Goal: Task Accomplishment & Management: Manage account settings

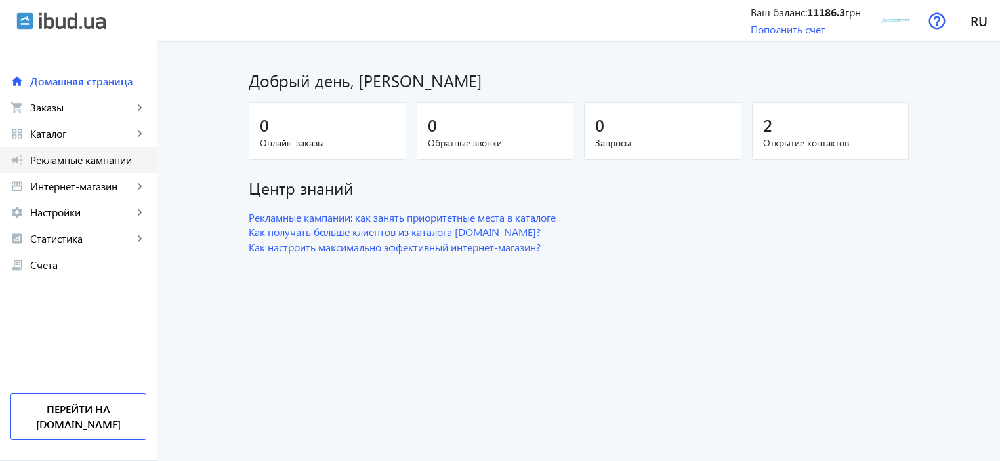
click at [96, 162] on span "Рекламные кампании" at bounding box center [88, 160] width 116 height 13
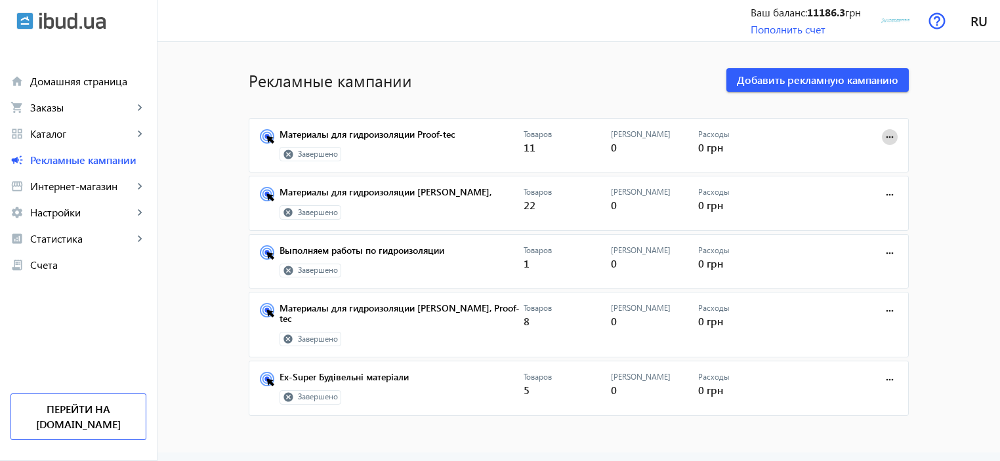
click at [882, 135] on mat-icon "more_horiz" at bounding box center [889, 137] width 14 height 14
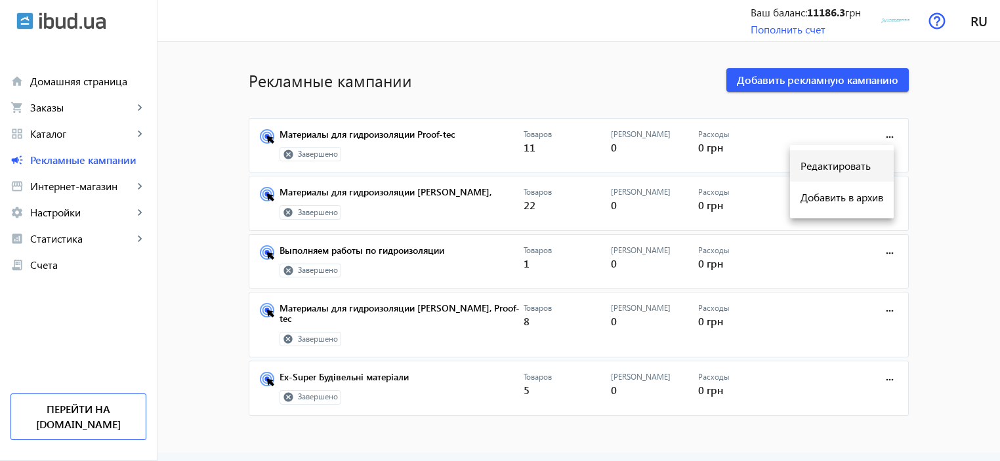
click at [858, 167] on span "Редактировать" at bounding box center [841, 166] width 83 height 10
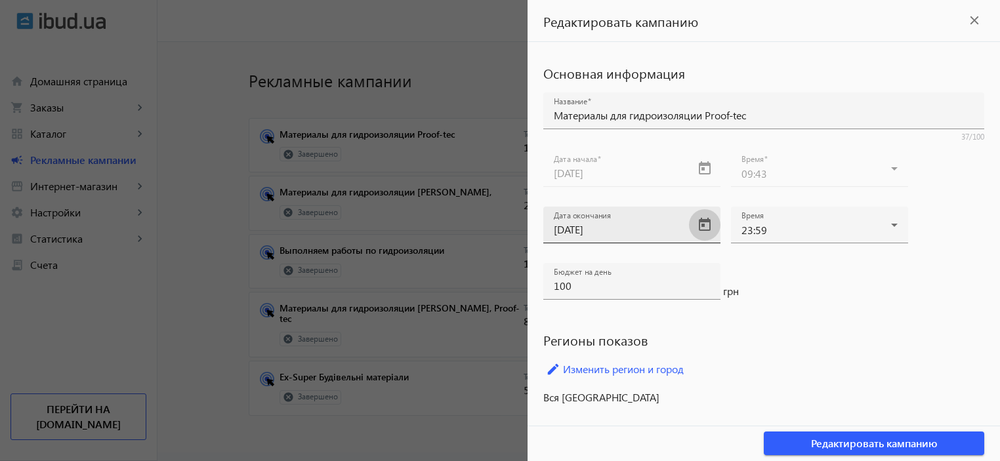
click at [705, 225] on span "Open calendar" at bounding box center [704, 224] width 31 height 31
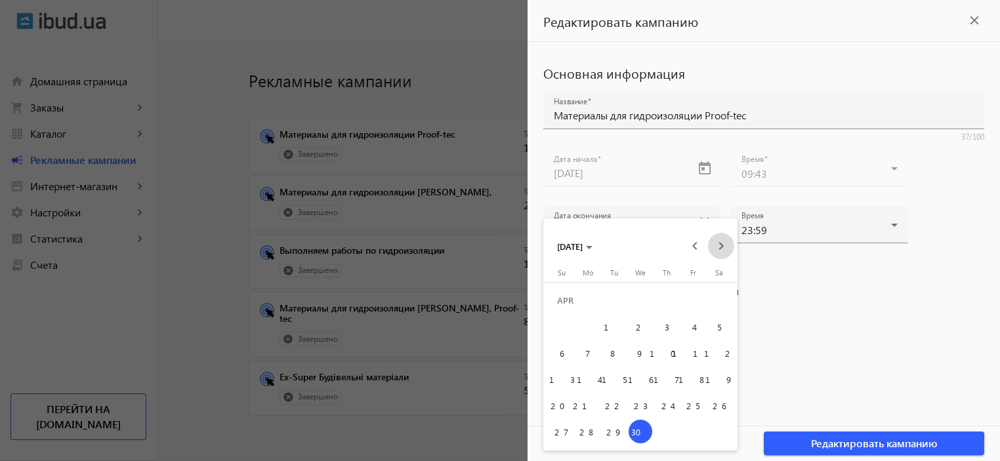
click at [718, 246] on span "Next month" at bounding box center [721, 246] width 26 height 26
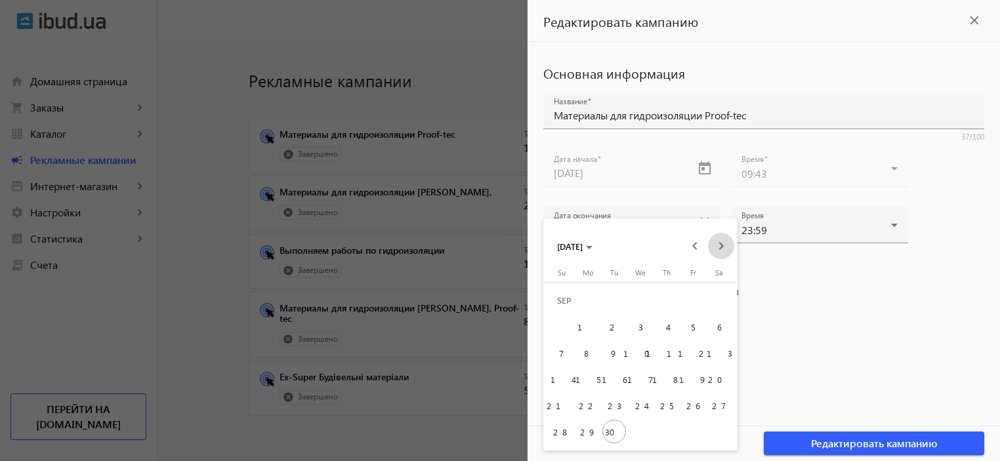
click at [718, 246] on span "Next month" at bounding box center [721, 246] width 26 height 26
click at [790, 280] on div at bounding box center [500, 230] width 1000 height 461
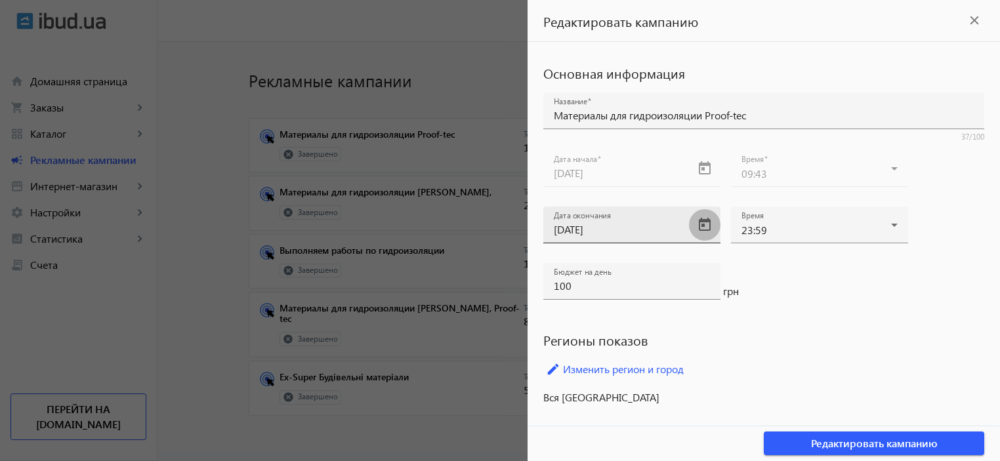
click at [706, 225] on span "Open calendar" at bounding box center [704, 224] width 31 height 31
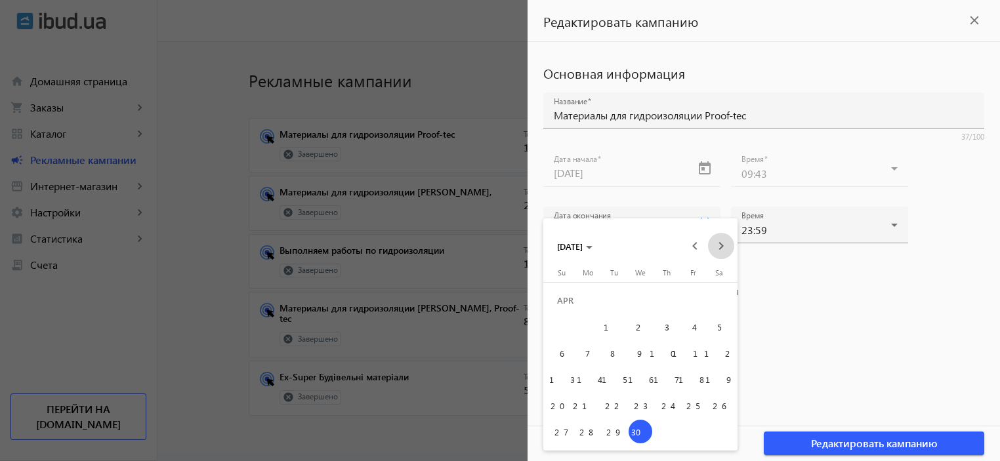
click at [716, 242] on span "Next month" at bounding box center [721, 246] width 26 height 26
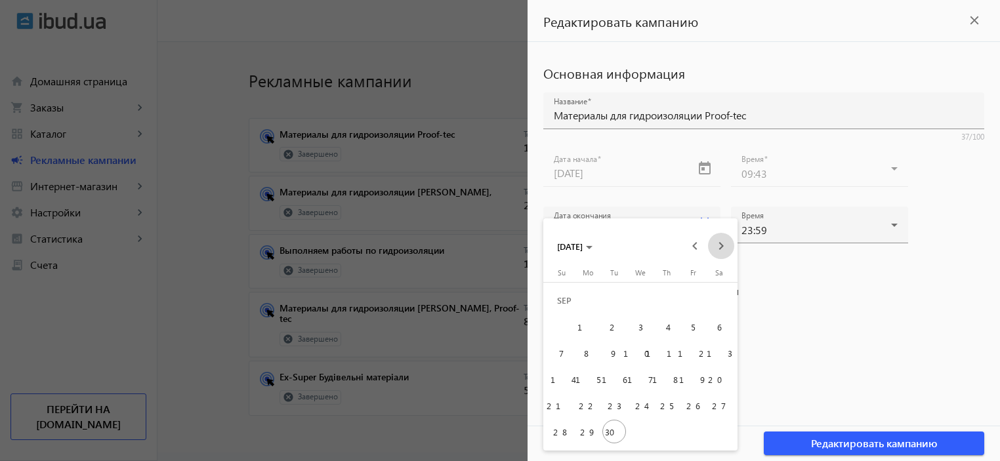
click at [716, 242] on span "Next month" at bounding box center [721, 246] width 26 height 26
click at [562, 431] on span "30" at bounding box center [562, 432] width 24 height 24
type input "[DATE]"
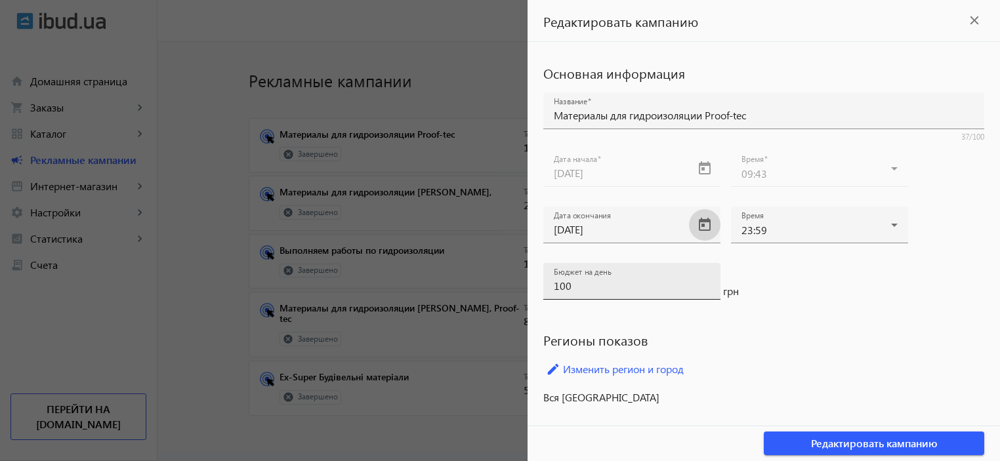
click at [558, 283] on input "100" at bounding box center [632, 286] width 156 height 14
click at [731, 335] on h2 "Регионы показов" at bounding box center [763, 340] width 441 height 18
click at [848, 443] on span "Редактировать кампанию" at bounding box center [874, 443] width 127 height 14
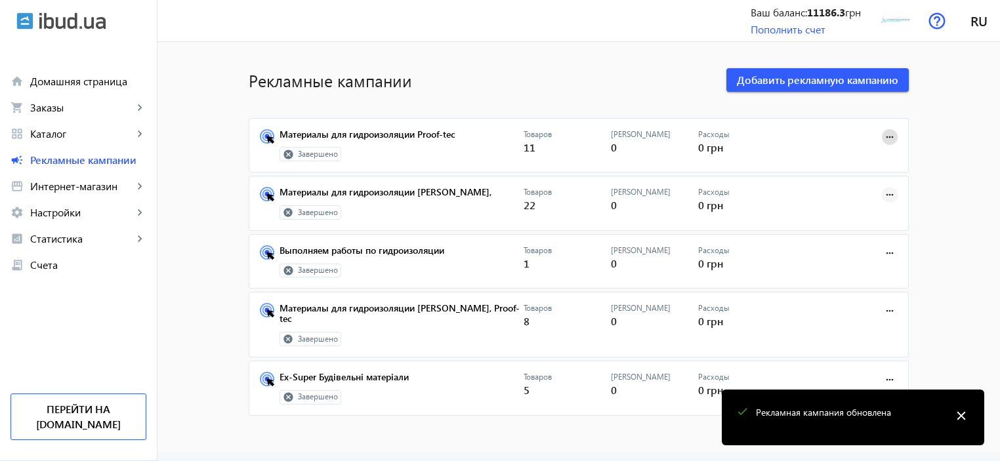
click at [889, 195] on mat-icon "more_horiz" at bounding box center [889, 195] width 14 height 14
click at [846, 222] on span "Редактировать" at bounding box center [841, 223] width 83 height 10
type input "Материалы для гидроизоляции [PERSON_NAME],"
type input "[DATE]"
type input "200"
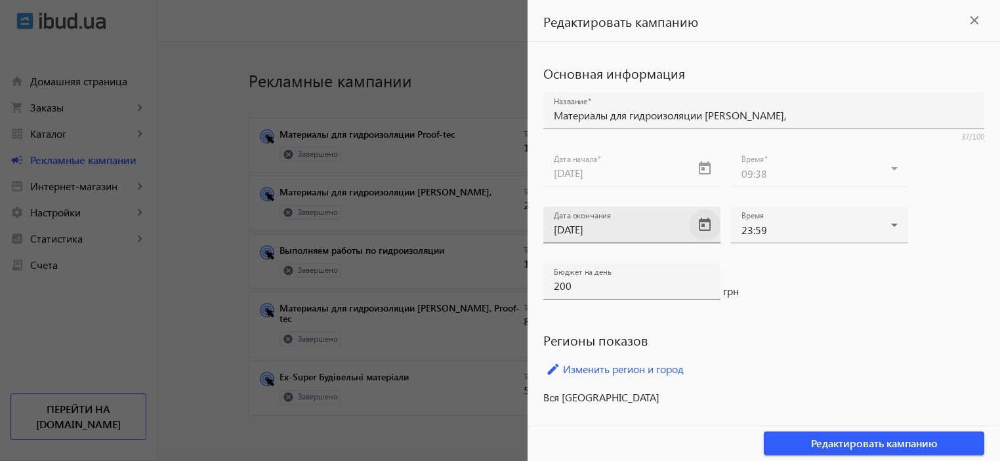
click at [709, 225] on span "Open calendar" at bounding box center [704, 224] width 31 height 31
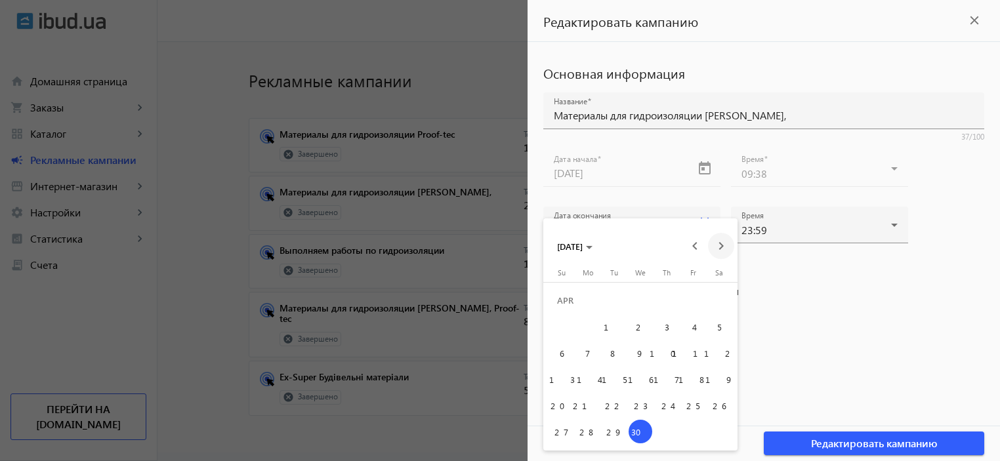
click at [724, 251] on span "Next month" at bounding box center [721, 246] width 26 height 26
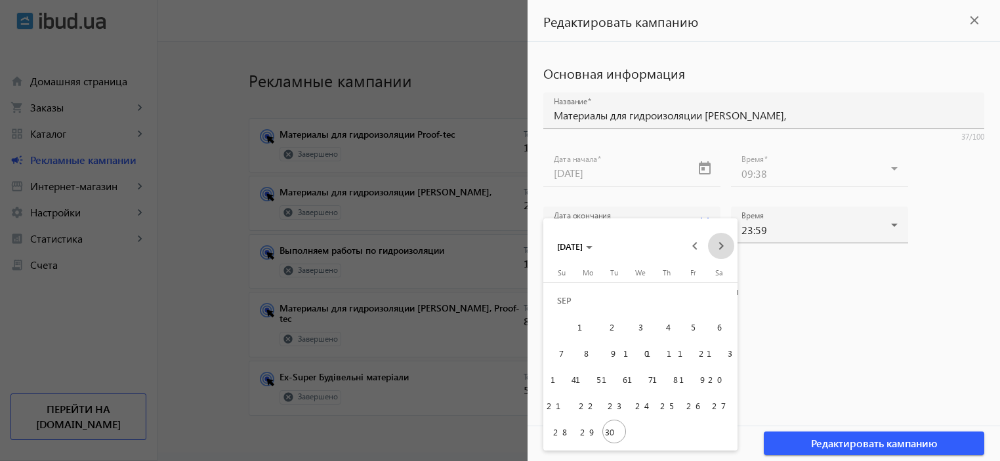
click at [724, 251] on span "Next month" at bounding box center [721, 246] width 26 height 26
click at [669, 408] on span "30" at bounding box center [667, 406] width 24 height 24
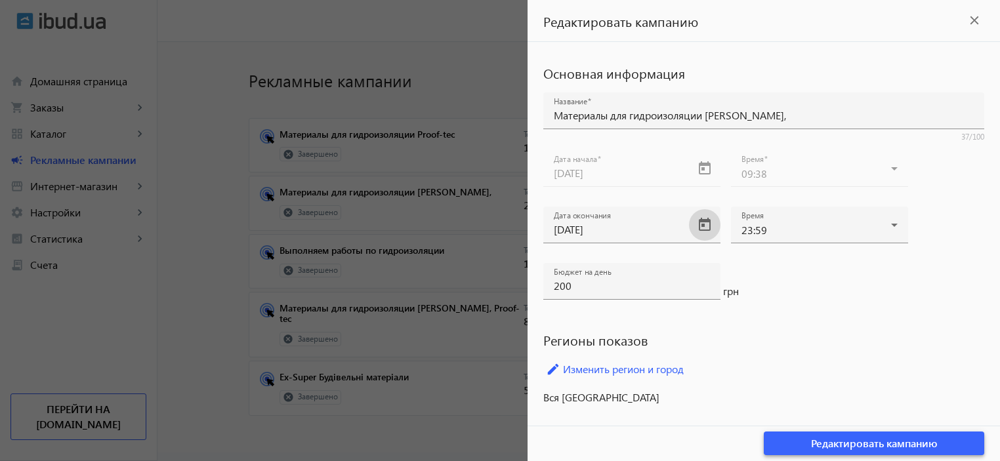
click at [862, 440] on span "Редактировать кампанию" at bounding box center [874, 443] width 127 height 14
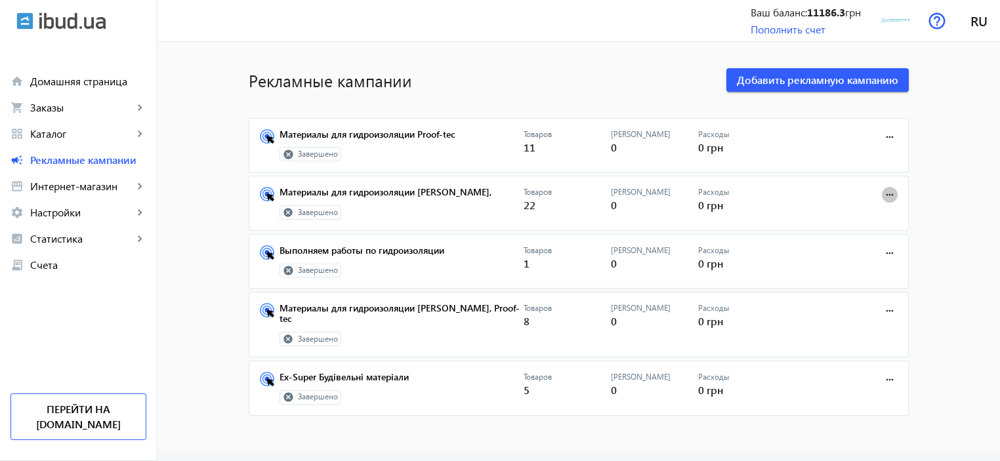
click at [890, 195] on mat-icon "more_horiz" at bounding box center [889, 195] width 14 height 14
click at [842, 220] on span "Редактировать" at bounding box center [841, 223] width 83 height 10
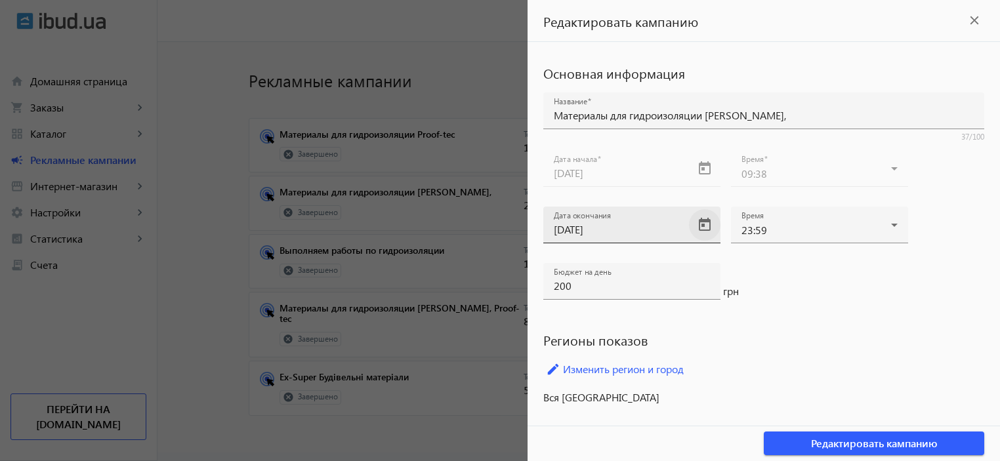
click at [701, 224] on span "Open calendar" at bounding box center [704, 224] width 31 height 31
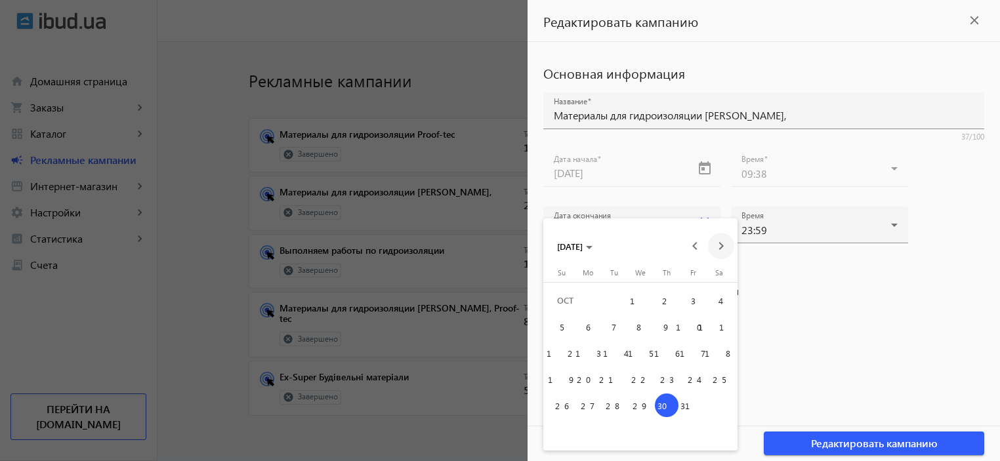
click at [722, 246] on span "Next month" at bounding box center [721, 246] width 26 height 26
click at [558, 430] on span "30" at bounding box center [562, 432] width 24 height 24
type input "[DATE]"
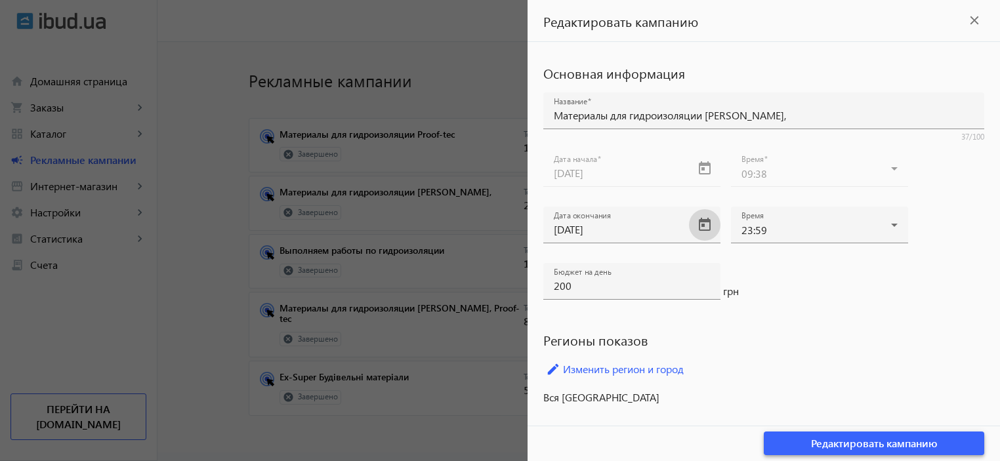
click at [873, 443] on span "Редактировать кампанию" at bounding box center [874, 443] width 127 height 14
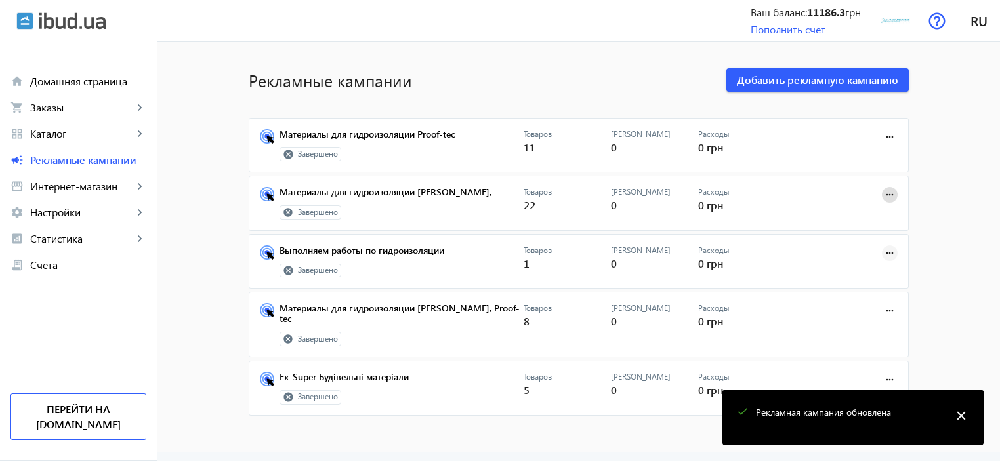
click at [889, 251] on mat-icon "more_horiz" at bounding box center [889, 253] width 14 height 14
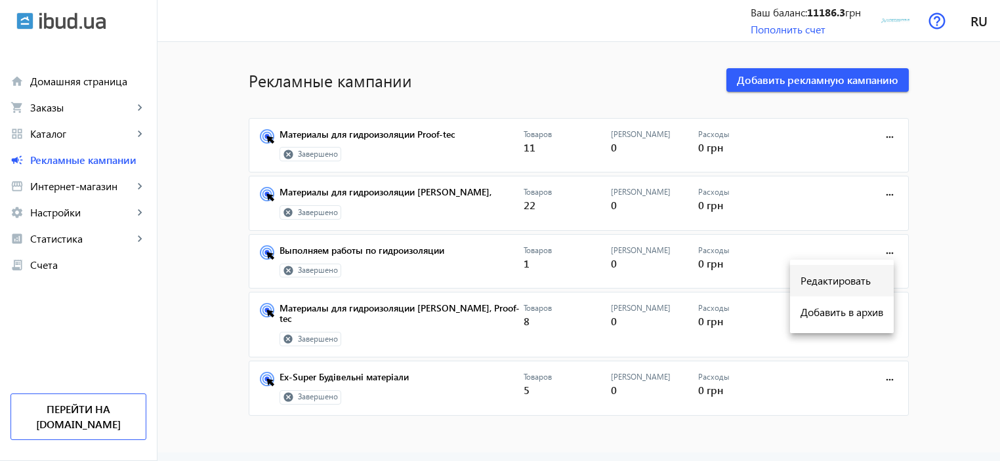
click at [848, 284] on span "Редактировать" at bounding box center [841, 281] width 83 height 10
type input "Выполняем работы по гидроизоляции"
type input "[DATE]"
type input "100"
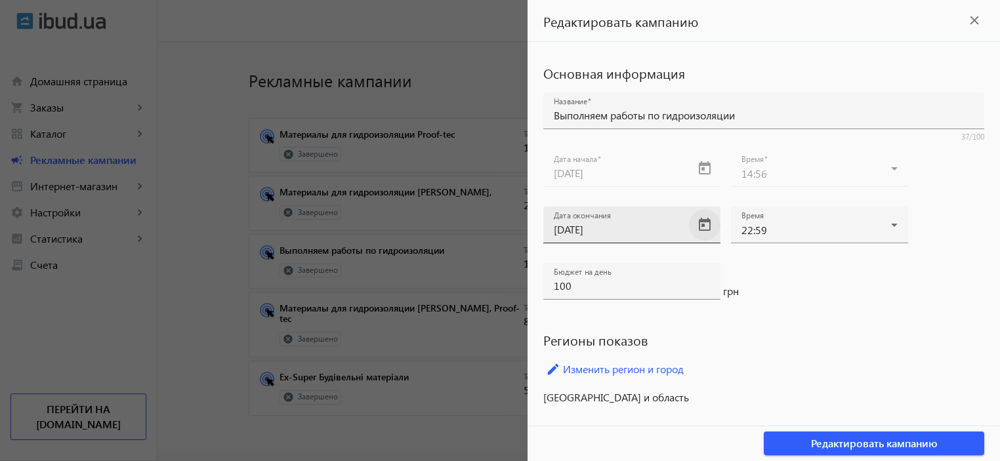
click at [708, 223] on span "Open calendar" at bounding box center [704, 224] width 31 height 31
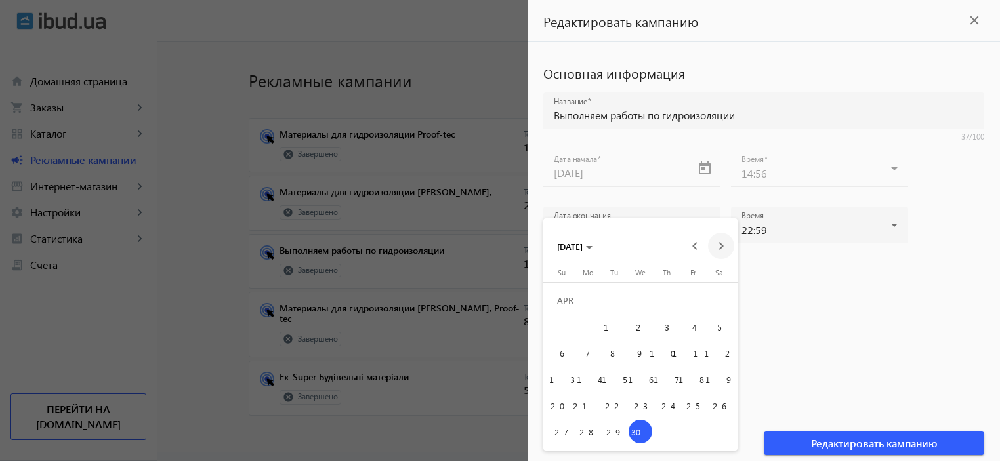
click at [716, 244] on span "Next month" at bounding box center [721, 246] width 26 height 26
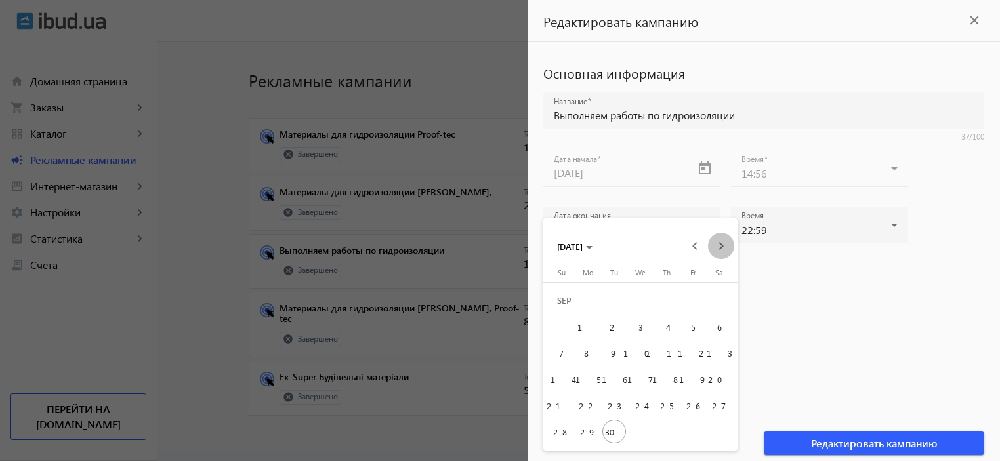
click at [716, 244] on span "Next month" at bounding box center [721, 246] width 26 height 26
click at [558, 431] on span "30" at bounding box center [562, 432] width 24 height 24
type input "[DATE]"
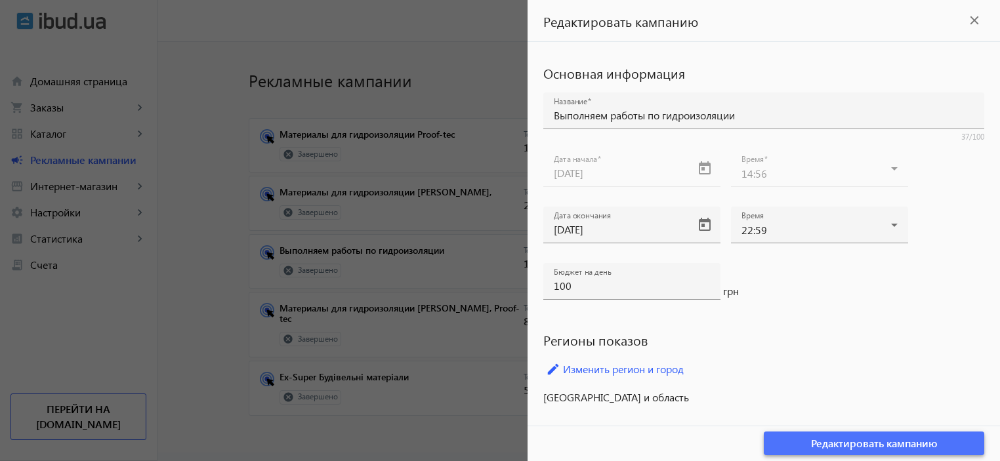
click at [853, 443] on span "Редактировать кампанию" at bounding box center [874, 443] width 127 height 14
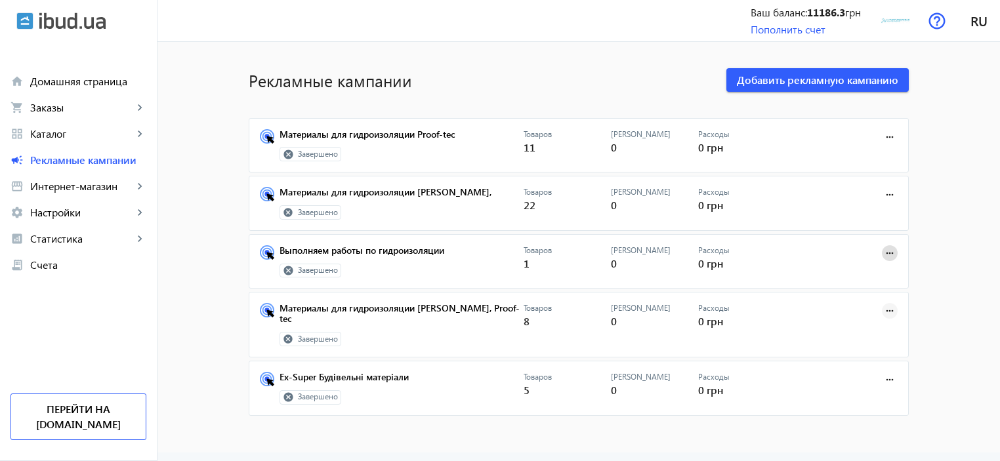
click at [890, 308] on mat-icon "more_horiz" at bounding box center [889, 311] width 14 height 14
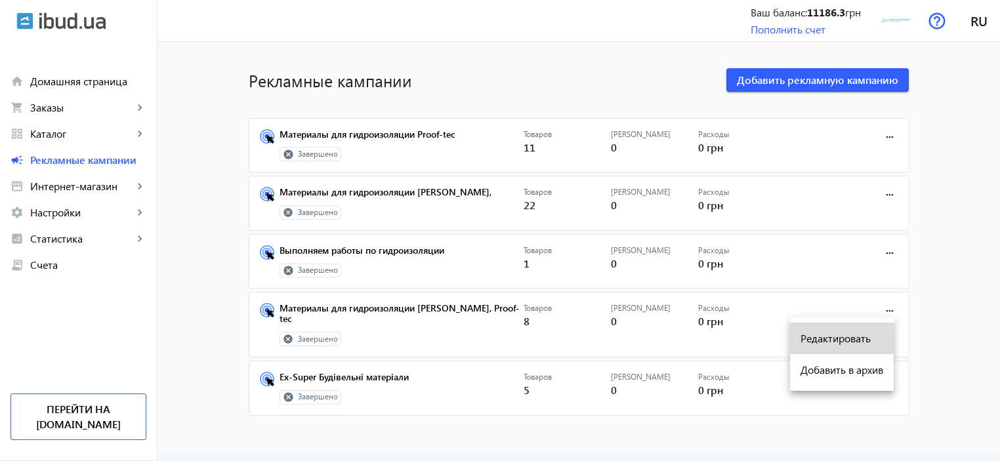
click at [853, 341] on span "Редактировать" at bounding box center [841, 338] width 83 height 10
type input "Материалы для гидроизоляции [PERSON_NAME], Proof-tec"
type input "[DATE]"
type input "200"
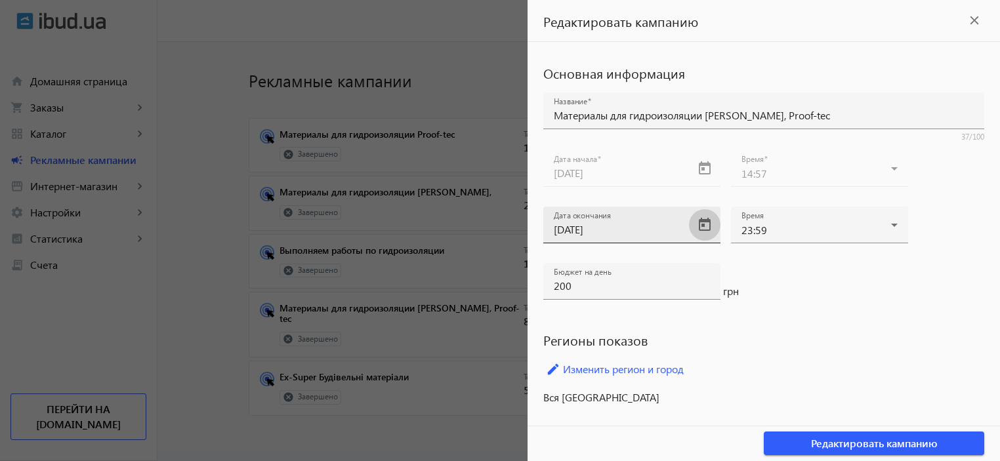
click at [703, 220] on span "Open calendar" at bounding box center [704, 224] width 31 height 31
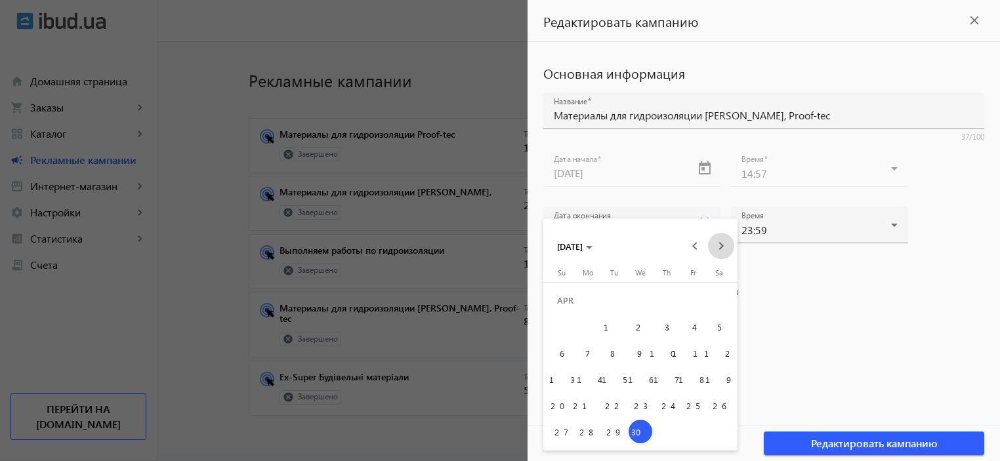
click at [722, 250] on span "Next month" at bounding box center [721, 246] width 26 height 26
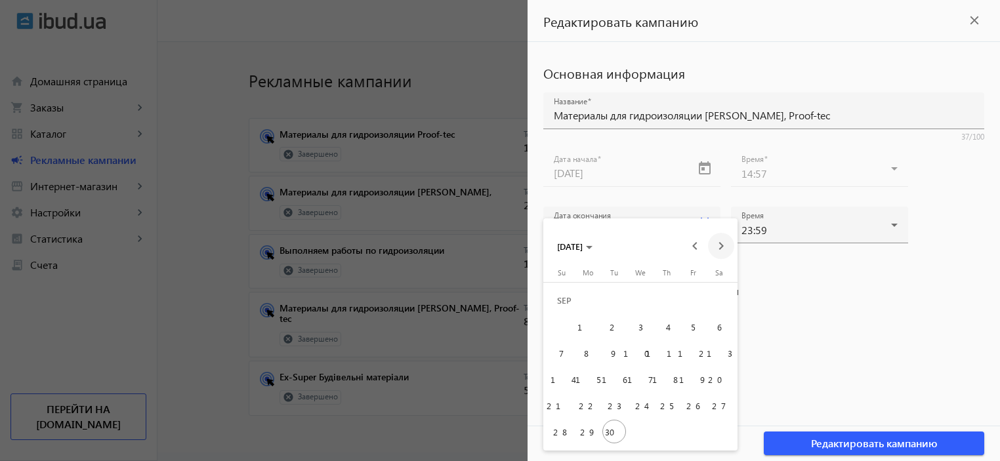
click at [722, 250] on span "Next month" at bounding box center [721, 246] width 26 height 26
click at [690, 249] on span "Previous month" at bounding box center [695, 246] width 26 height 26
click at [567, 436] on span "30" at bounding box center [562, 432] width 24 height 24
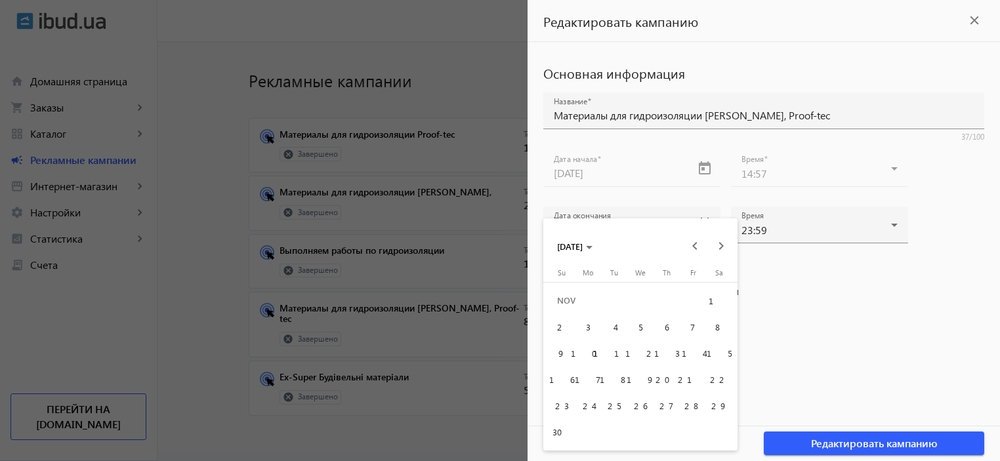
type input "[DATE]"
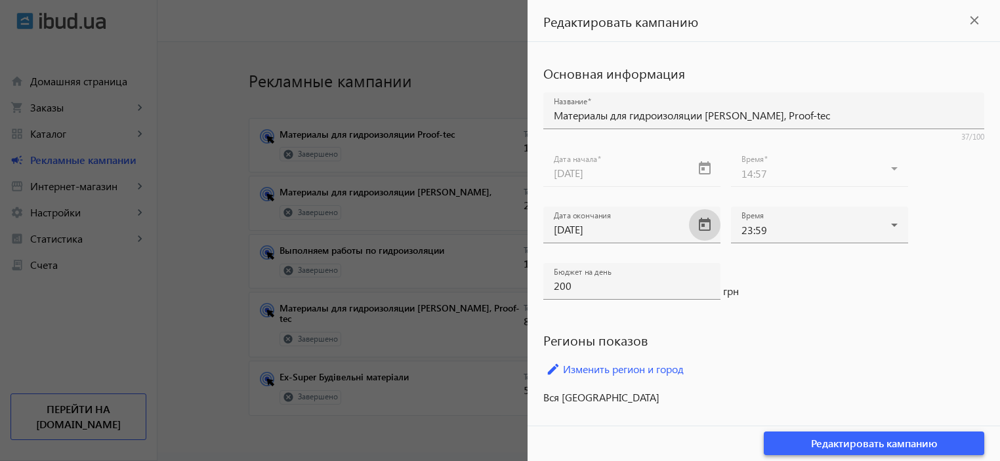
click at [895, 440] on span "Редактировать кампанию" at bounding box center [874, 443] width 127 height 14
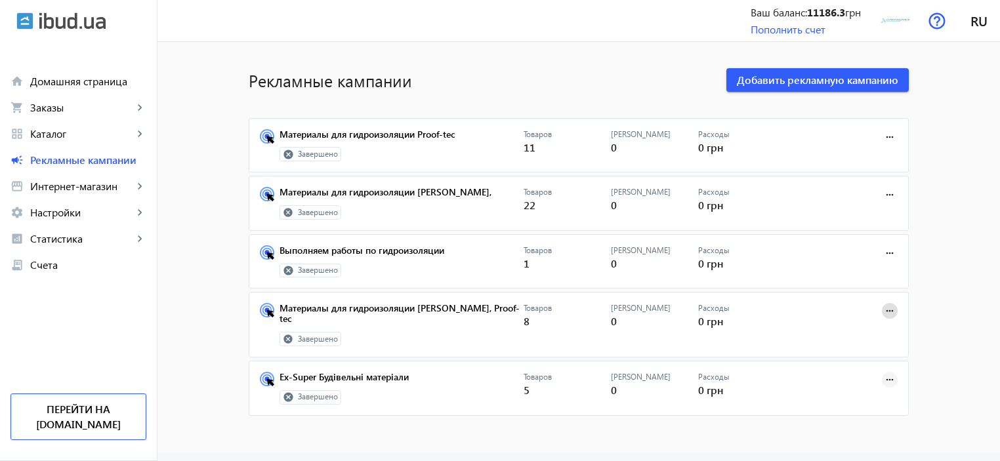
click at [888, 380] on mat-icon "more_horiz" at bounding box center [889, 380] width 14 height 14
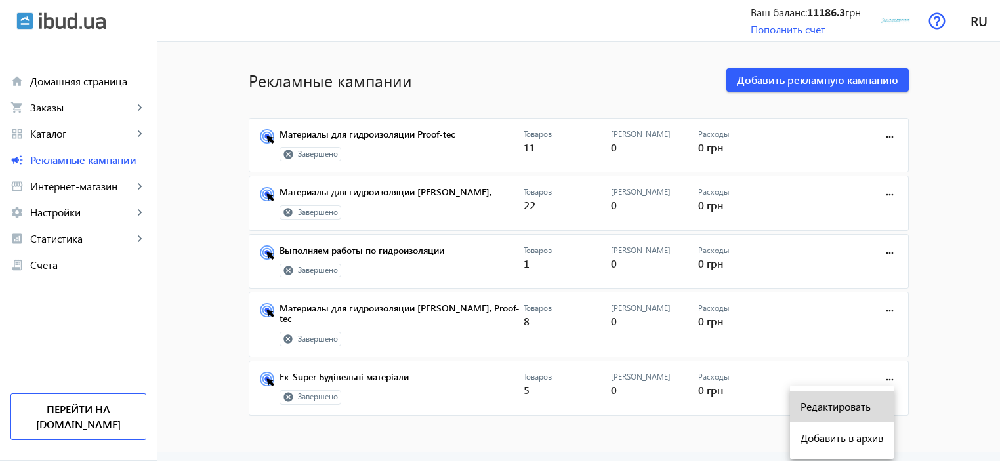
click at [852, 406] on span "Редактировать" at bounding box center [841, 406] width 83 height 10
type input "Ex-Super Будівельні матеріали"
type input "[DATE]"
type input "100"
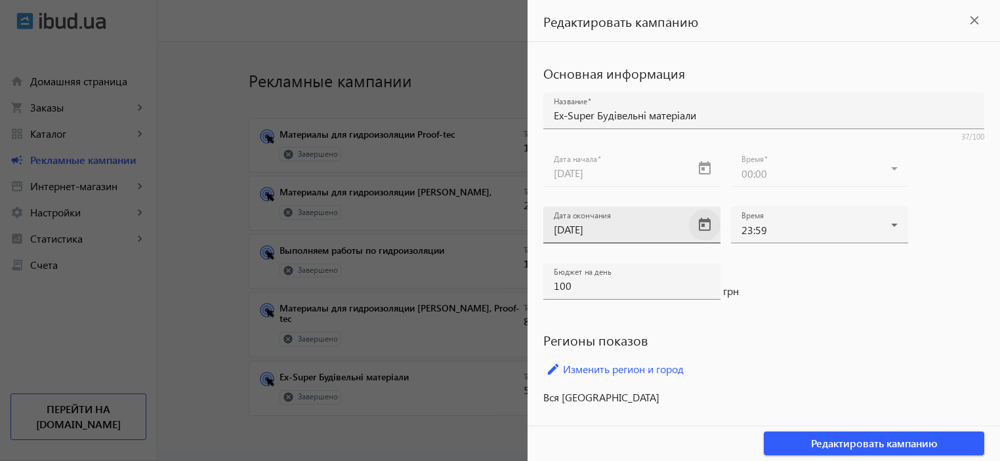
click at [707, 226] on span "Open calendar" at bounding box center [704, 224] width 31 height 31
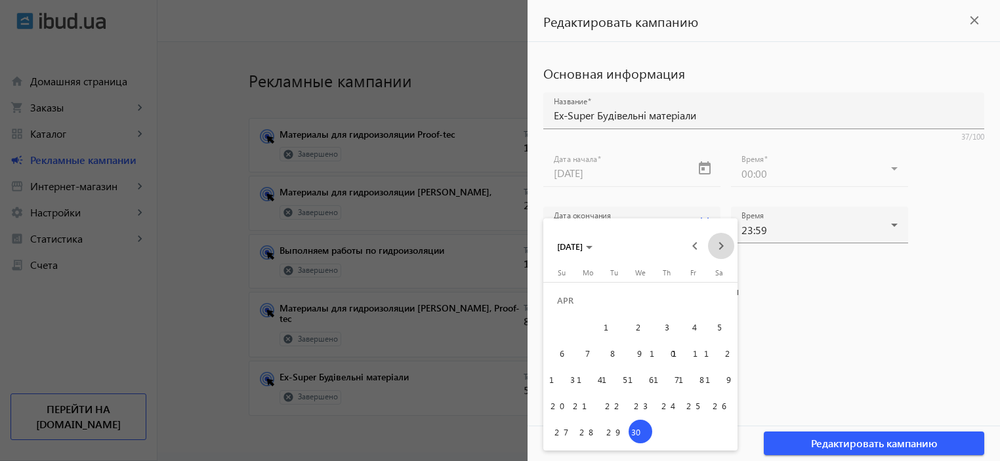
click at [716, 242] on span "Next month" at bounding box center [721, 246] width 26 height 26
click at [716, 243] on span "Next month" at bounding box center [721, 246] width 26 height 26
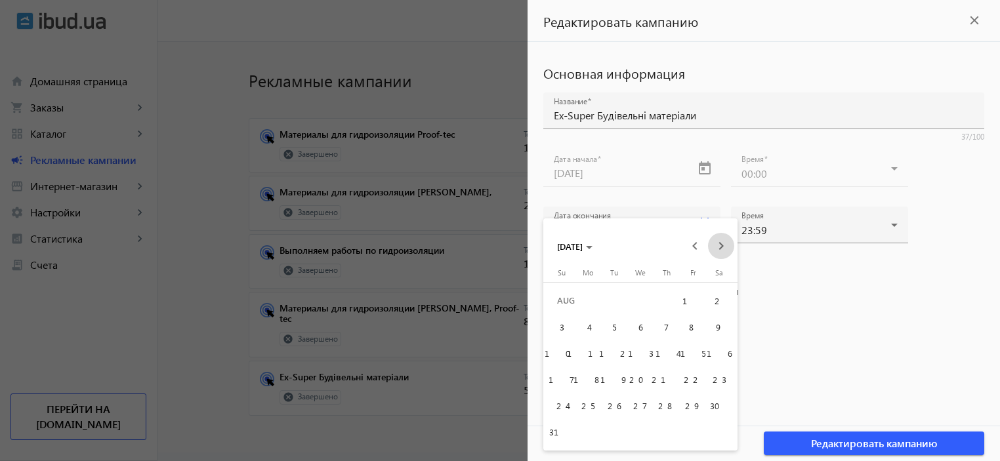
click at [716, 243] on span "Next month" at bounding box center [721, 246] width 26 height 26
click at [564, 433] on span "30" at bounding box center [562, 432] width 24 height 24
type input "[DATE]"
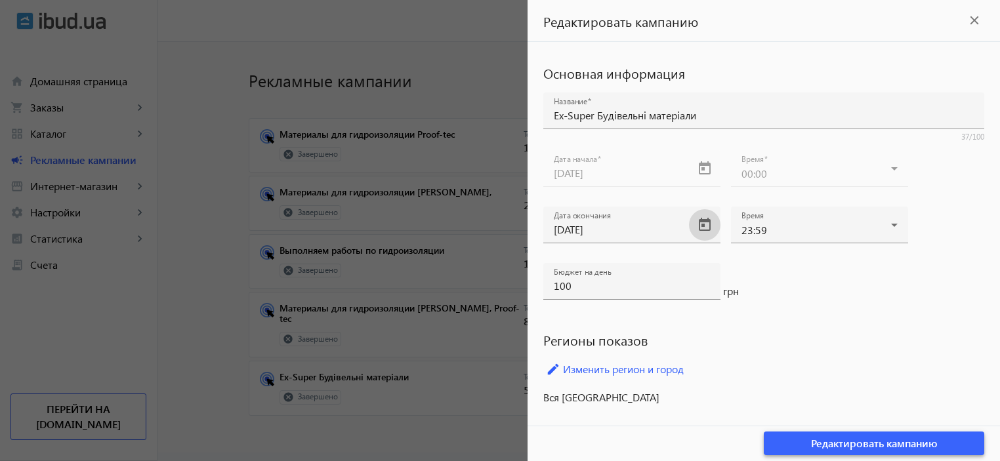
click at [934, 444] on span "Редактировать кампанию" at bounding box center [874, 443] width 127 height 14
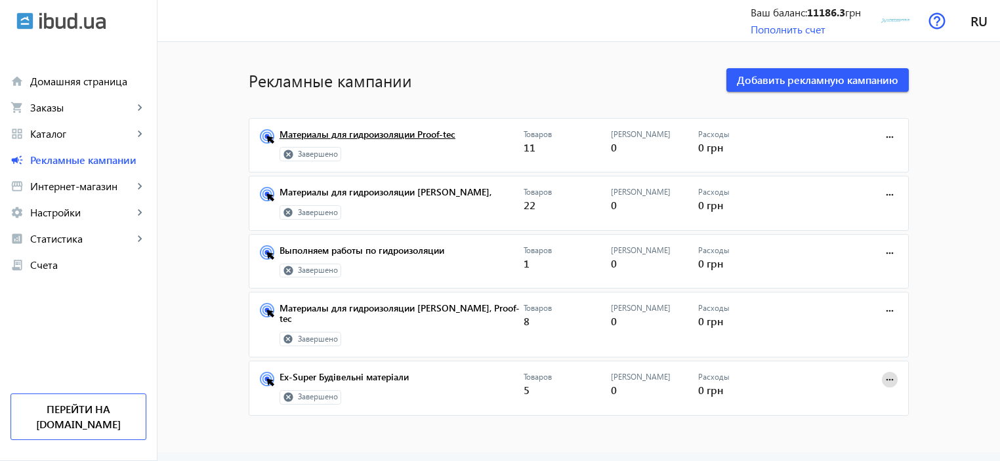
click at [365, 136] on link "Материалы для гидроизоляции Proof-tec" at bounding box center [401, 138] width 244 height 18
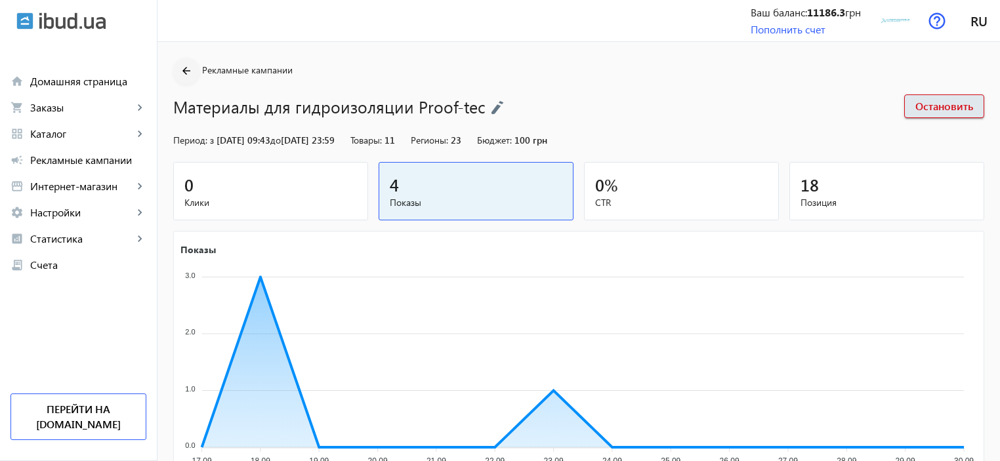
click at [186, 76] on mat-icon "arrow_back" at bounding box center [186, 71] width 16 height 16
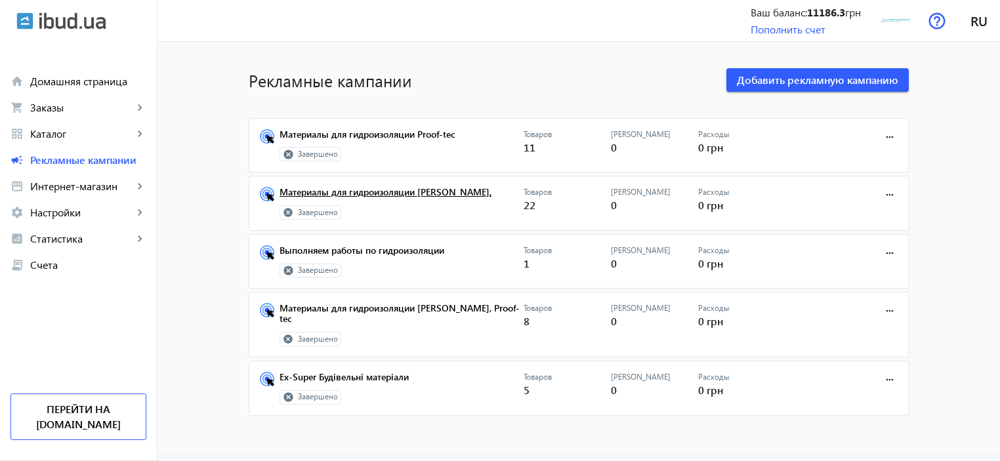
click at [325, 194] on link "Материалы для гидроизоляции [PERSON_NAME]," at bounding box center [401, 196] width 244 height 18
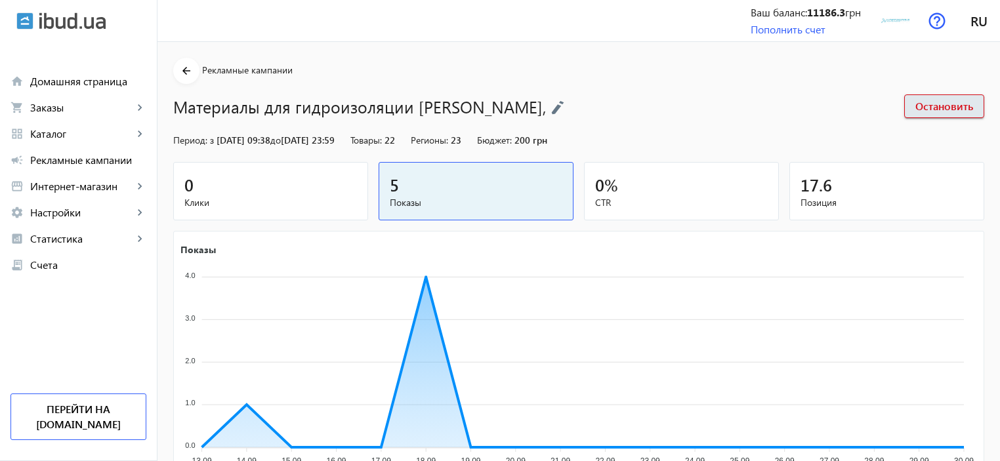
click at [817, 190] on span "17.6" at bounding box center [815, 185] width 31 height 22
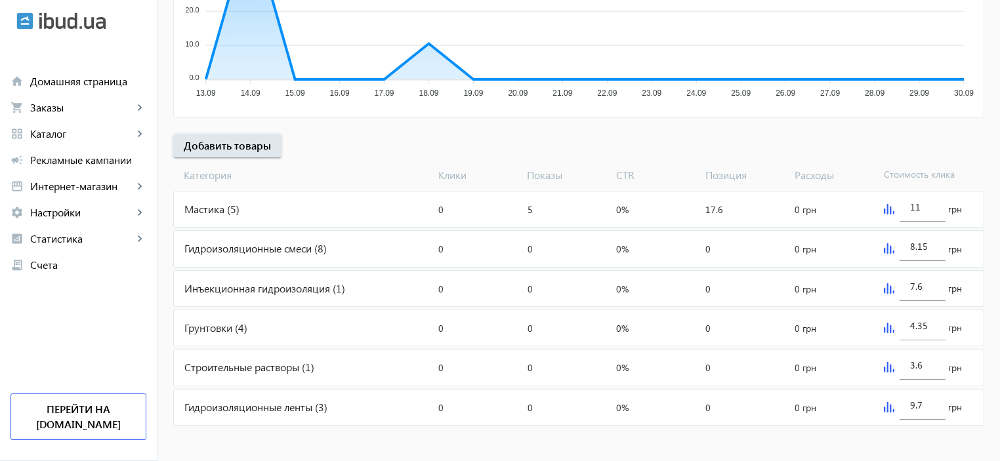
scroll to position [369, 0]
click at [890, 206] on img at bounding box center [889, 208] width 10 height 10
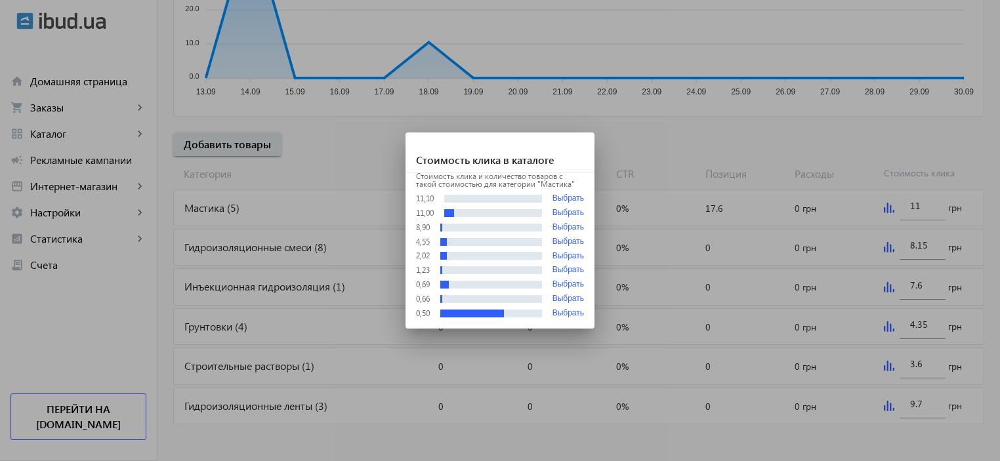
scroll to position [0, 0]
drag, startPoint x: 890, startPoint y: 206, endPoint x: 562, endPoint y: 196, distance: 328.8
click at [562, 196] on button "Выбрать" at bounding box center [567, 199] width 31 height 10
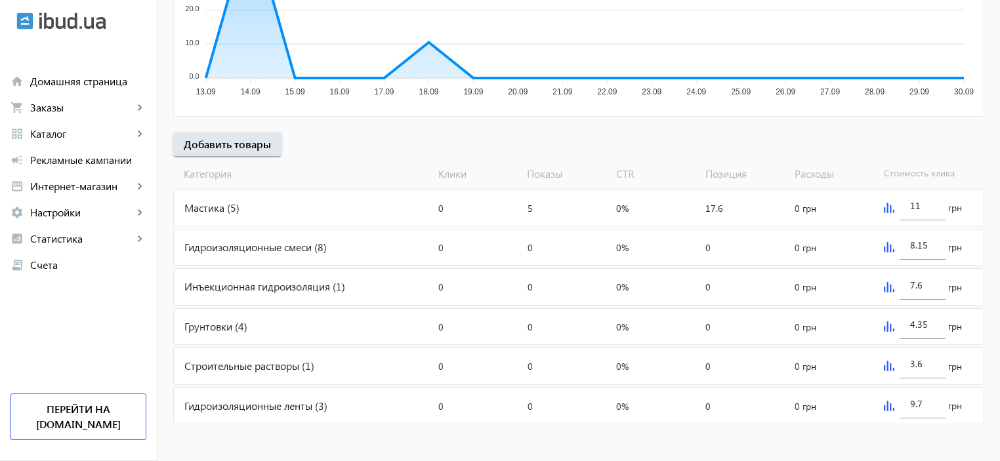
type input "11.1"
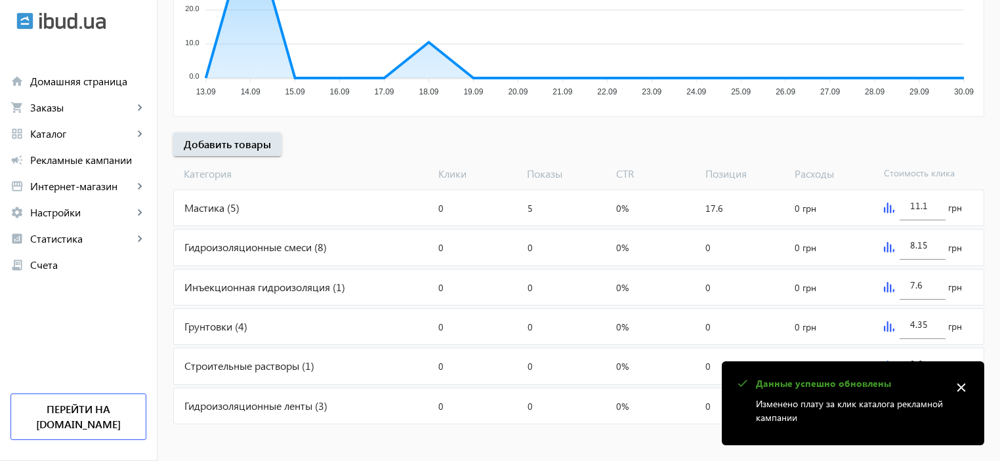
click at [886, 243] on img at bounding box center [889, 247] width 10 height 10
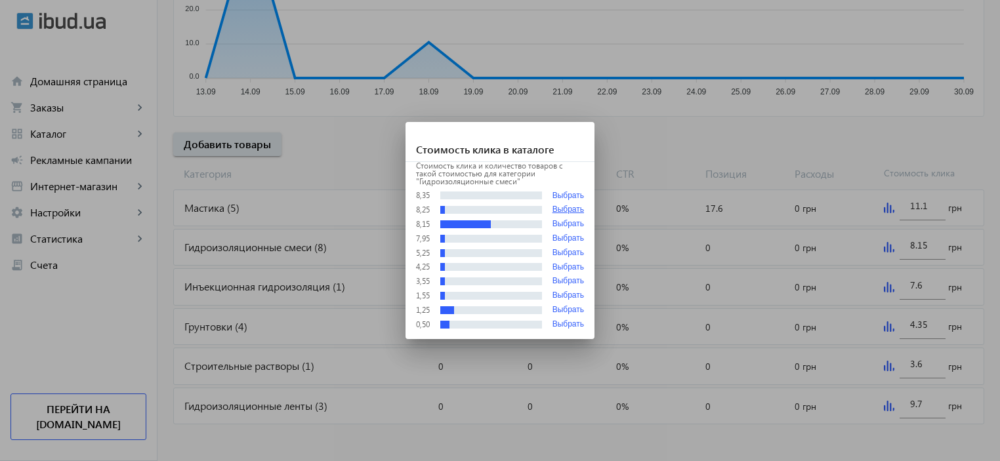
click at [569, 211] on button "Выбрать" at bounding box center [567, 209] width 31 height 9
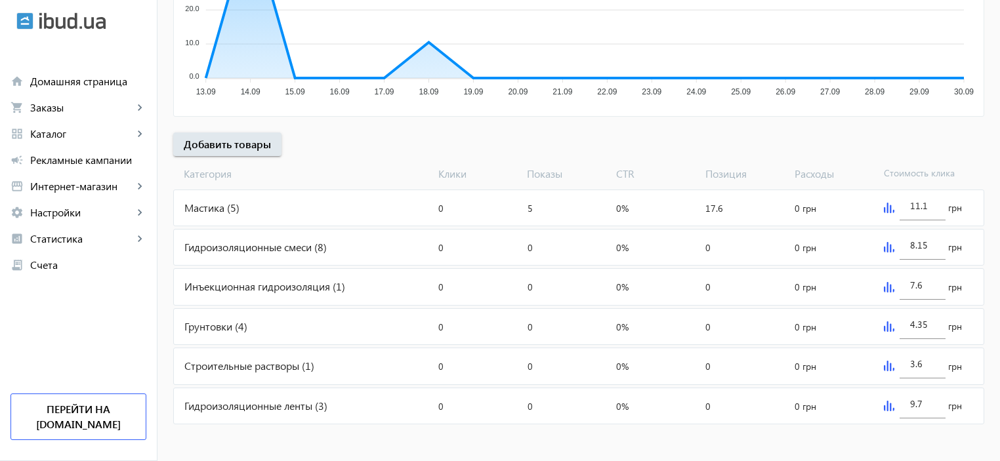
type input "8.25"
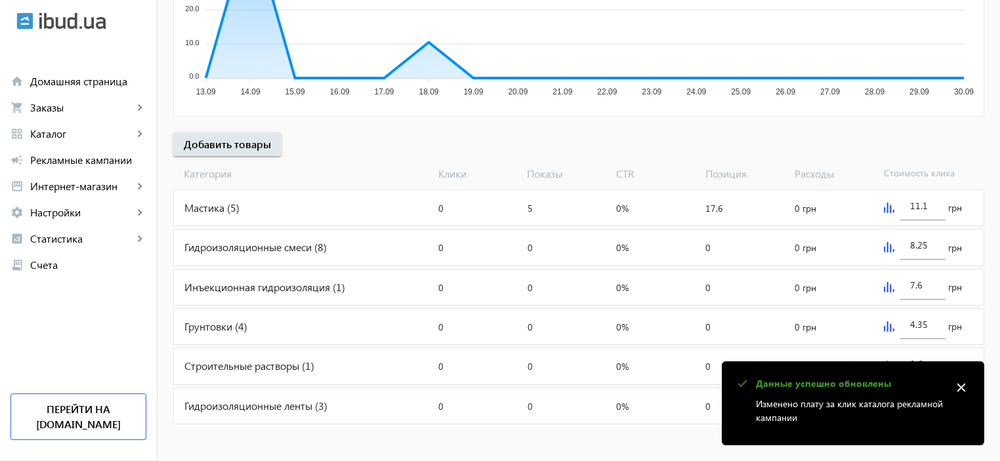
click at [887, 283] on img at bounding box center [889, 287] width 10 height 10
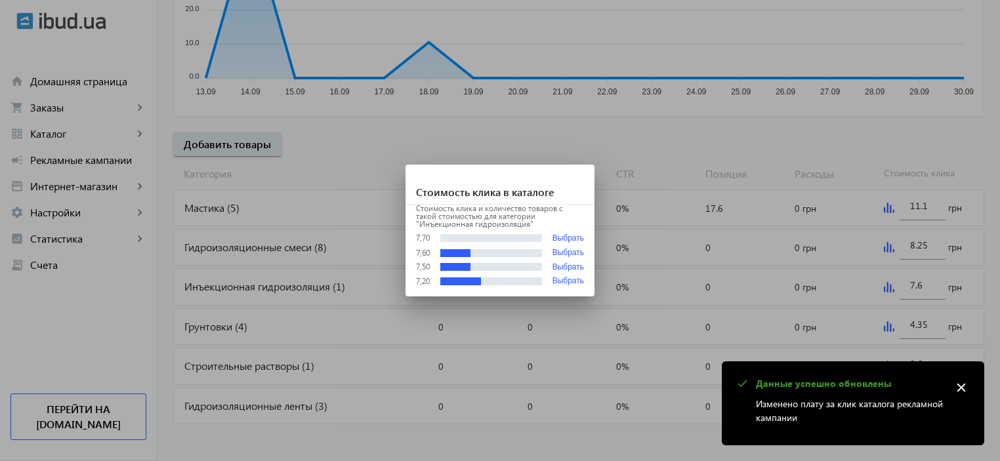
scroll to position [0, 0]
click at [567, 239] on button "Выбрать" at bounding box center [567, 239] width 31 height 10
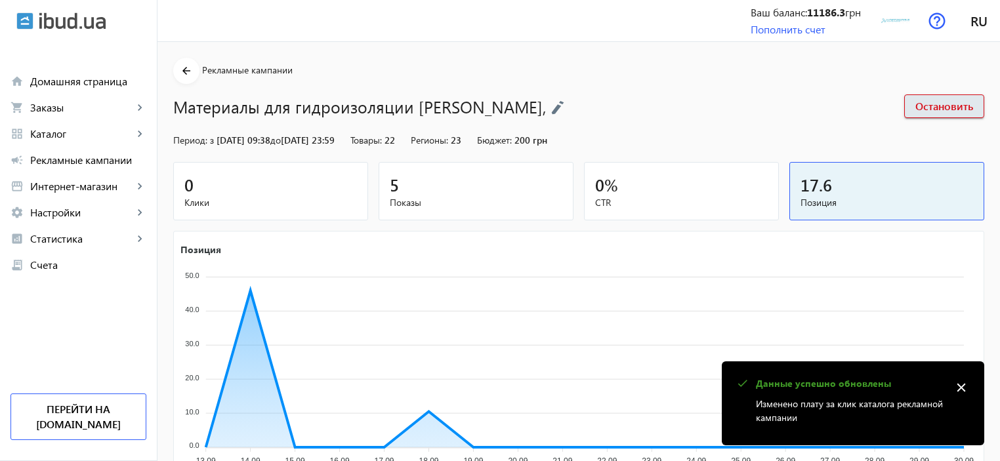
type input "7.7"
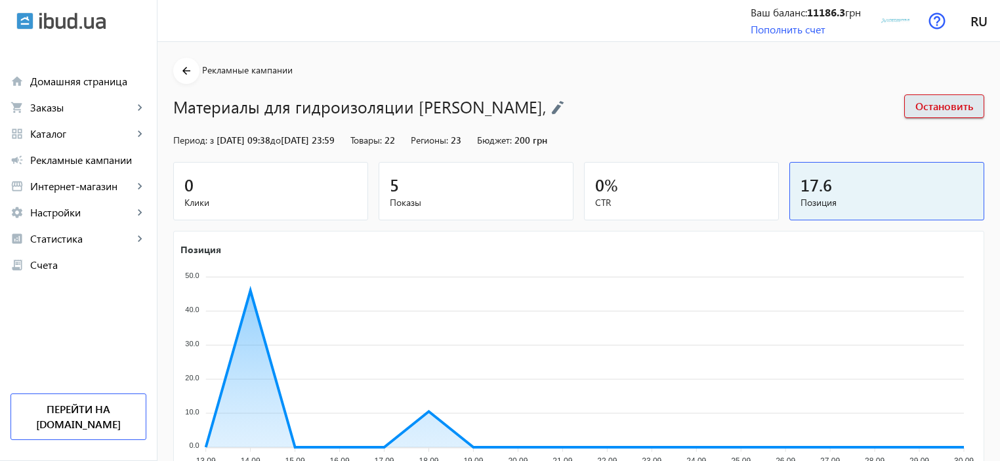
scroll to position [369, 0]
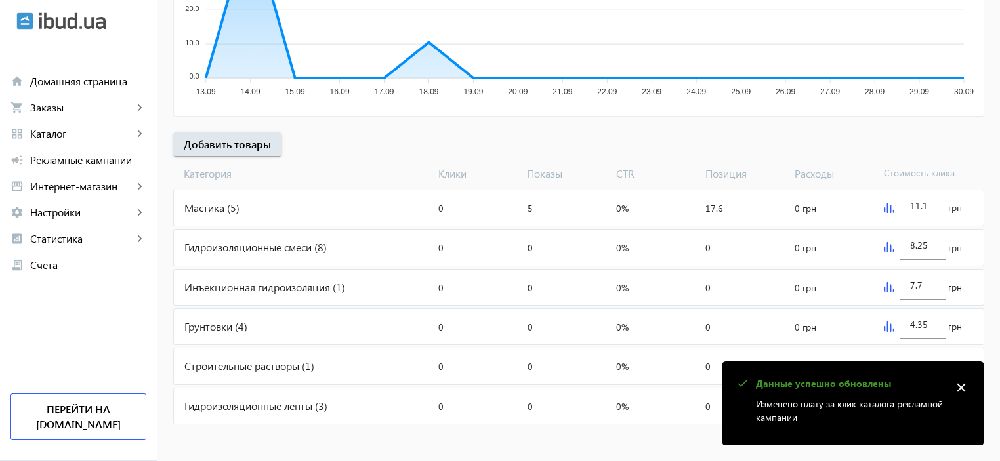
click at [882, 325] on div "4.35 грн" at bounding box center [930, 326] width 105 height 35
click at [887, 325] on img at bounding box center [889, 326] width 10 height 10
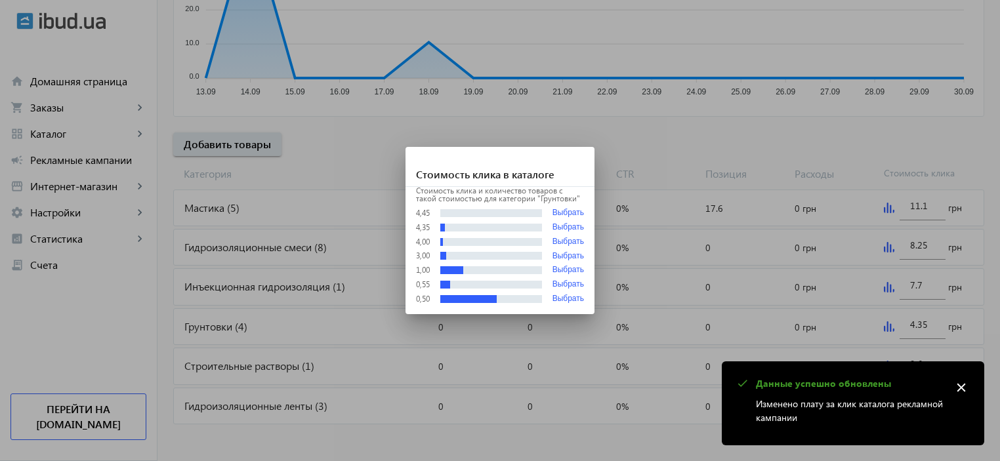
scroll to position [0, 0]
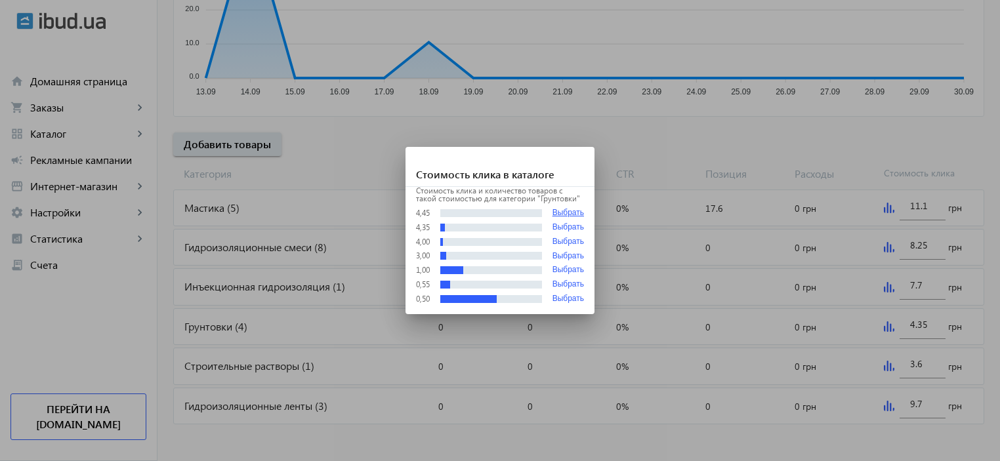
click at [569, 213] on button "Выбрать" at bounding box center [567, 213] width 31 height 10
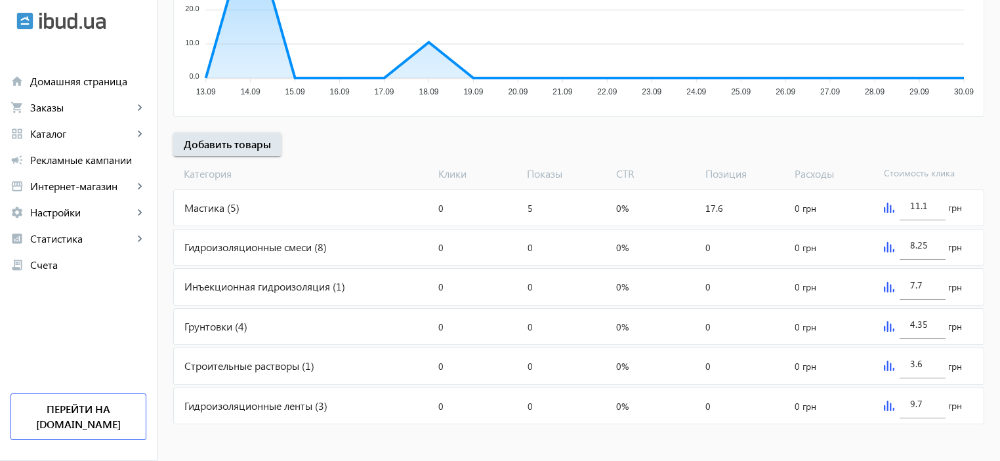
type input "4.45"
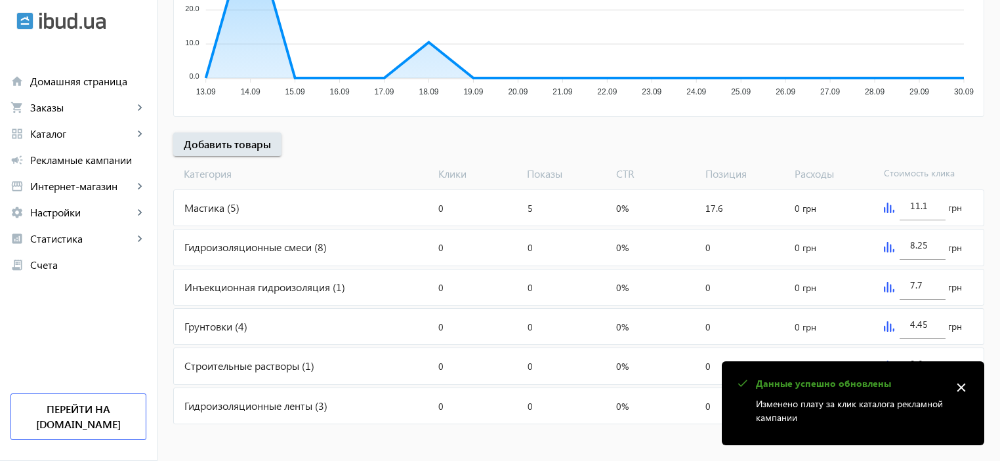
click at [963, 385] on mat-icon "close" at bounding box center [961, 388] width 20 height 20
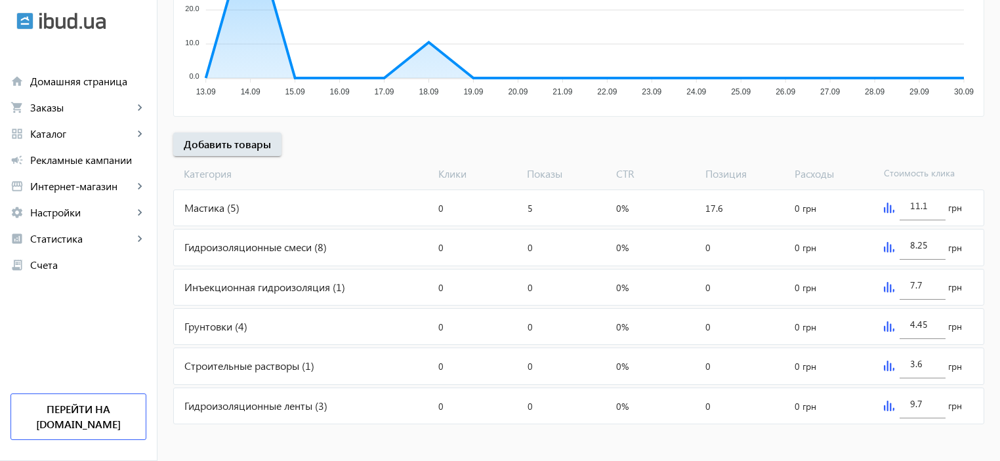
click at [888, 362] on img at bounding box center [889, 366] width 10 height 10
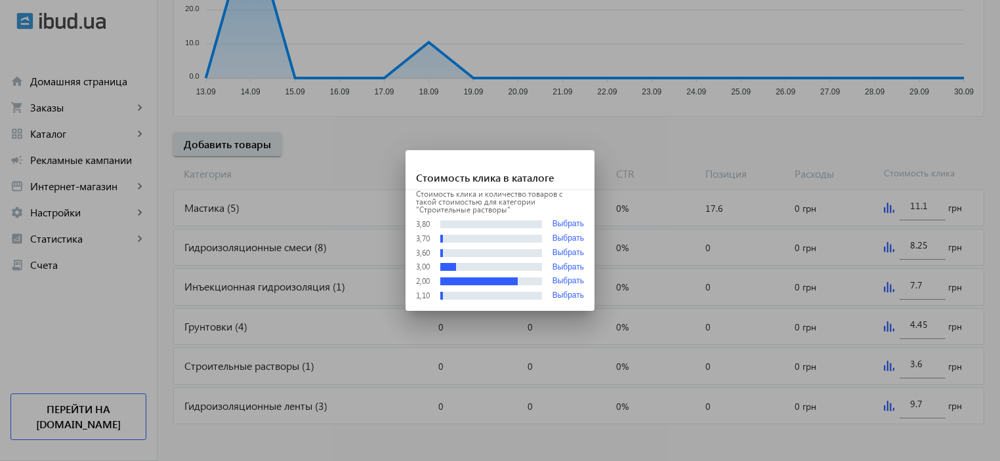
scroll to position [0, 0]
click at [573, 239] on button "Выбрать" at bounding box center [567, 238] width 31 height 9
type input "3.7"
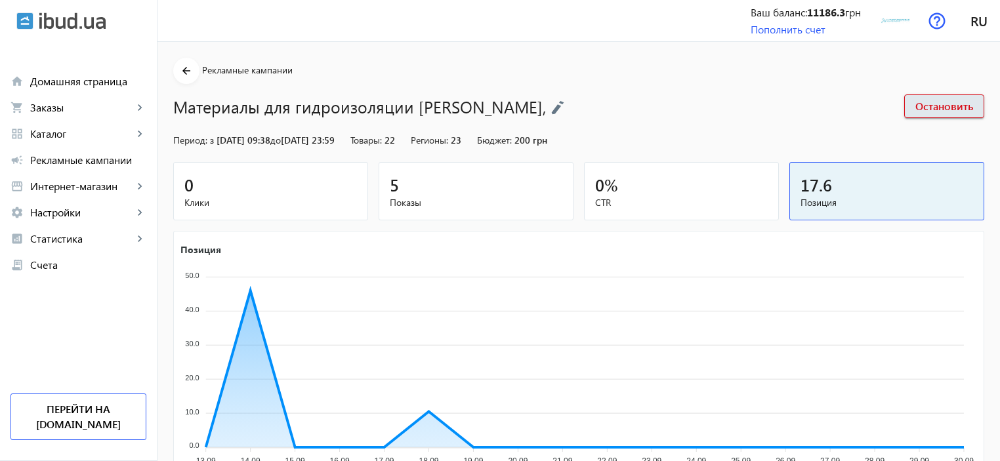
scroll to position [369, 0]
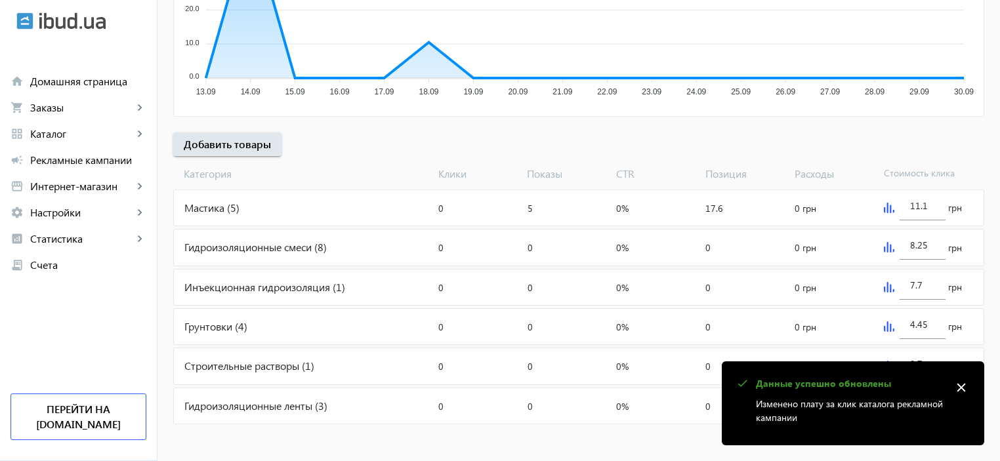
click at [961, 385] on mat-icon "close" at bounding box center [961, 388] width 20 height 20
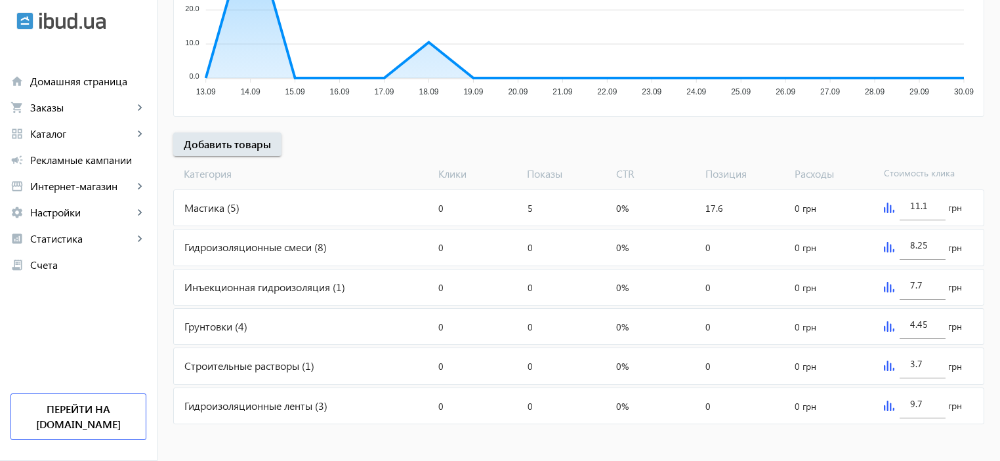
click at [884, 403] on img at bounding box center [889, 406] width 10 height 10
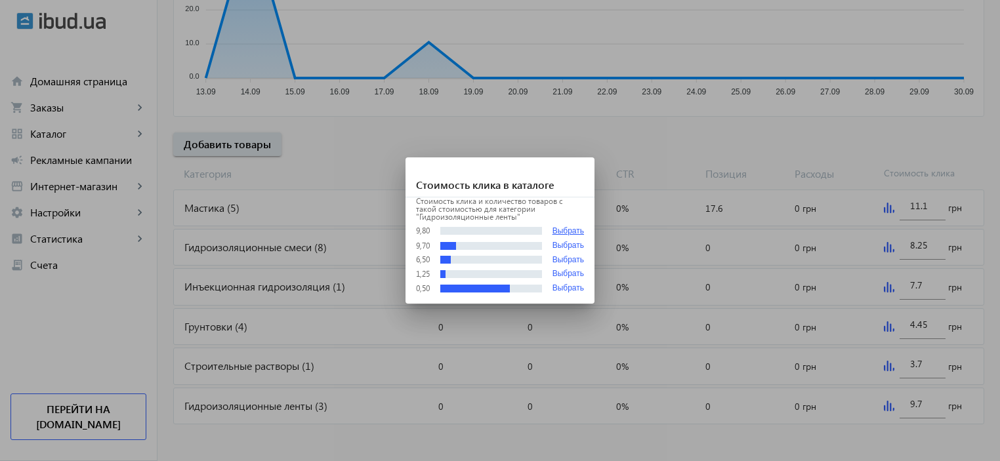
click at [560, 228] on button "Выбрать" at bounding box center [567, 231] width 31 height 10
type input "9.8"
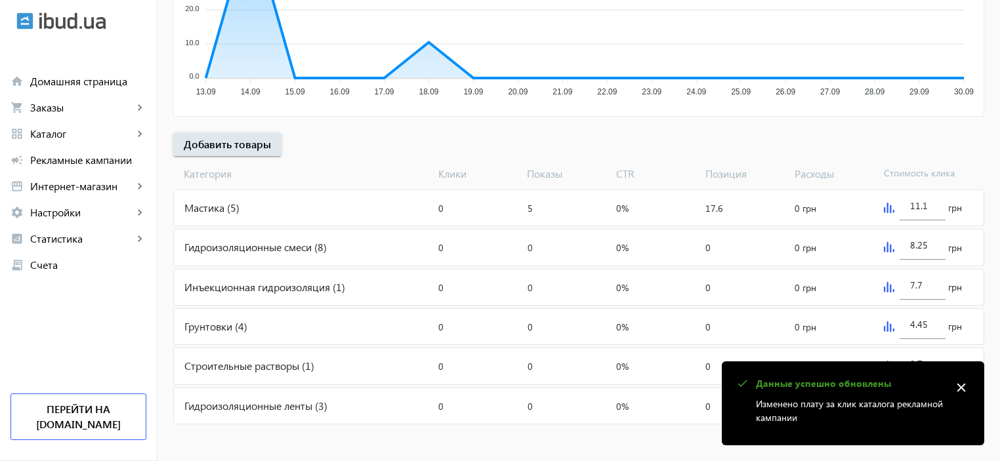
click at [966, 386] on mat-icon "close" at bounding box center [961, 388] width 20 height 20
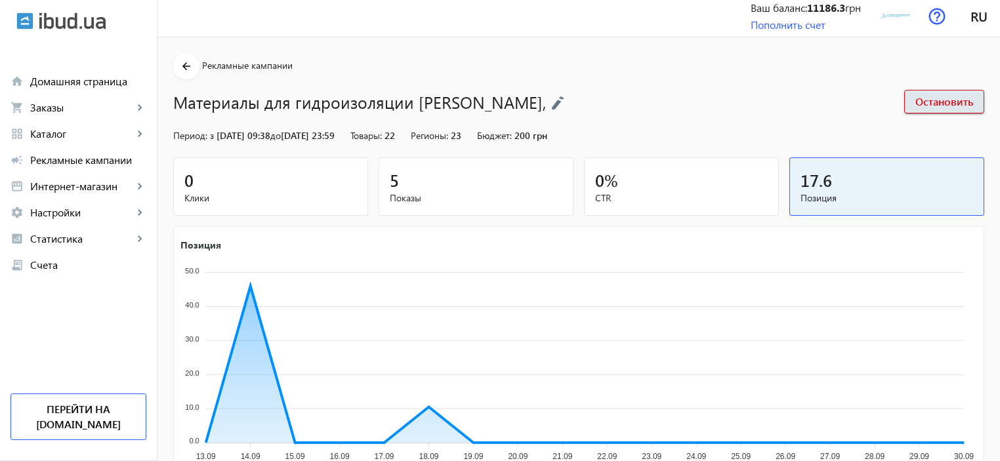
scroll to position [0, 0]
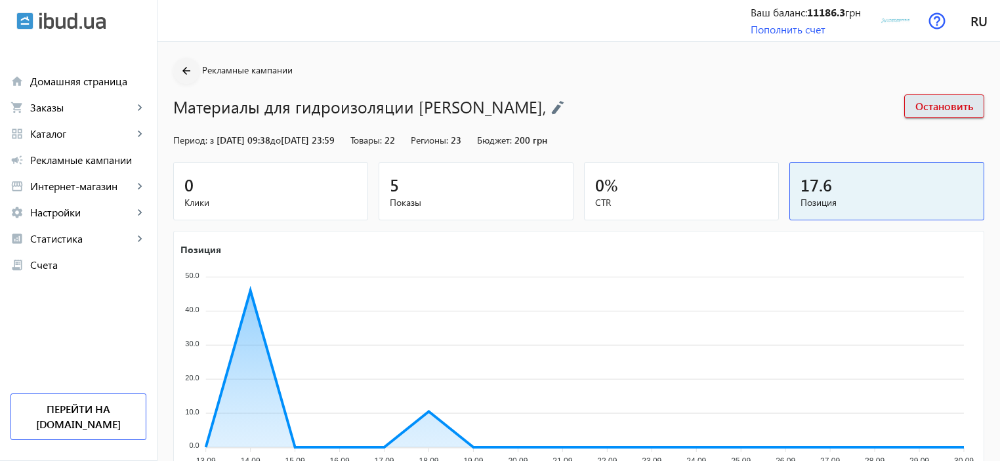
click at [184, 68] on mat-icon "arrow_back" at bounding box center [186, 71] width 16 height 16
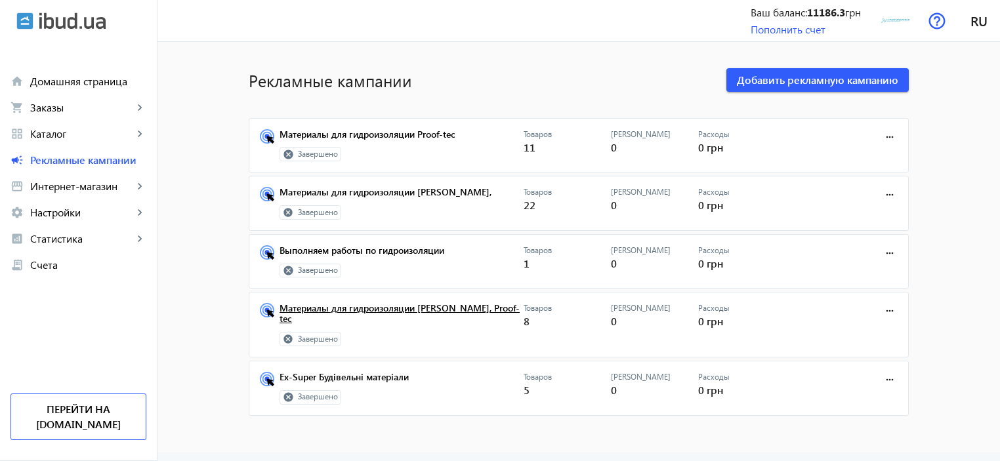
click at [348, 308] on link "Материалы для гидроизоляции [PERSON_NAME], Proof-tec" at bounding box center [401, 317] width 244 height 29
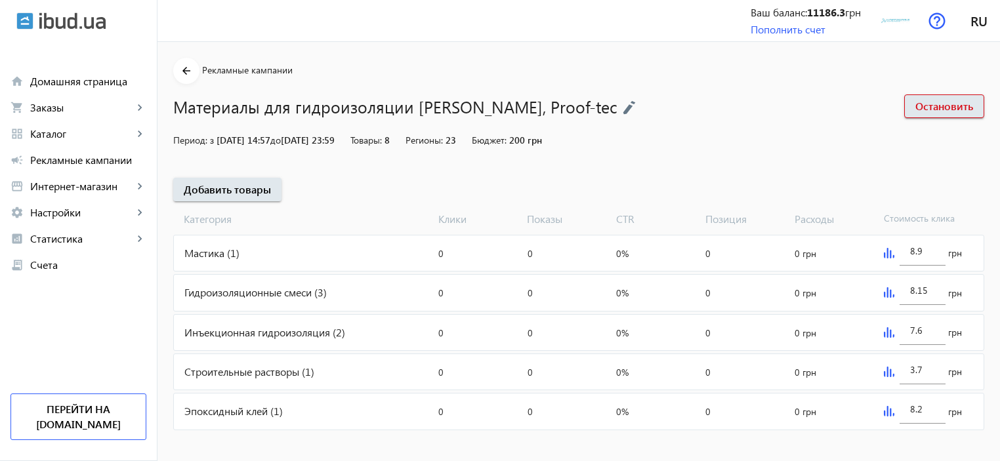
click at [887, 254] on img at bounding box center [889, 253] width 10 height 10
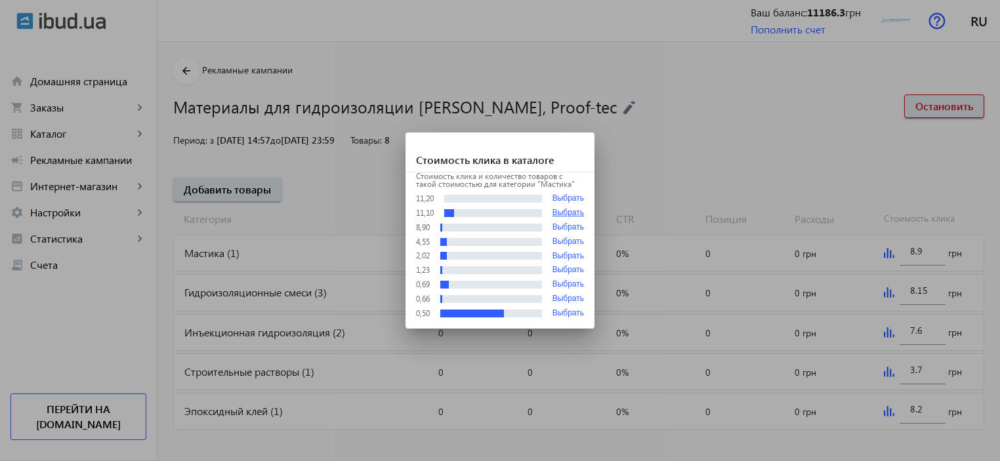
click at [571, 213] on button "Выбрать" at bounding box center [567, 213] width 31 height 9
type input "11.1"
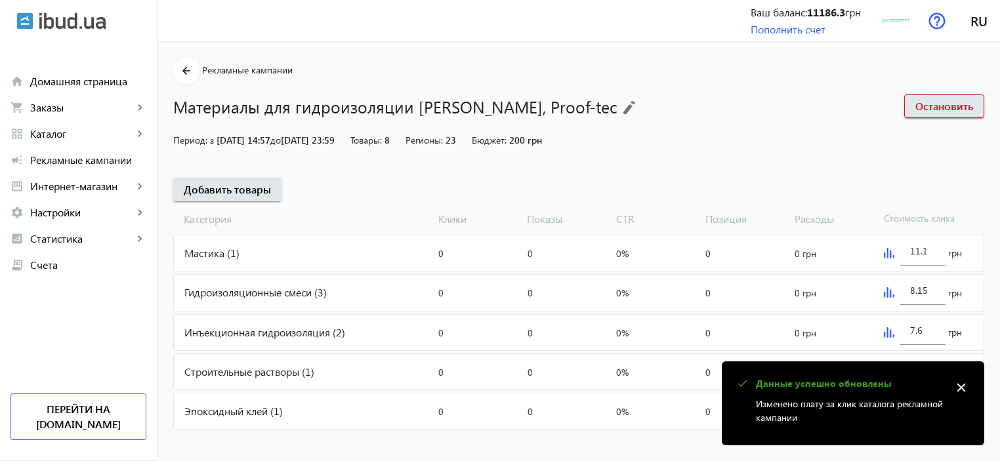
click at [886, 289] on img at bounding box center [889, 292] width 10 height 10
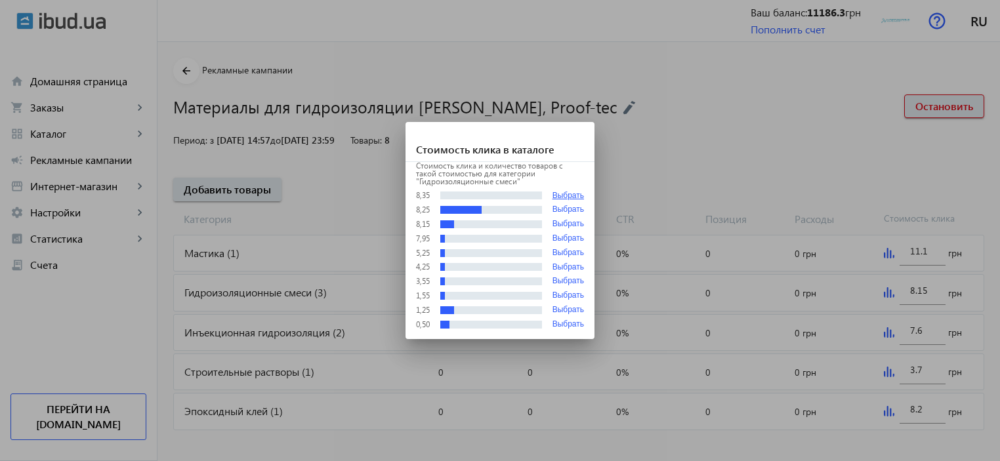
click at [579, 196] on button "Выбрать" at bounding box center [567, 196] width 31 height 10
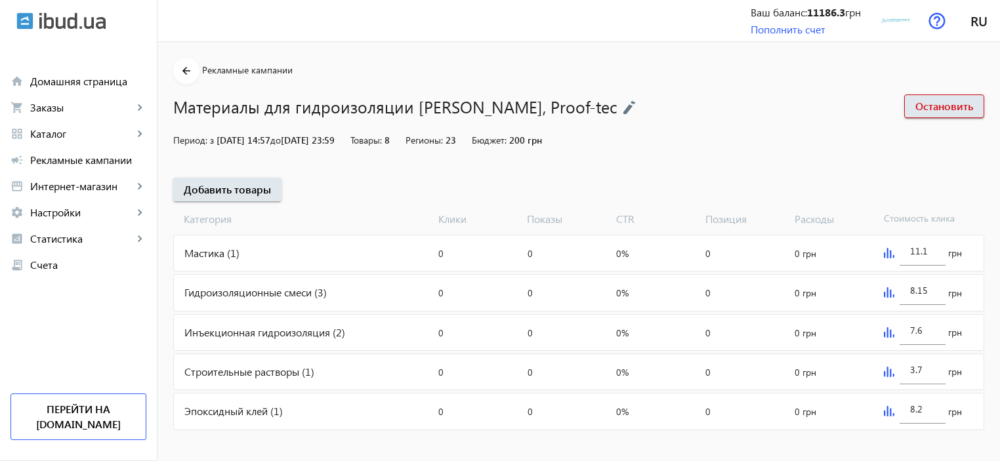
type input "8.35"
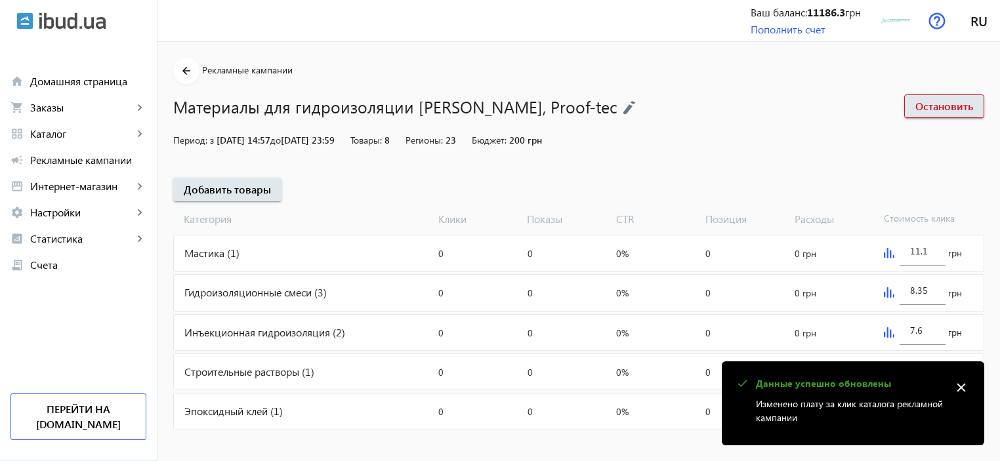
click at [886, 333] on img at bounding box center [889, 332] width 10 height 10
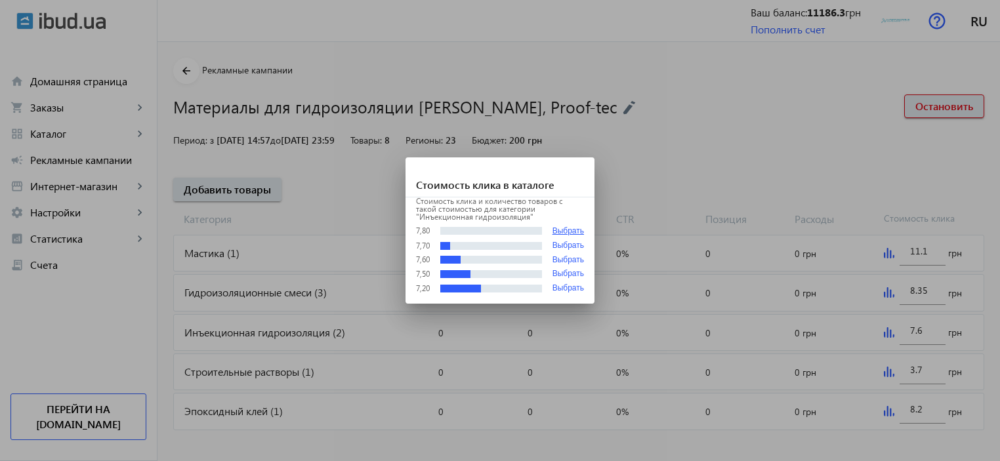
click at [554, 228] on button "Выбрать" at bounding box center [567, 231] width 31 height 10
type input "7.8"
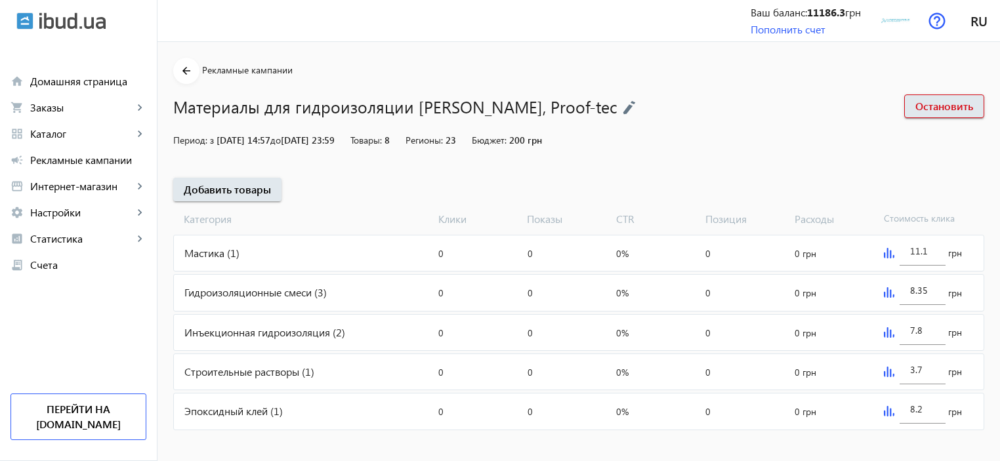
click at [887, 371] on img at bounding box center [889, 372] width 10 height 10
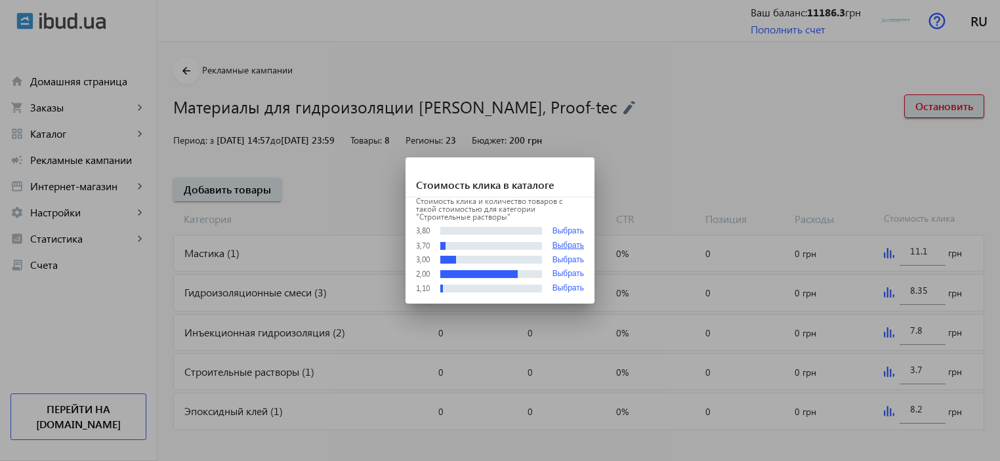
click at [563, 244] on button "Выбрать" at bounding box center [567, 245] width 31 height 9
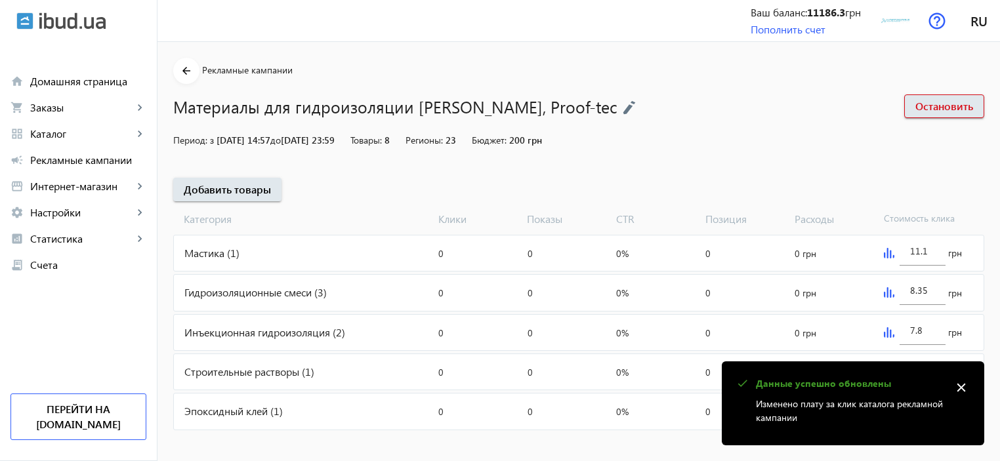
click at [960, 386] on mat-icon "close" at bounding box center [961, 388] width 20 height 20
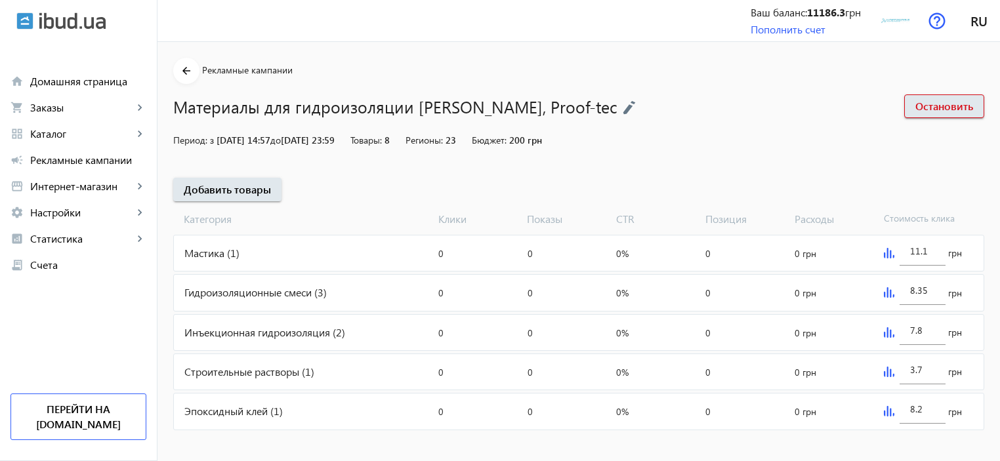
click at [887, 412] on img at bounding box center [889, 411] width 10 height 10
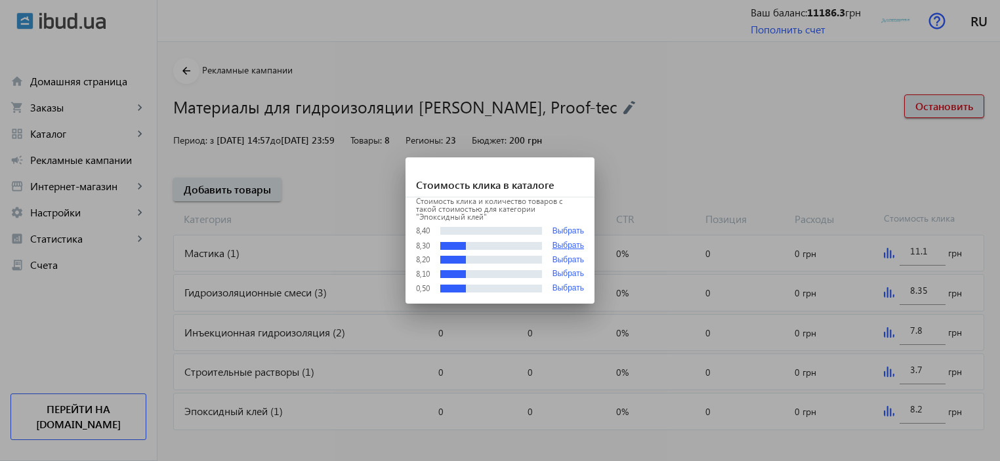
click at [573, 241] on button "Выбрать" at bounding box center [567, 245] width 31 height 9
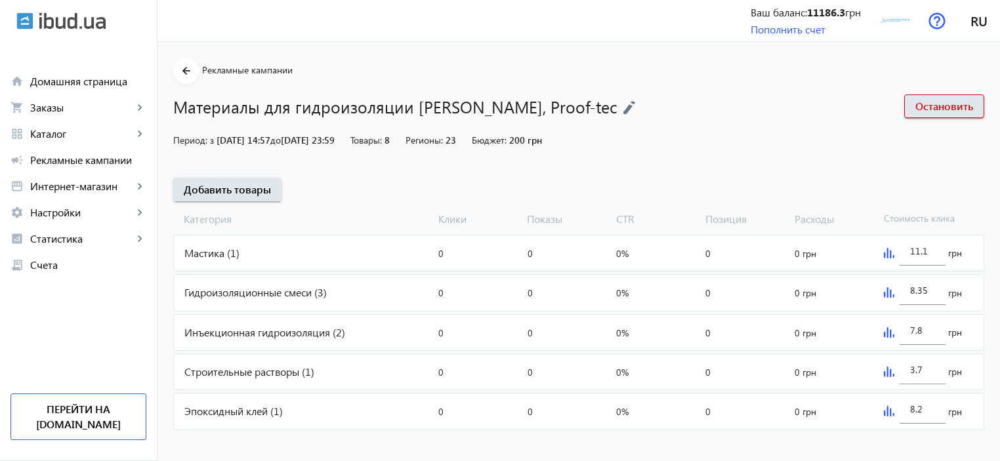
type input "8.3"
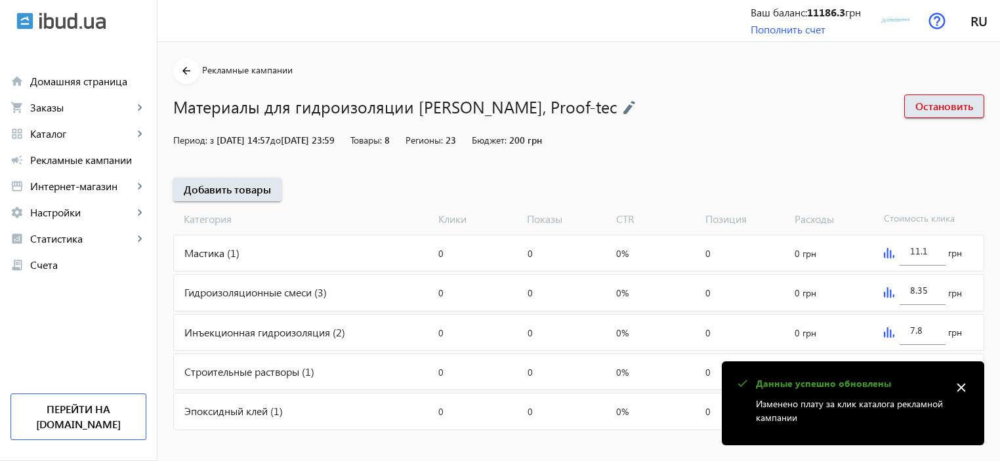
click at [958, 385] on mat-icon "close" at bounding box center [961, 388] width 20 height 20
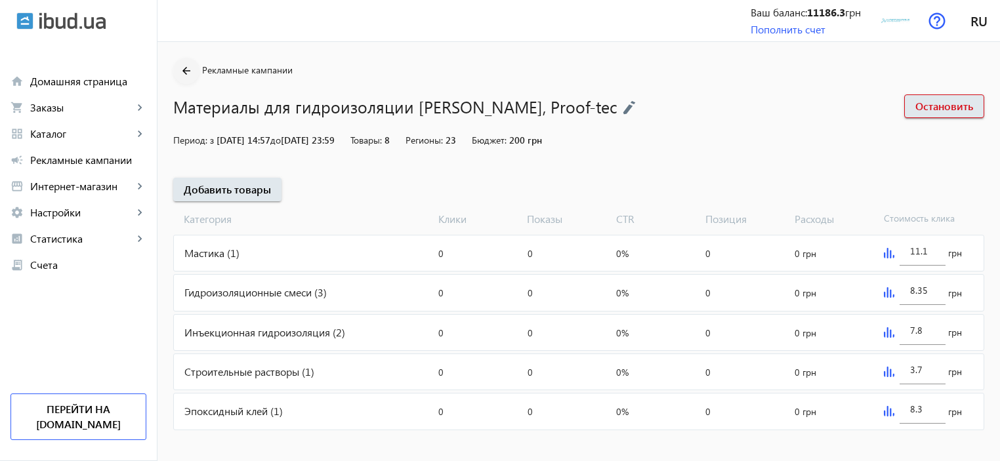
click at [185, 68] on mat-icon "arrow_back" at bounding box center [186, 71] width 16 height 16
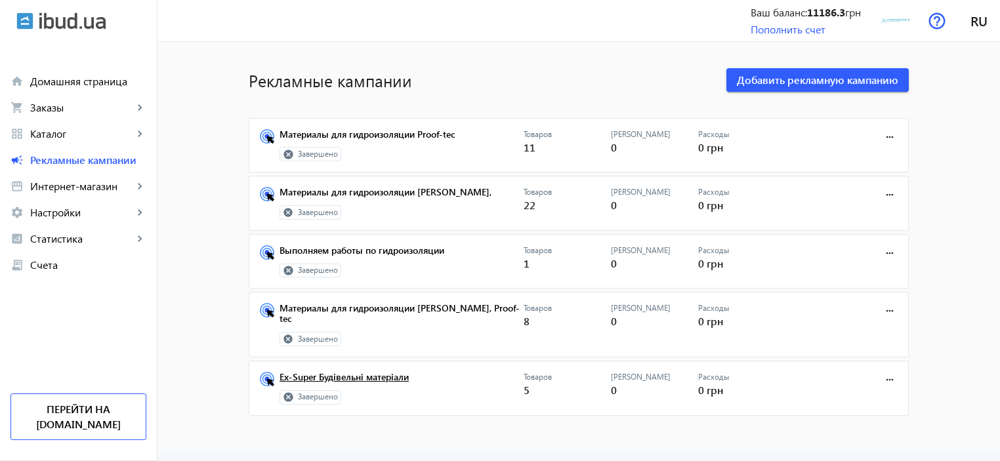
click at [356, 381] on link "Ex-Super Будівельні матеріали" at bounding box center [401, 381] width 244 height 18
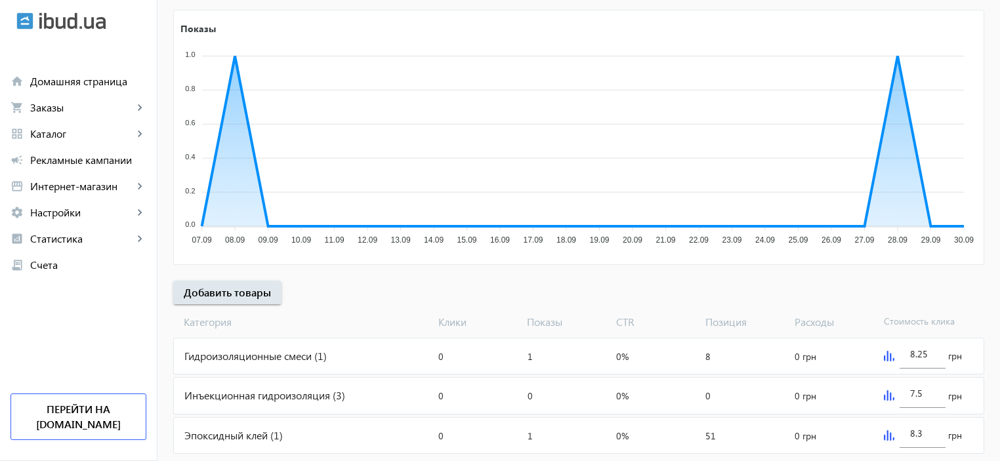
scroll to position [251, 0]
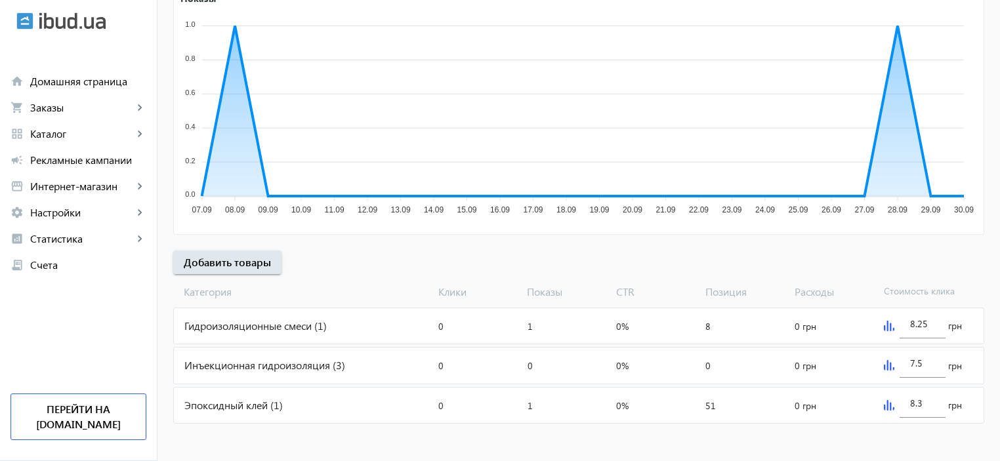
click at [887, 328] on img at bounding box center [889, 326] width 10 height 10
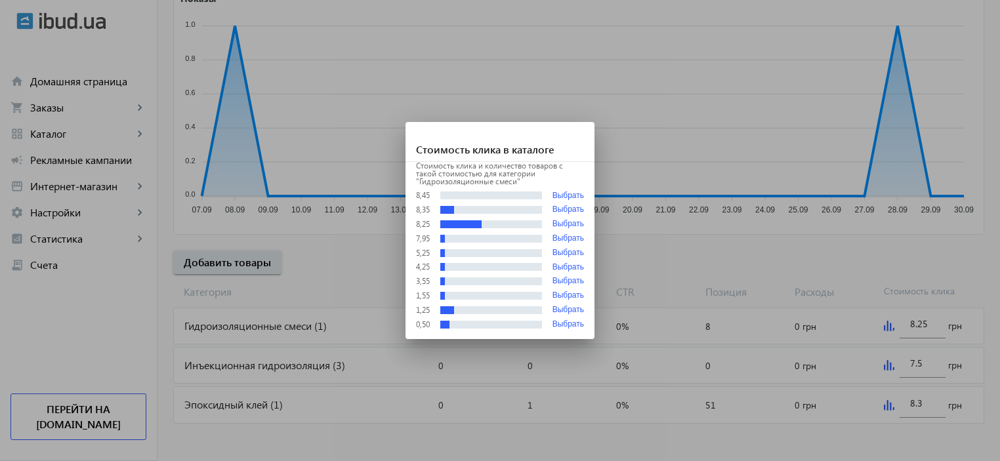
scroll to position [0, 0]
click at [564, 195] on button "Выбрать" at bounding box center [567, 196] width 31 height 10
type input "8.45"
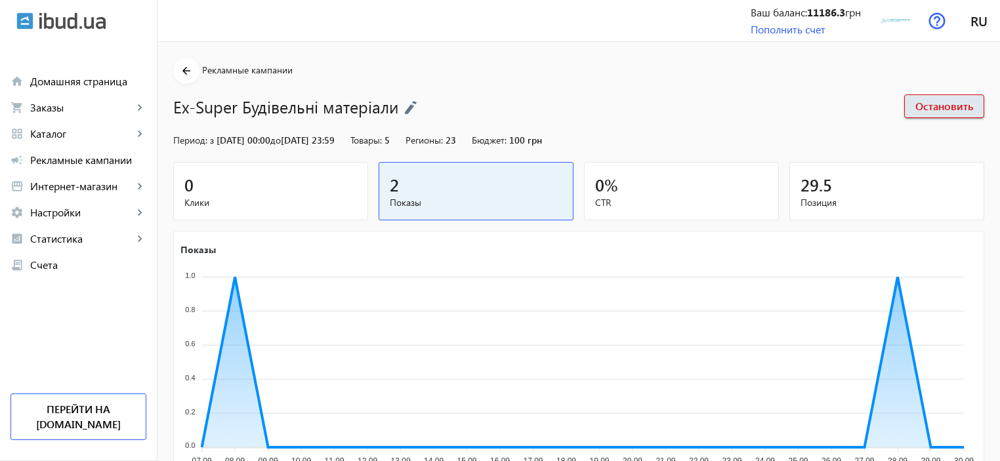
scroll to position [251, 0]
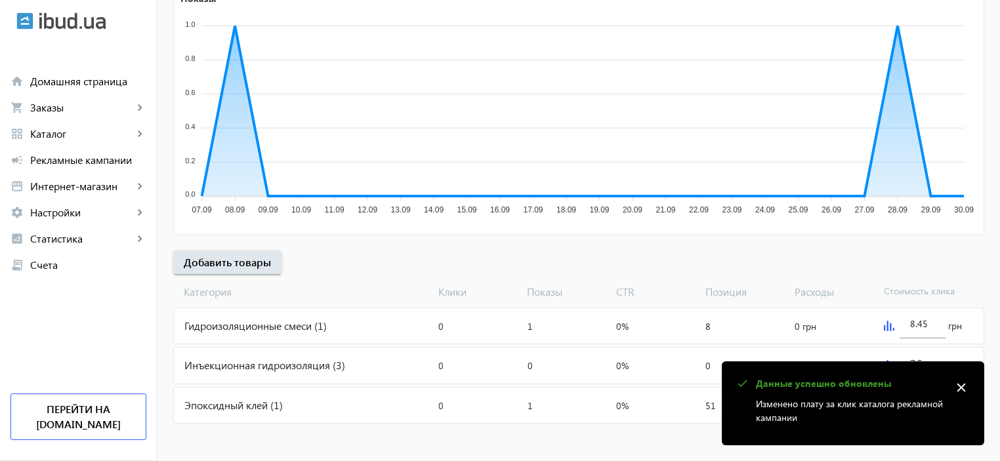
click at [962, 382] on mat-icon "close" at bounding box center [961, 388] width 20 height 20
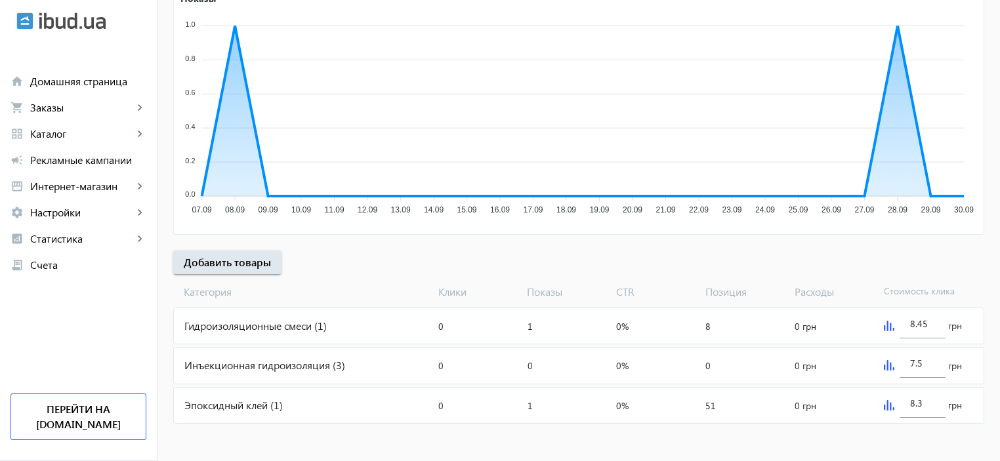
click at [884, 363] on img at bounding box center [889, 365] width 10 height 10
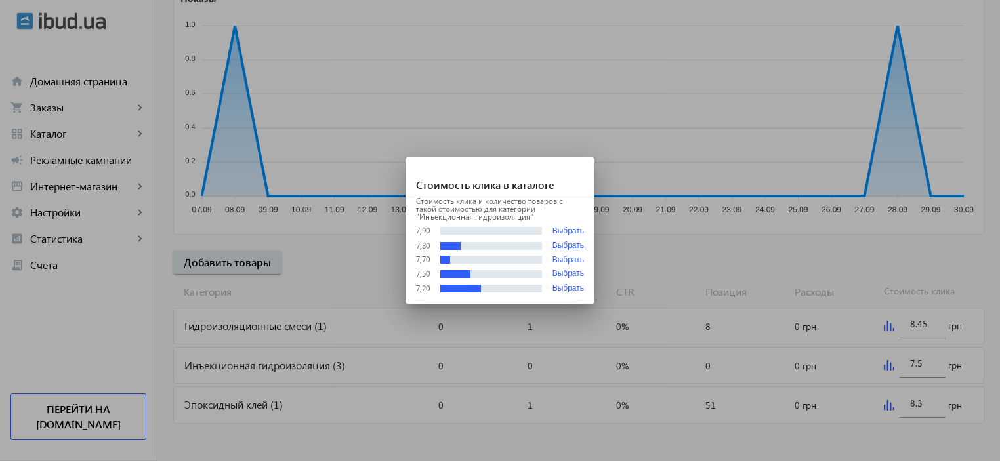
click at [572, 247] on button "Выбрать" at bounding box center [567, 245] width 31 height 9
type input "7.8"
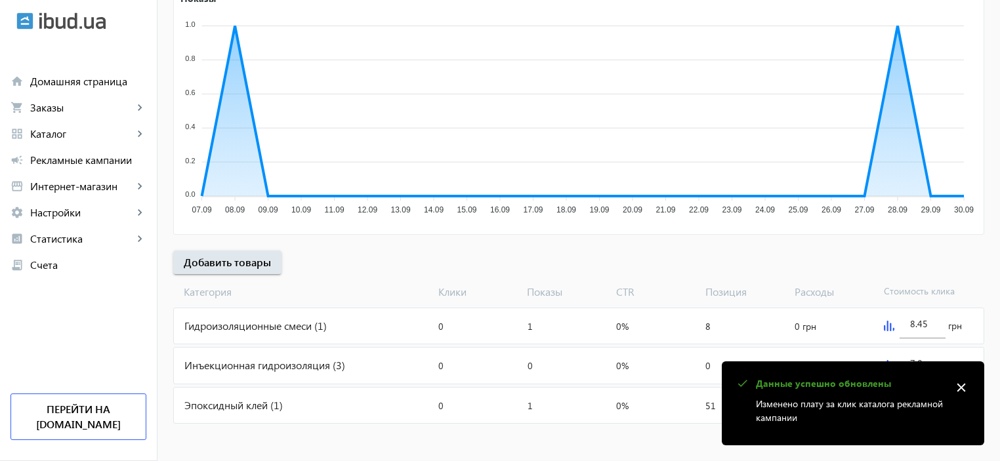
click at [963, 386] on mat-icon "close" at bounding box center [961, 388] width 20 height 20
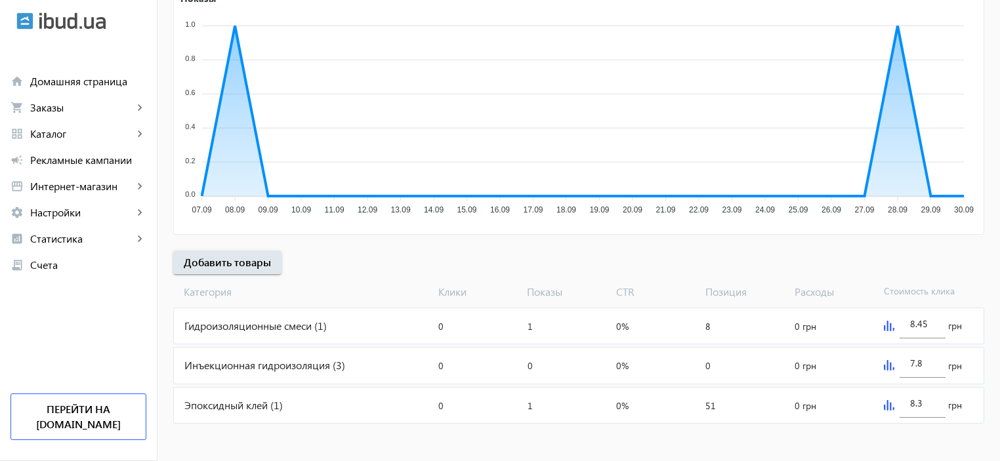
click at [886, 406] on img at bounding box center [889, 405] width 10 height 10
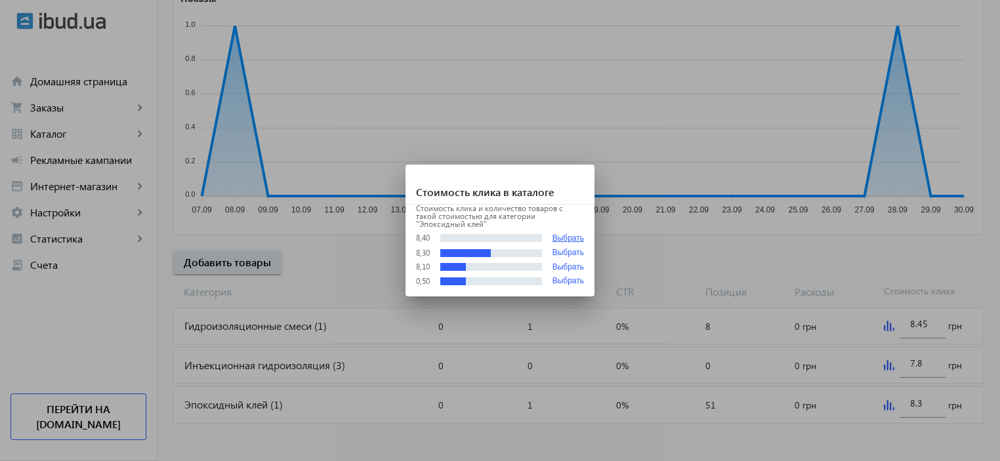
click at [562, 238] on button "Выбрать" at bounding box center [567, 239] width 31 height 10
type input "8.4"
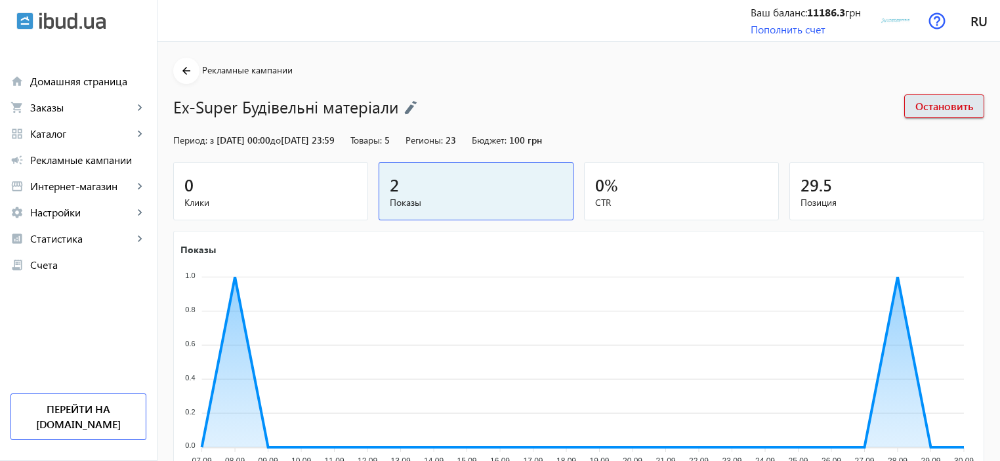
scroll to position [251, 0]
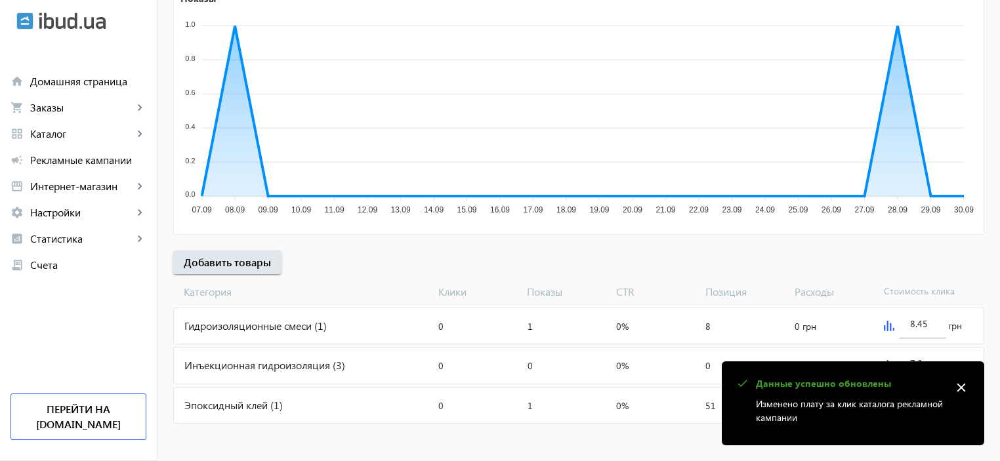
click at [963, 385] on mat-icon "close" at bounding box center [961, 388] width 20 height 20
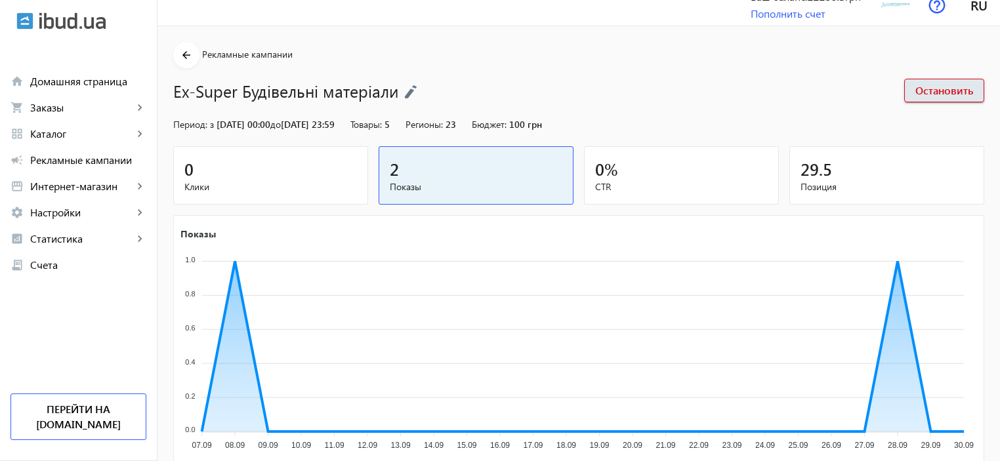
scroll to position [0, 0]
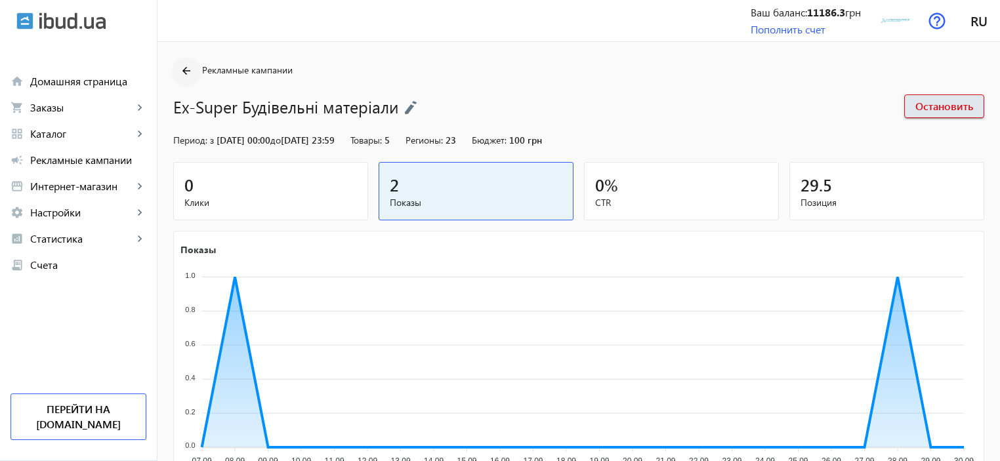
click at [178, 67] on mat-icon "arrow_back" at bounding box center [186, 71] width 16 height 16
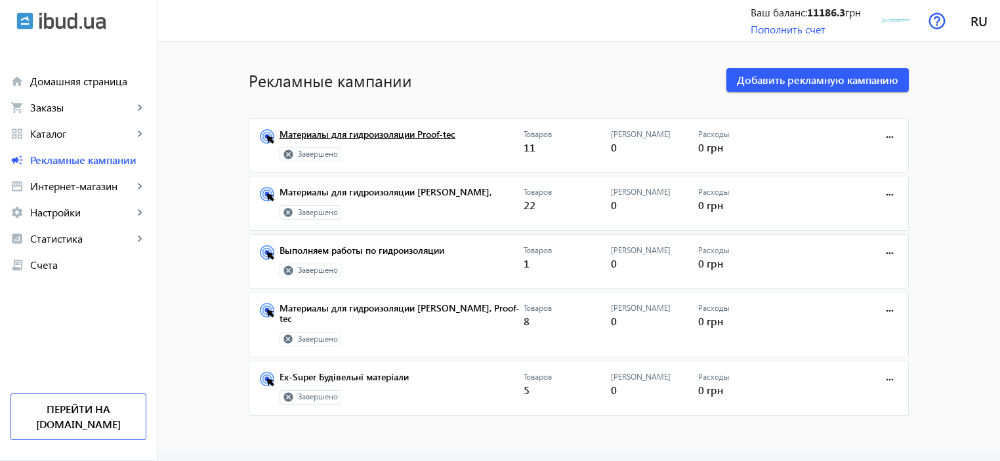
click at [380, 135] on link "Материалы для гидроизоляции Proof-tec" at bounding box center [401, 138] width 244 height 18
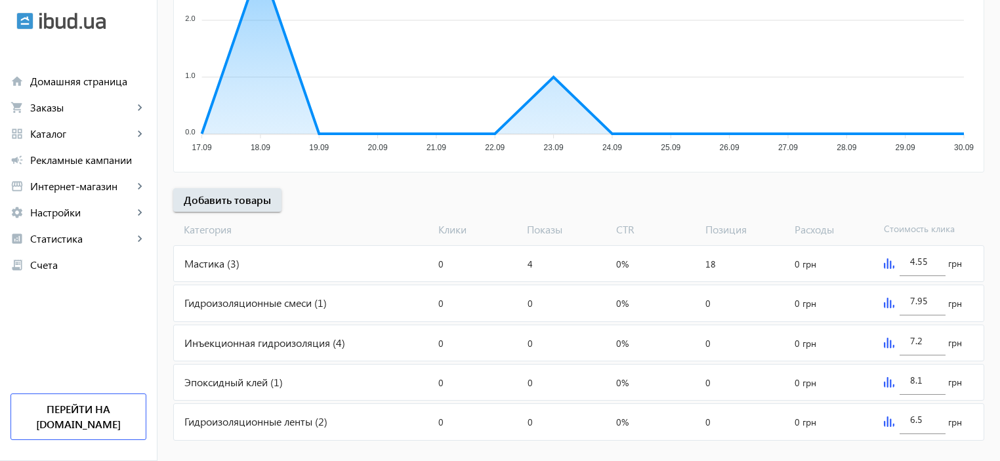
scroll to position [330, 0]
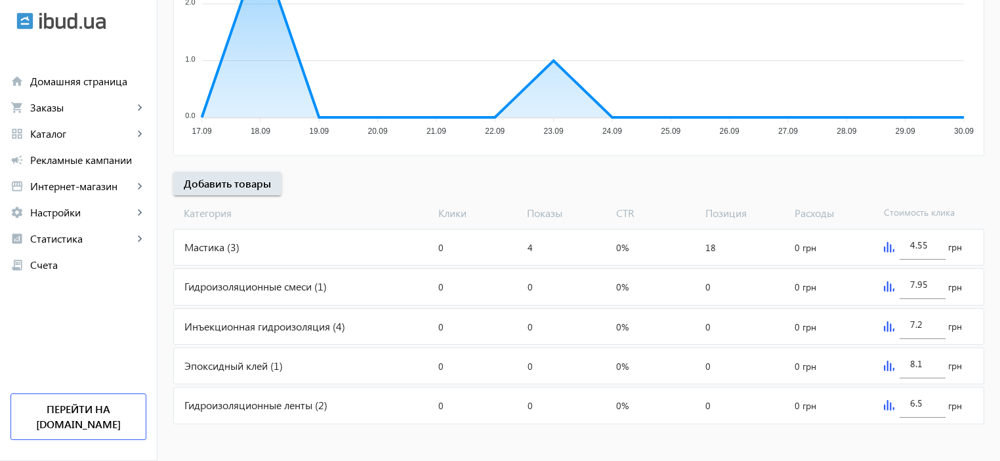
click at [884, 403] on img at bounding box center [889, 405] width 10 height 10
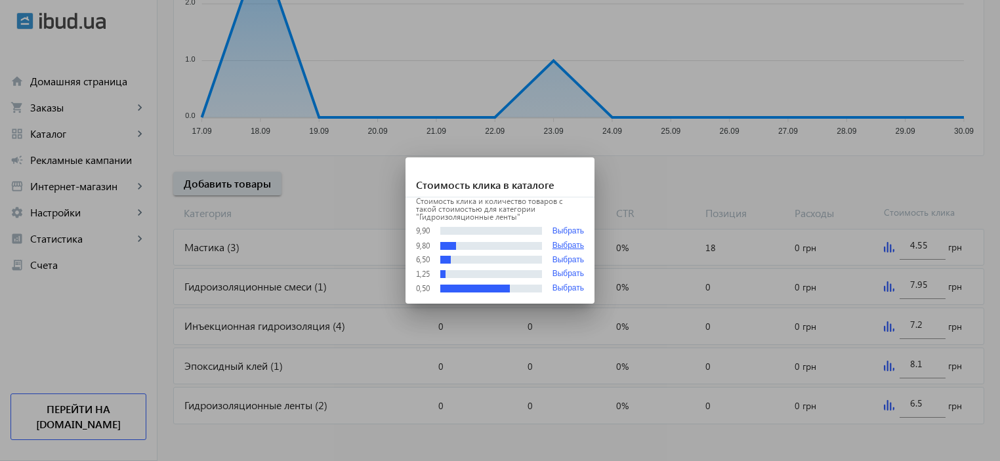
click at [577, 245] on button "Выбрать" at bounding box center [567, 245] width 31 height 9
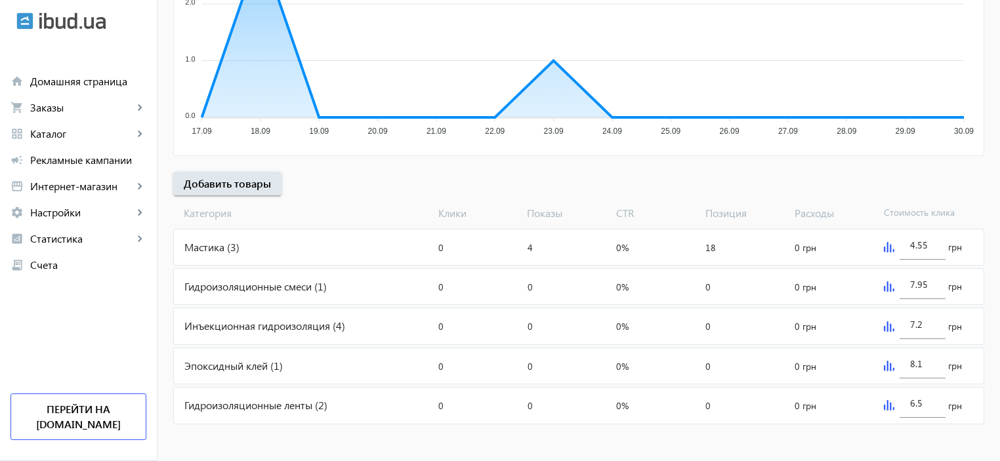
type input "9.8"
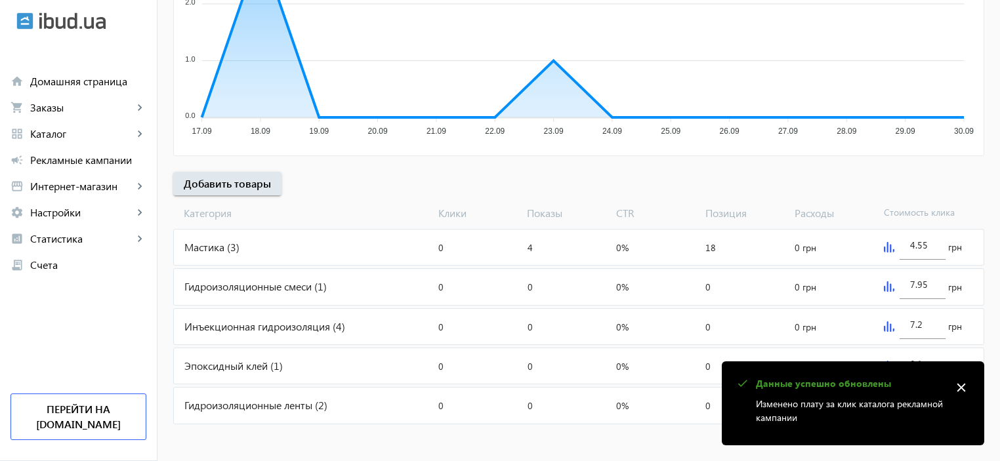
click at [960, 386] on mat-icon "close" at bounding box center [961, 388] width 20 height 20
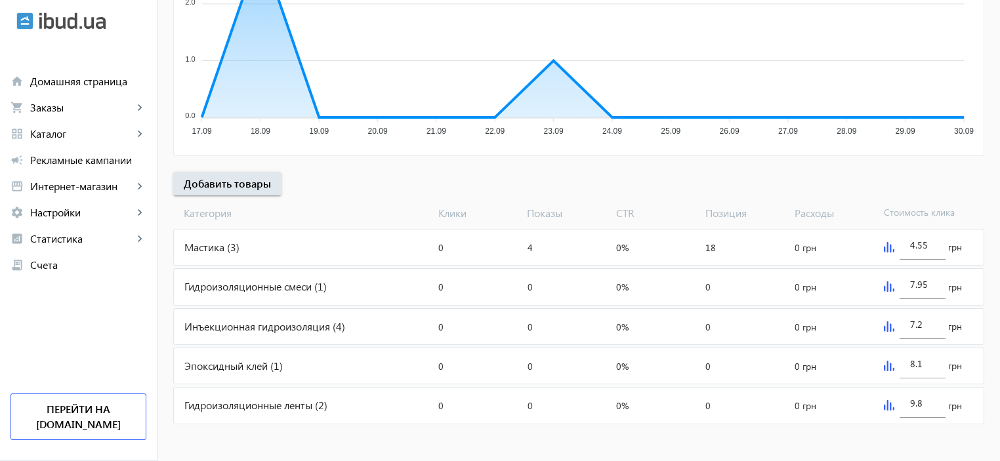
click at [886, 285] on img at bounding box center [889, 286] width 10 height 10
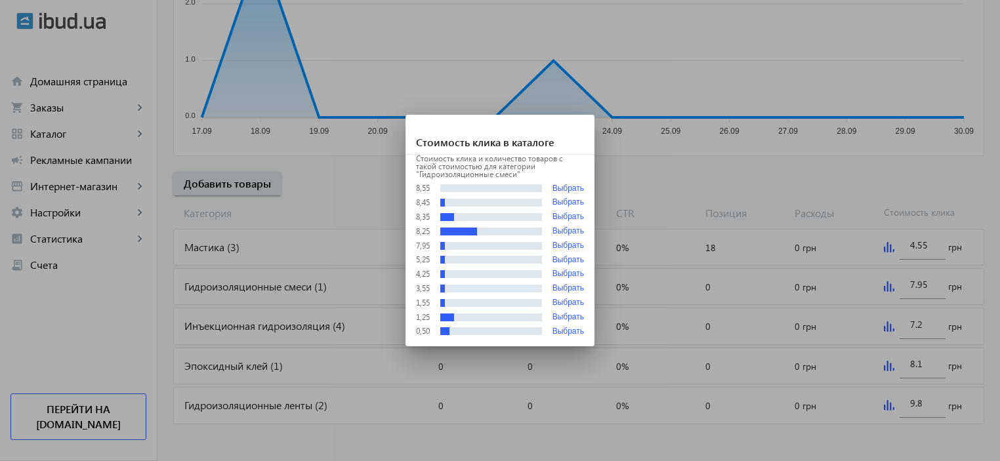
scroll to position [0, 0]
click at [564, 200] on button "Выбрать" at bounding box center [567, 202] width 31 height 9
type input "8.45"
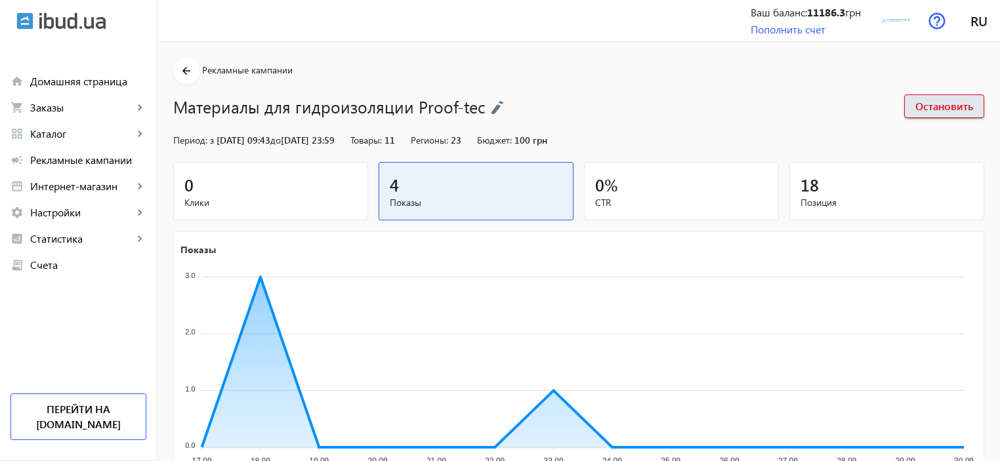
scroll to position [330, 0]
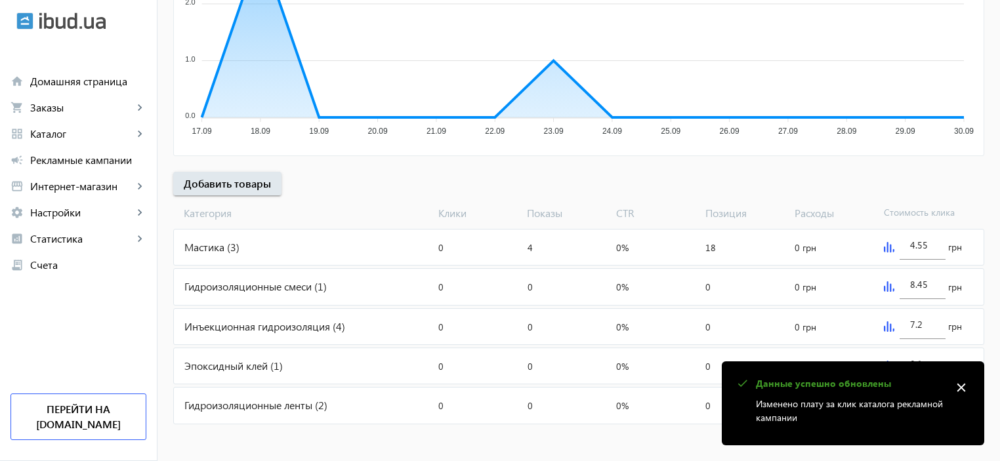
click at [888, 246] on img at bounding box center [889, 247] width 10 height 10
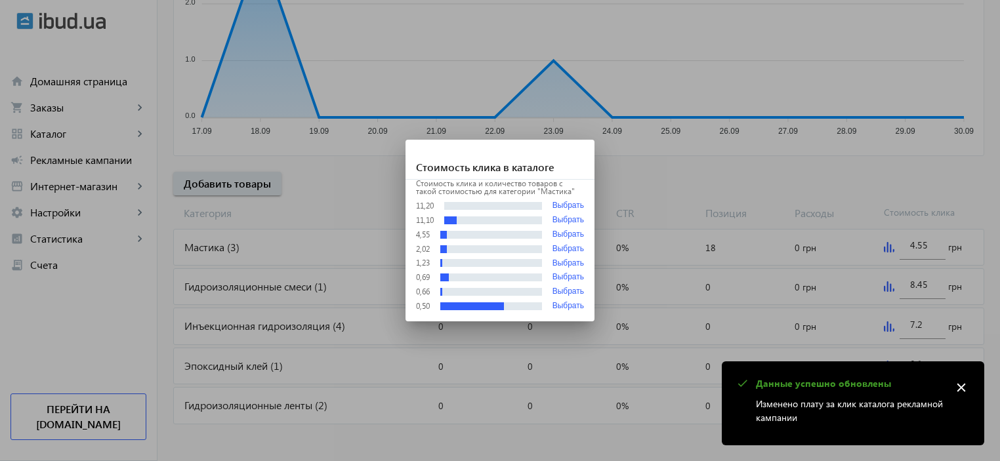
scroll to position [0, 0]
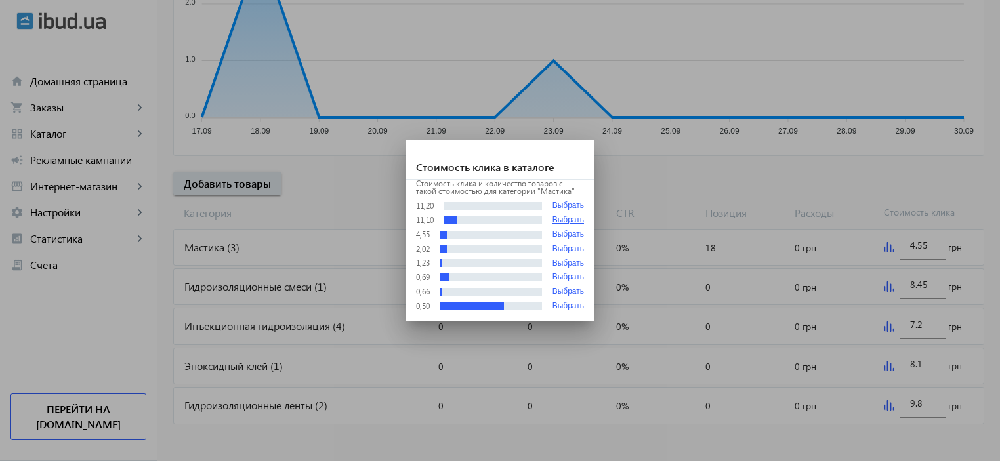
click at [581, 220] on button "Выбрать" at bounding box center [567, 220] width 31 height 9
type input "11.1"
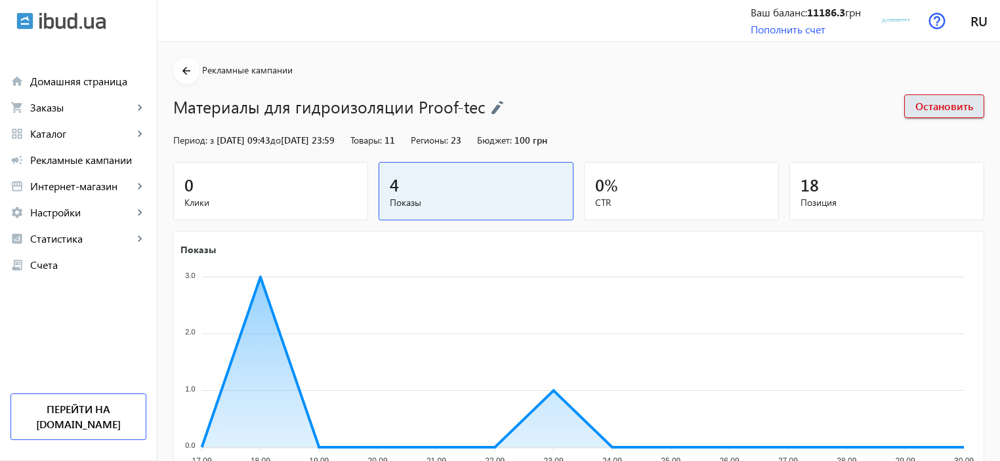
scroll to position [330, 0]
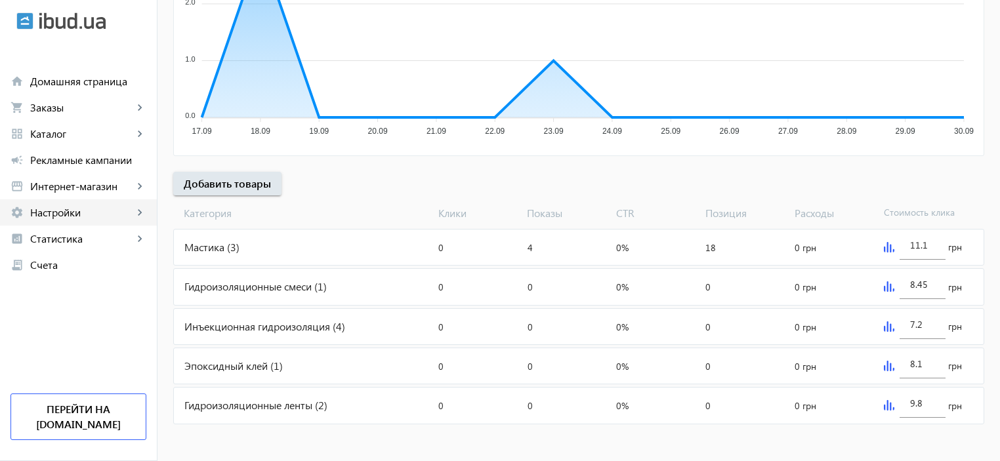
click at [136, 215] on mat-icon "keyboard_arrow_right" at bounding box center [139, 212] width 13 height 13
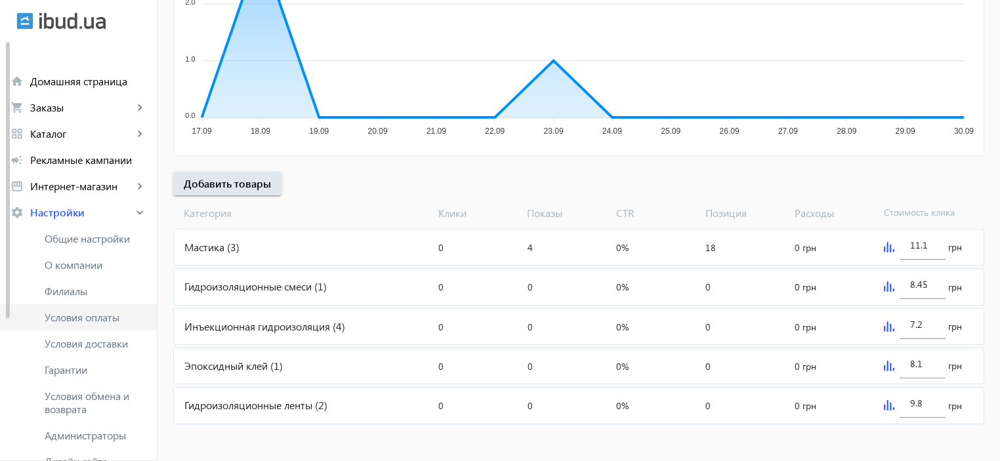
click at [118, 316] on span "Условия оплаты" at bounding box center [96, 317] width 102 height 13
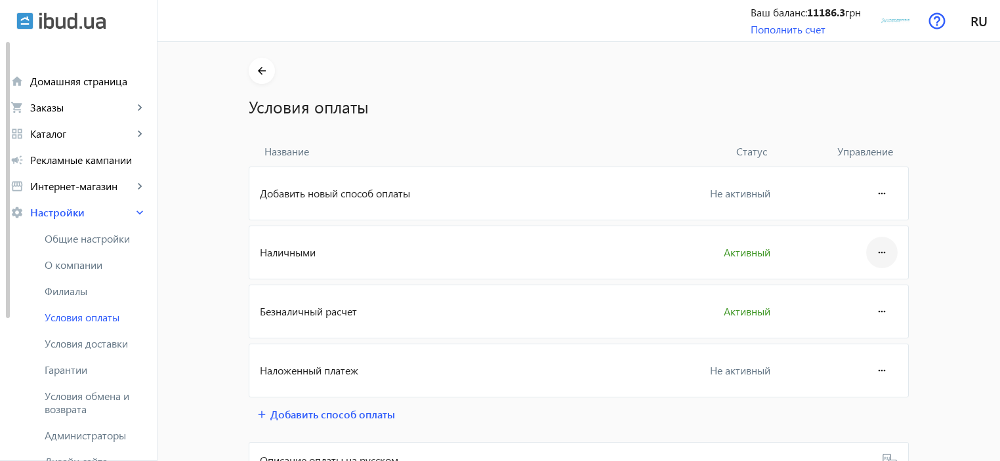
click at [884, 253] on mat-icon "more_horiz" at bounding box center [882, 252] width 16 height 31
click at [845, 286] on span "Редактировать" at bounding box center [848, 289] width 70 height 10
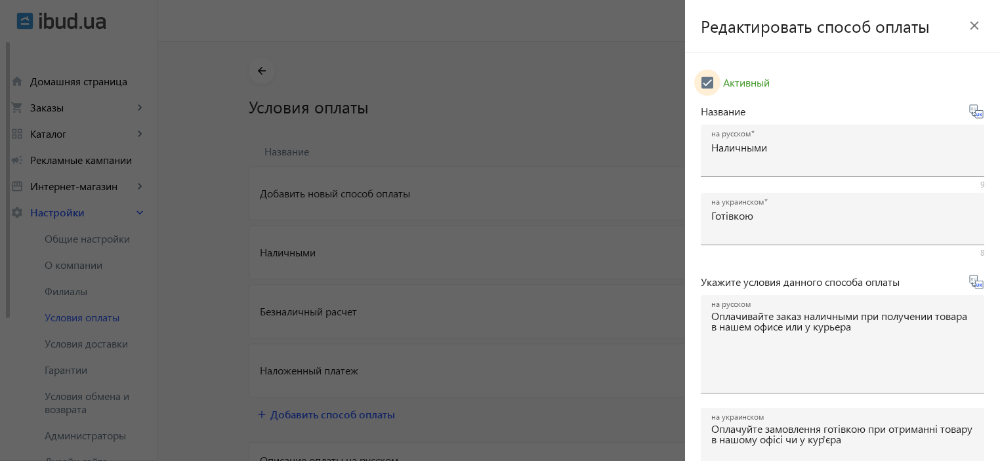
click at [705, 81] on input "Активный" at bounding box center [707, 83] width 26 height 26
checkbox input "false"
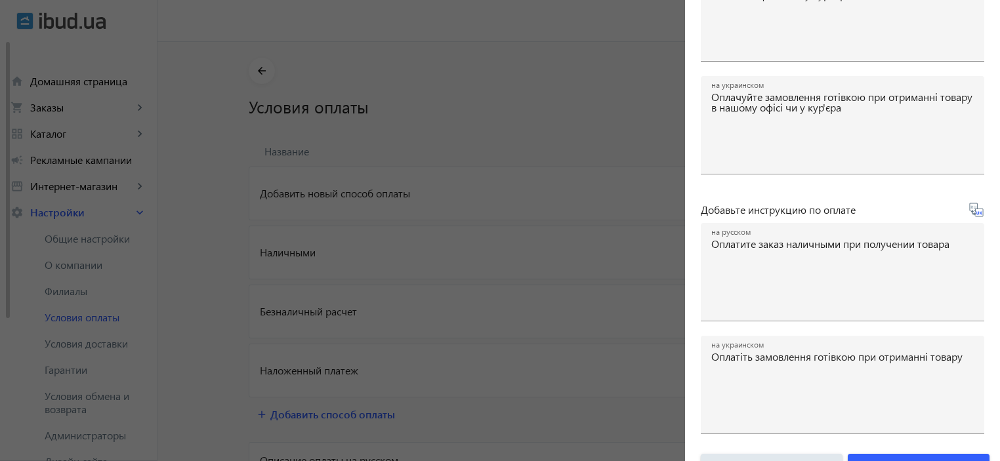
scroll to position [363, 0]
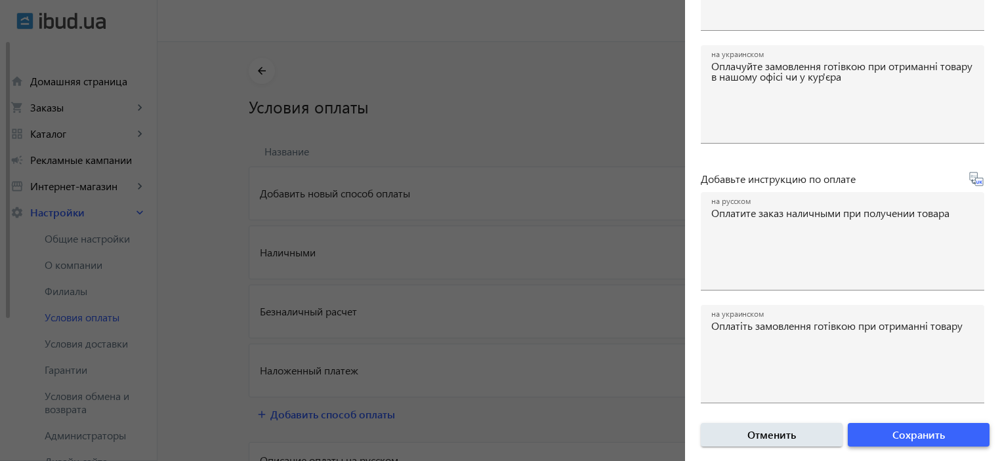
click at [899, 430] on span "Сохранить" at bounding box center [918, 435] width 52 height 14
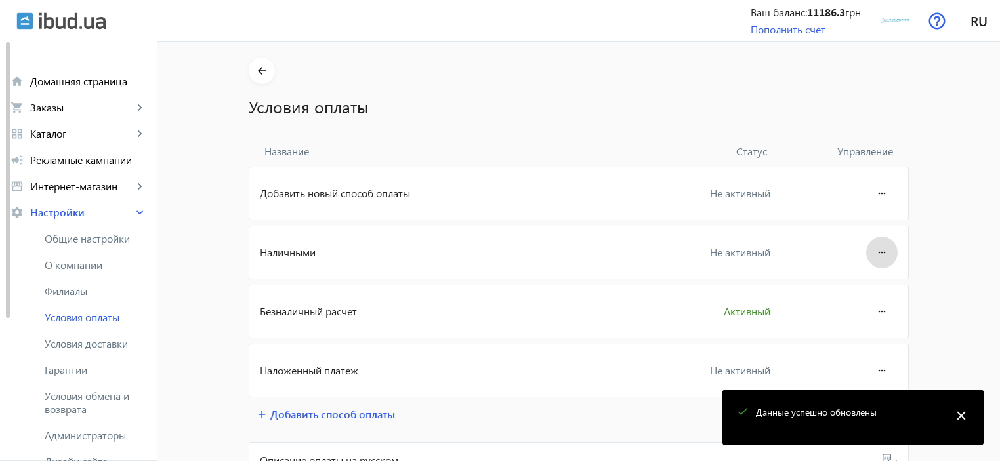
click at [960, 415] on mat-icon "close" at bounding box center [961, 416] width 20 height 20
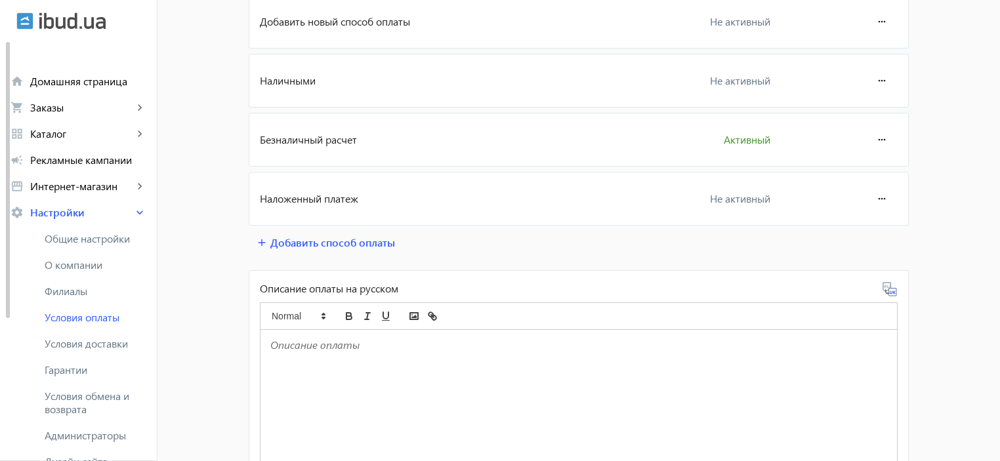
scroll to position [171, 0]
click at [91, 346] on span "Условия доставки" at bounding box center [96, 343] width 102 height 13
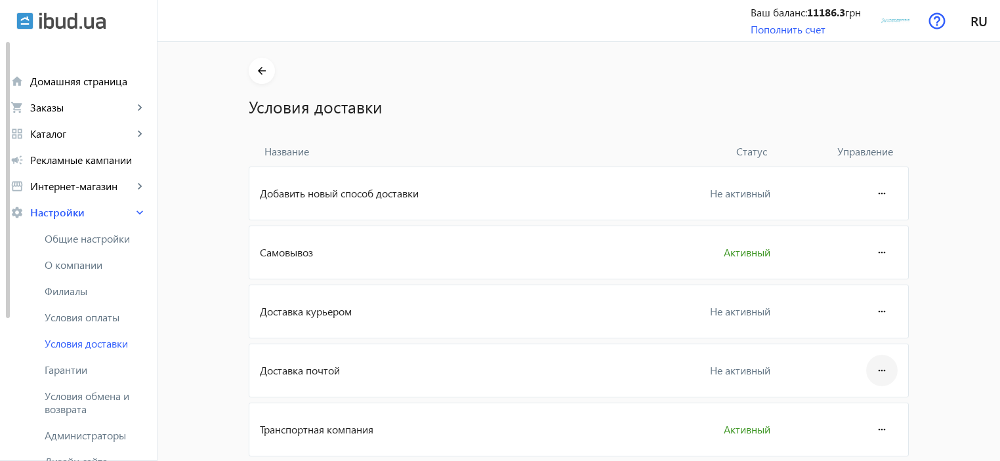
click at [877, 371] on mat-icon "more_horiz" at bounding box center [882, 370] width 16 height 31
click at [868, 406] on span "Редактировать" at bounding box center [848, 406] width 70 height 10
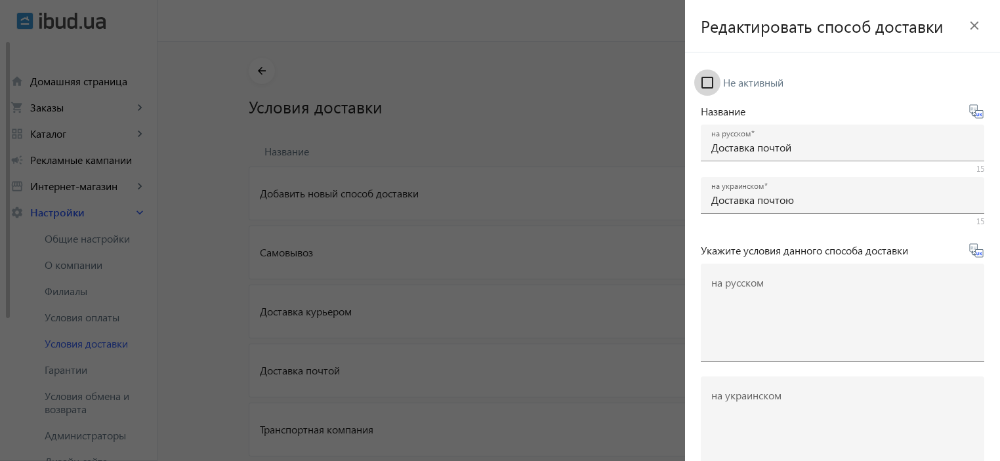
click at [710, 83] on input "Не активный" at bounding box center [707, 83] width 26 height 26
checkbox input "true"
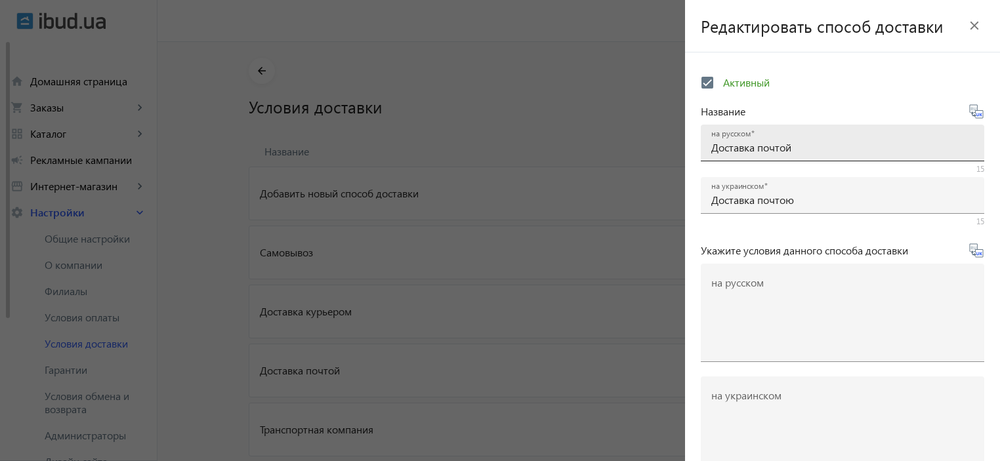
click at [808, 150] on input "Доставка почтой" at bounding box center [842, 147] width 262 height 14
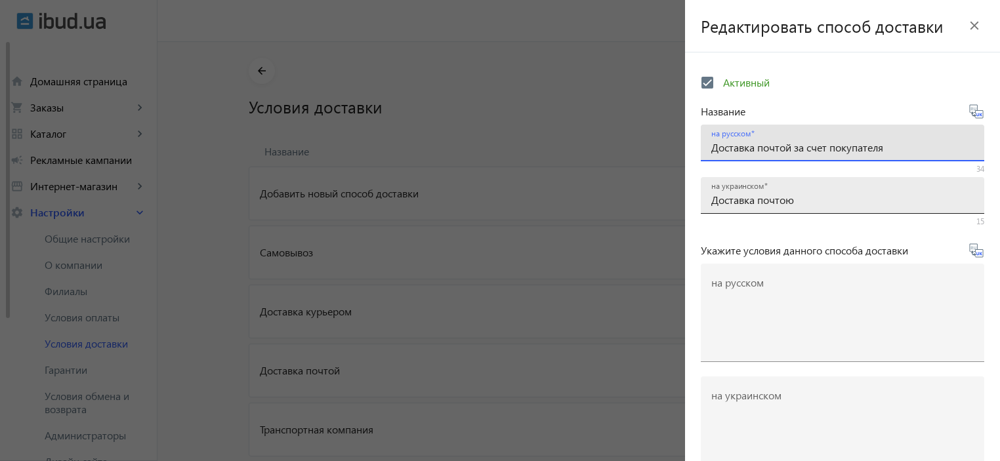
type input "Доставка почтой за счет покупателя"
click at [832, 203] on input "Доставка почтою" at bounding box center [842, 200] width 262 height 14
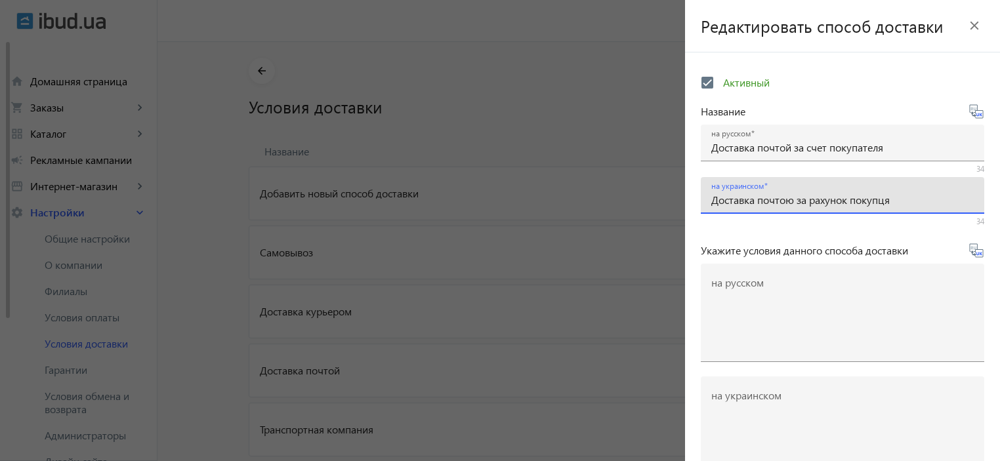
click at [775, 201] on input "Доставка почтою за рахунок покупця" at bounding box center [842, 200] width 262 height 14
type input "Доставка поштою за рахунок покупця"
click at [787, 225] on div at bounding box center [842, 220] width 283 height 12
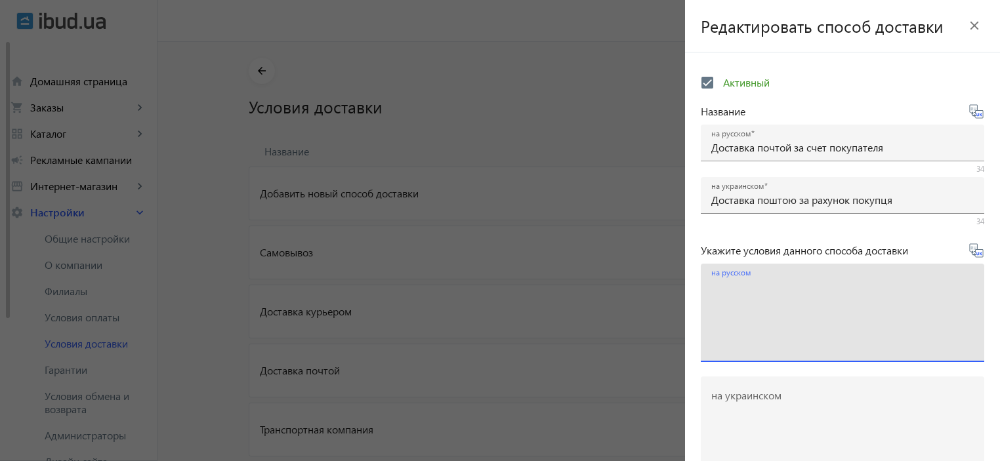
click at [777, 283] on textarea "на русском" at bounding box center [842, 317] width 262 height 77
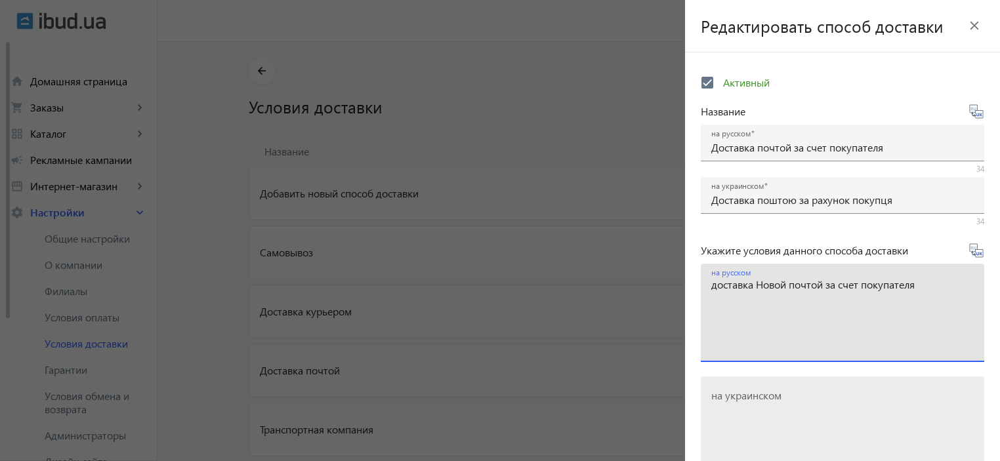
type textarea "доставка Новой почтой за счет покупателя"
click at [726, 413] on textarea "на украинском" at bounding box center [842, 430] width 262 height 77
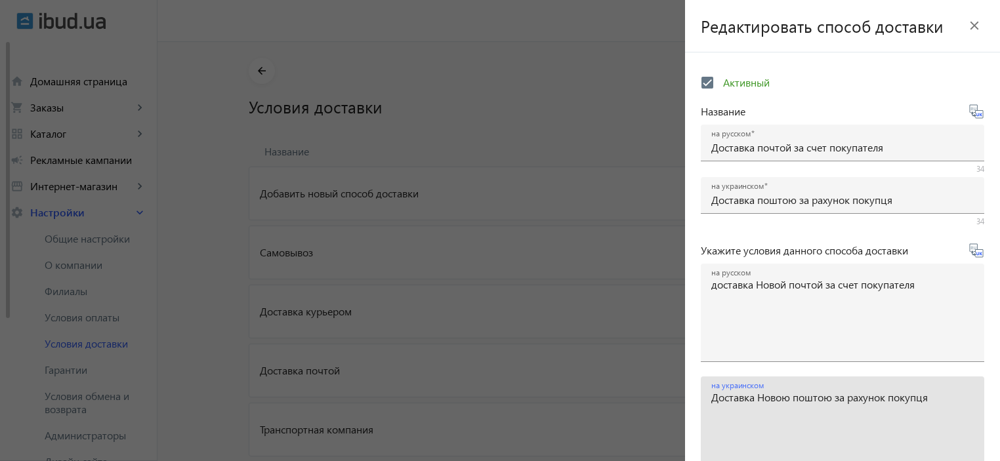
type textarea "Доставка Новою поштою за рахунок покупця"
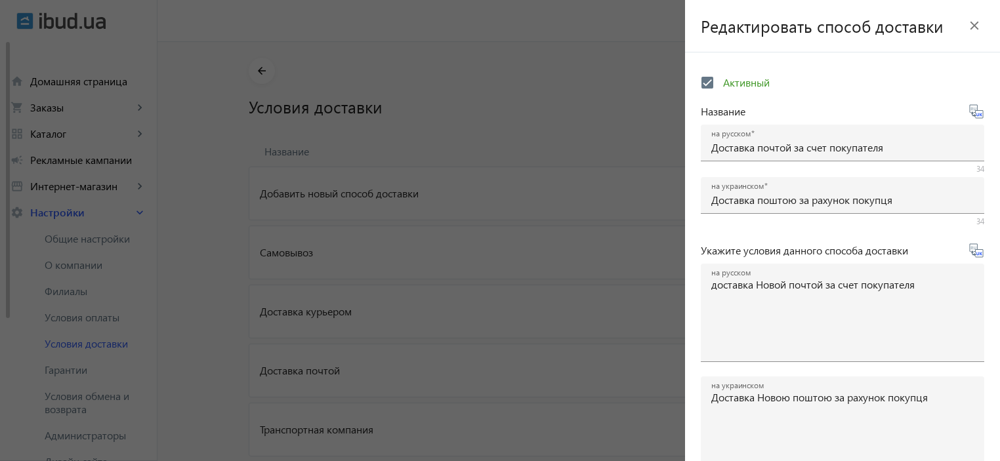
click at [982, 415] on form "Активный Название на русском Доставка почтой за счет покупателя 34 на украинско…" at bounding box center [842, 301] width 315 height 466
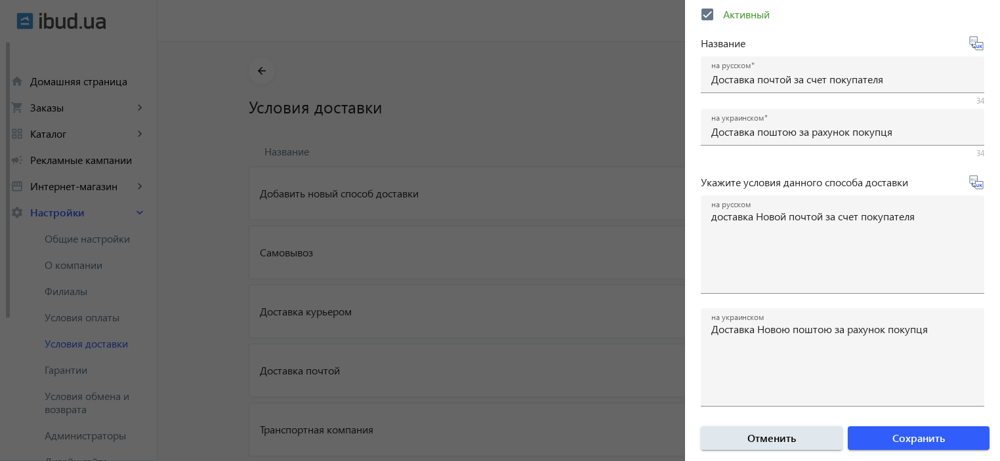
scroll to position [72, 0]
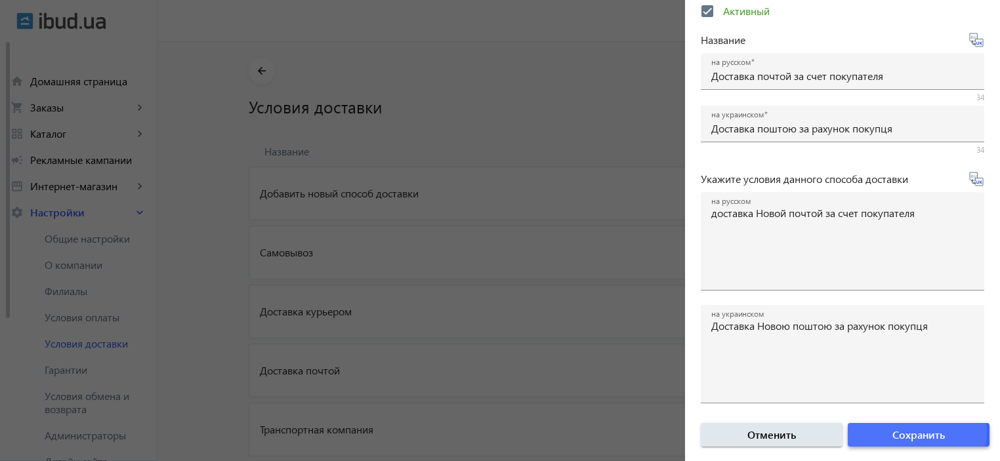
click at [910, 432] on span "Сохранить" at bounding box center [918, 435] width 52 height 14
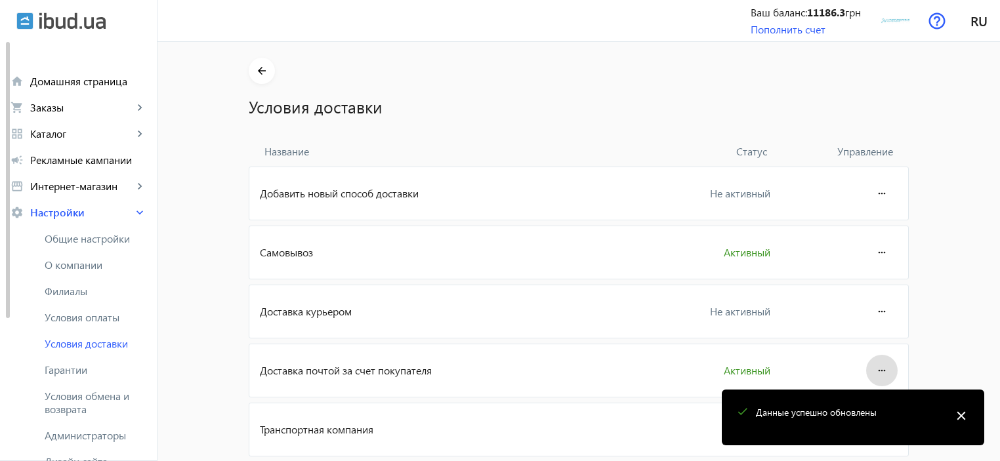
click at [958, 413] on mat-icon "close" at bounding box center [961, 416] width 20 height 20
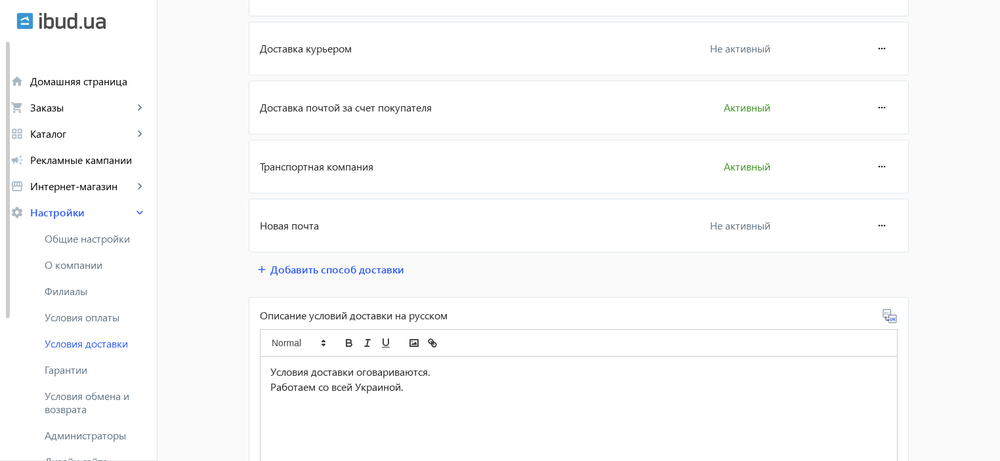
scroll to position [293, 0]
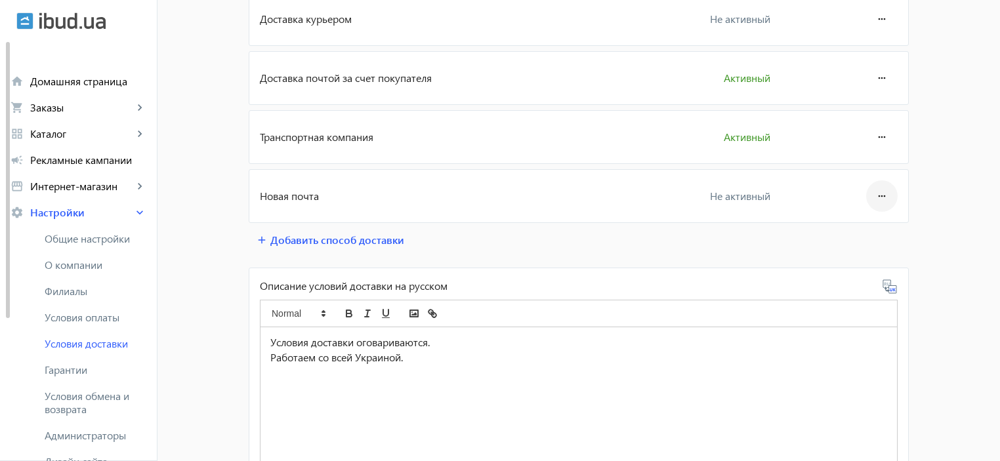
click at [882, 194] on mat-icon "more_horiz" at bounding box center [882, 195] width 16 height 31
click at [857, 236] on span "Редактировать" at bounding box center [848, 231] width 70 height 10
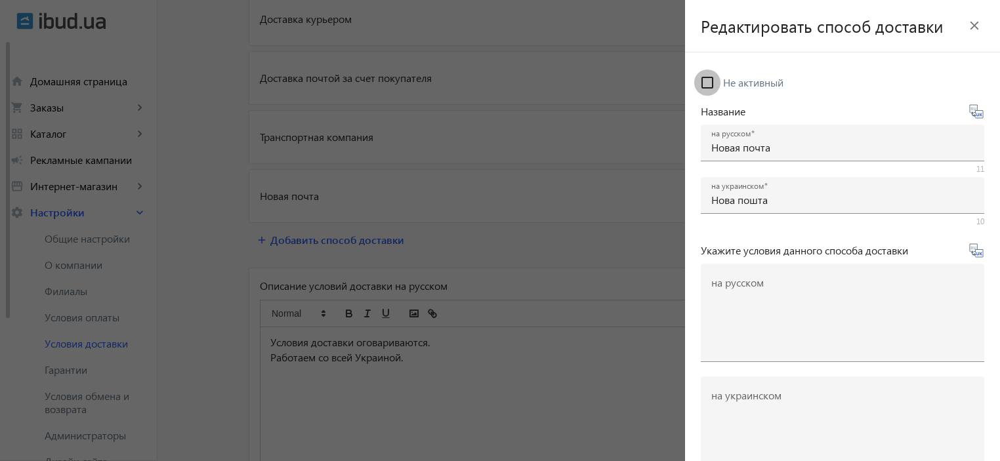
click at [706, 85] on input "Не активный" at bounding box center [707, 83] width 26 height 26
checkbox input "true"
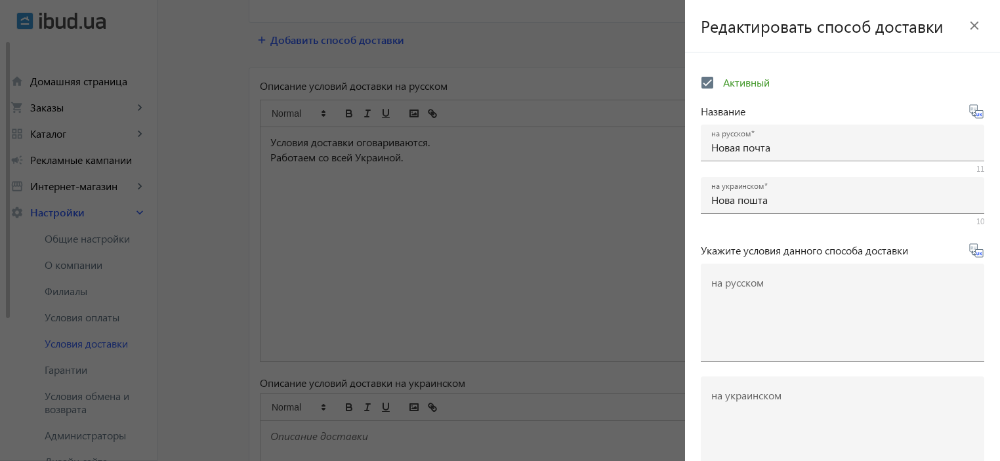
click at [653, 252] on div at bounding box center [500, 230] width 1000 height 461
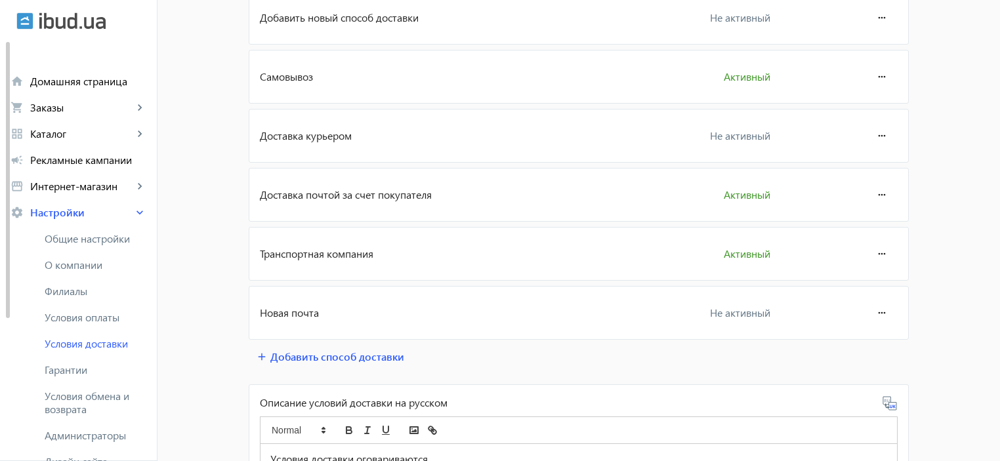
scroll to position [166, 0]
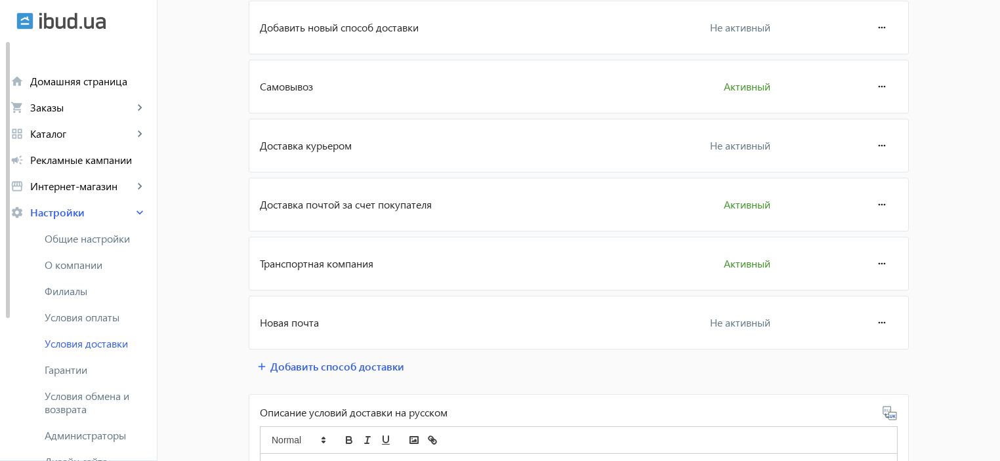
click at [881, 318] on mat-icon "more_horiz" at bounding box center [882, 322] width 16 height 31
click at [855, 359] on span "Редактировать" at bounding box center [848, 357] width 70 height 10
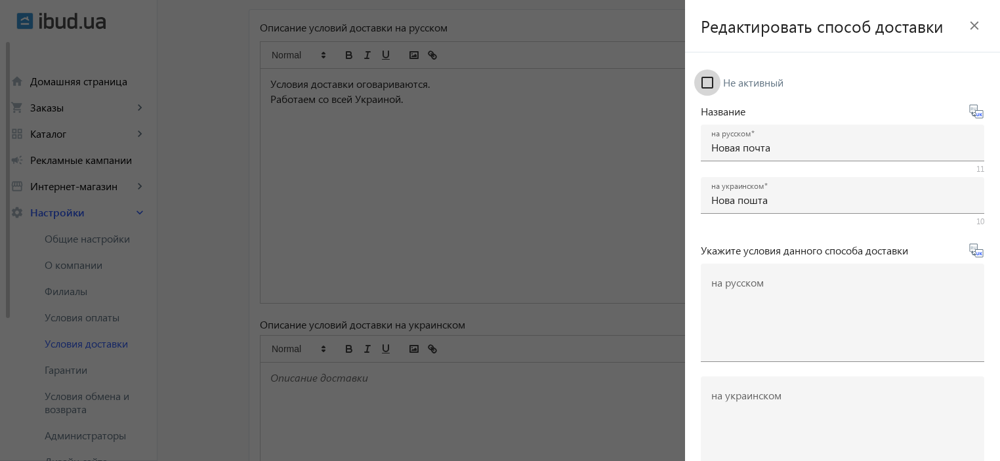
scroll to position [546, 0]
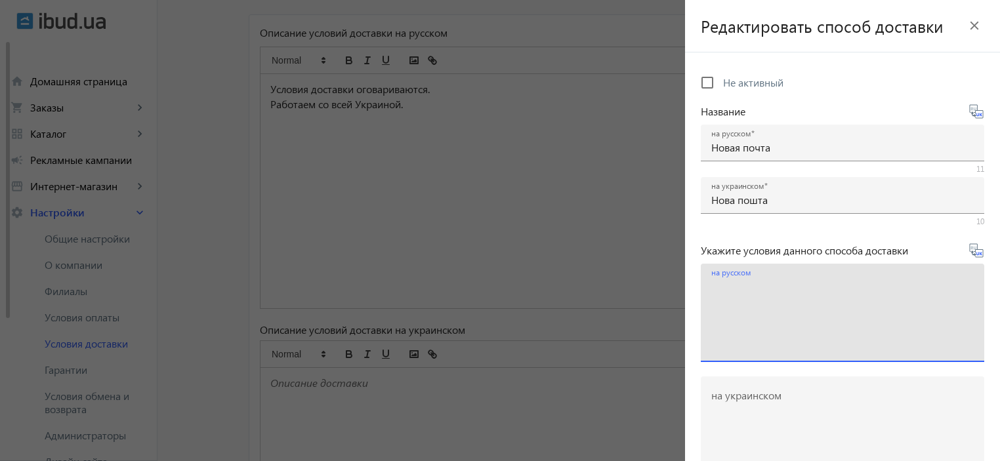
click at [937, 325] on textarea "на русском" at bounding box center [842, 317] width 262 height 77
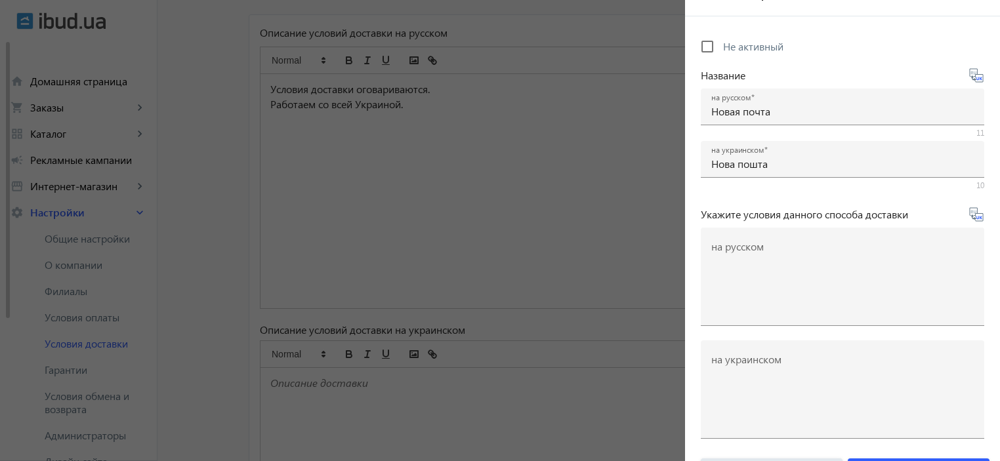
scroll to position [72, 0]
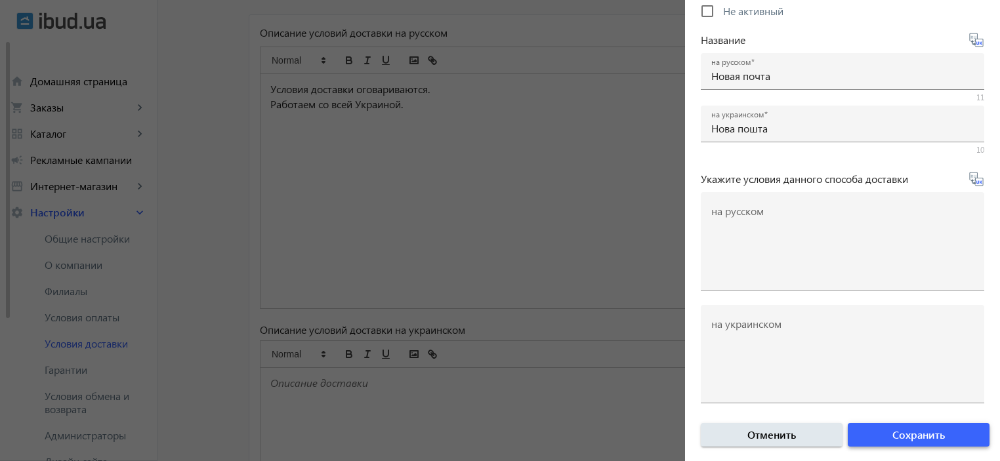
click at [920, 432] on span "Сохранить" at bounding box center [918, 435] width 52 height 14
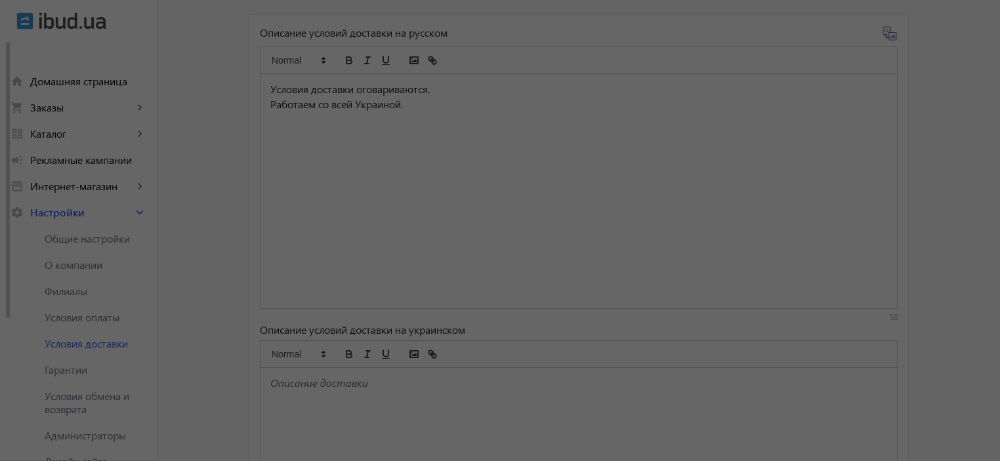
scroll to position [257, 0]
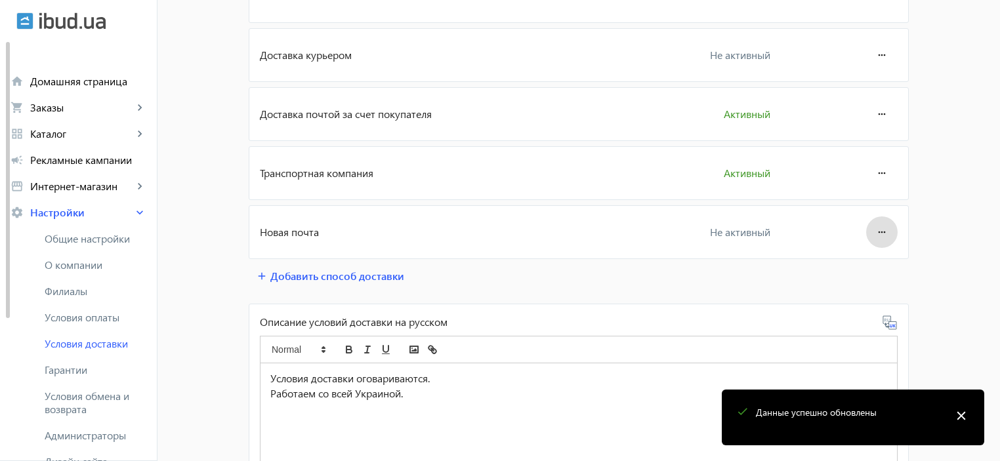
click at [882, 225] on mat-icon "more_horiz" at bounding box center [882, 231] width 16 height 31
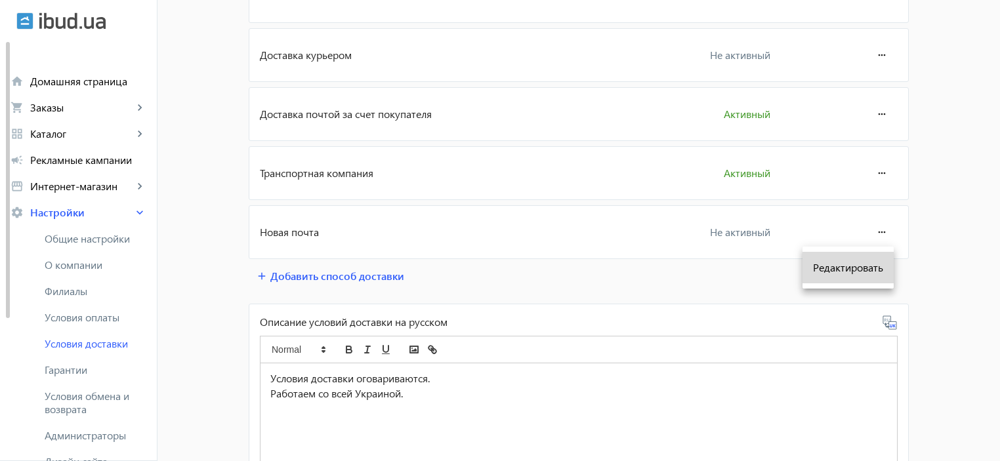
click at [858, 267] on span "Редактировать" at bounding box center [848, 267] width 70 height 10
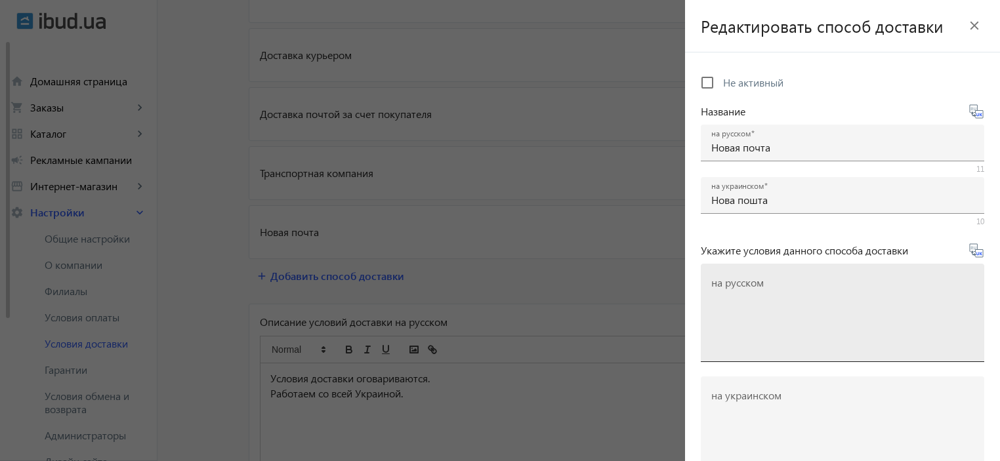
click at [777, 285] on textarea "на русском" at bounding box center [842, 317] width 262 height 77
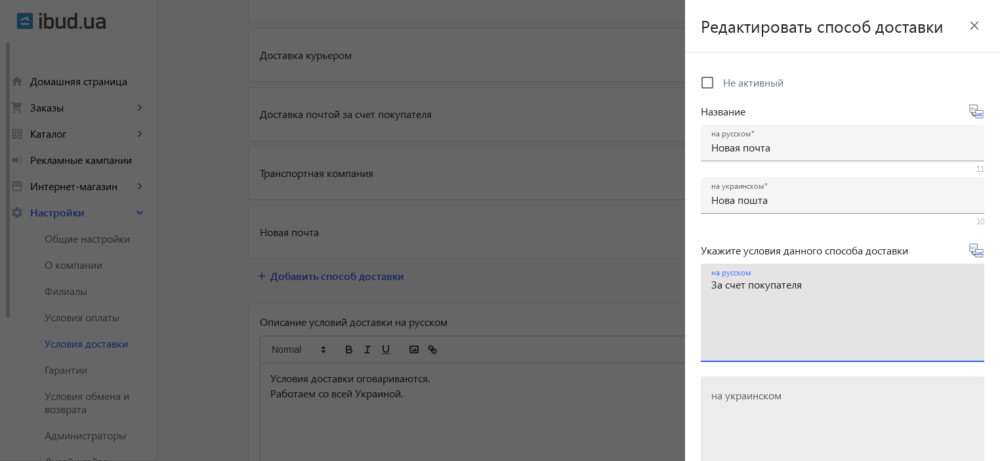
type textarea "За счет покупателя"
click at [753, 421] on textarea "на украинском" at bounding box center [842, 430] width 262 height 77
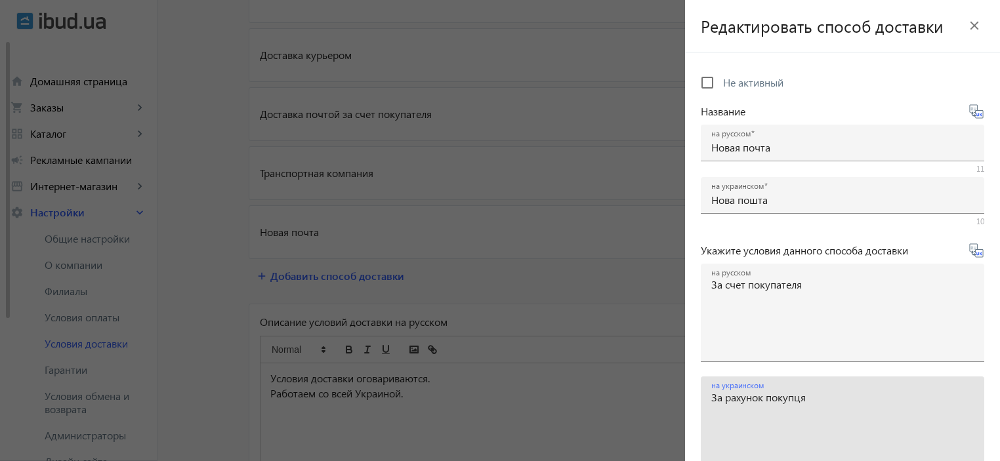
type textarea "За рахунок покупця"
click at [989, 420] on form "Не активный Название на русском Новая почта 11 на украинском Нова пошта 10 Укаж…" at bounding box center [842, 301] width 315 height 466
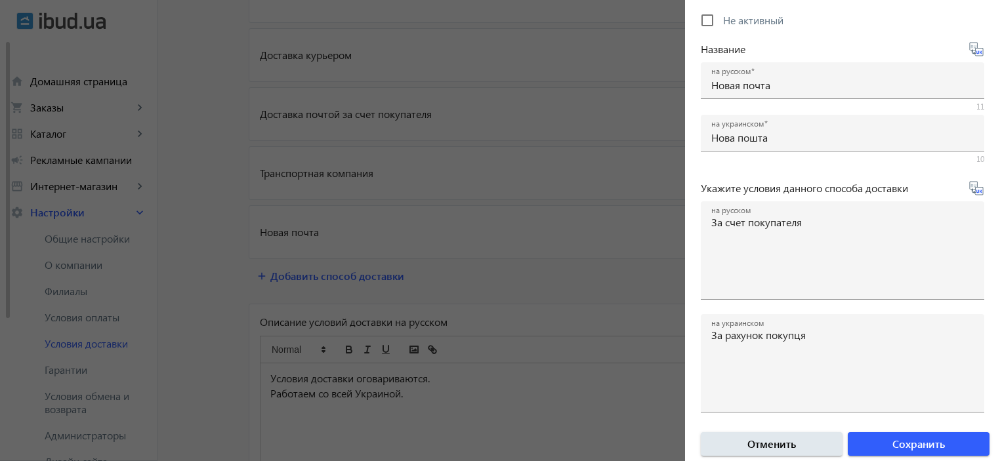
scroll to position [72, 0]
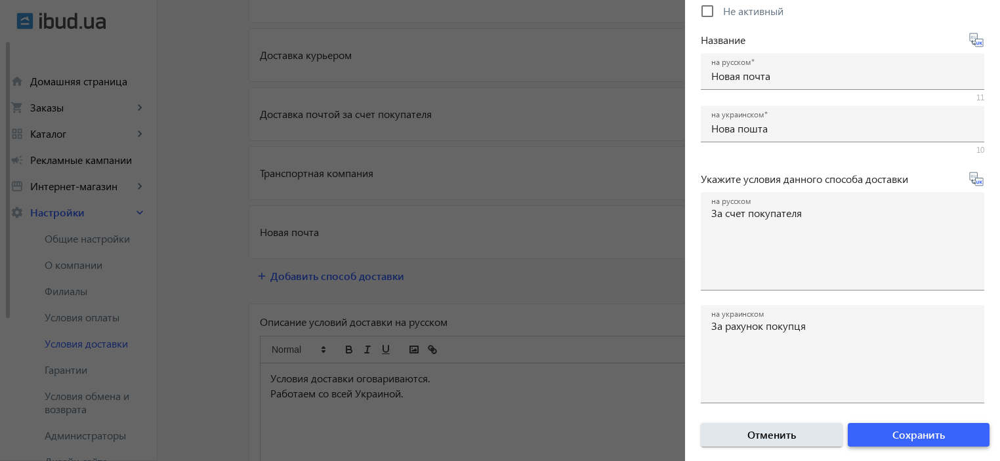
click at [911, 432] on span "Сохранить" at bounding box center [918, 435] width 52 height 14
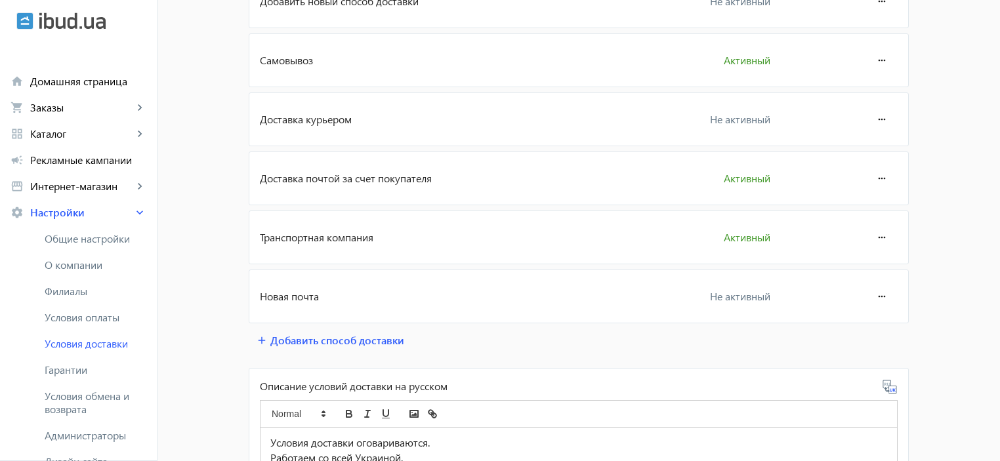
scroll to position [244, 0]
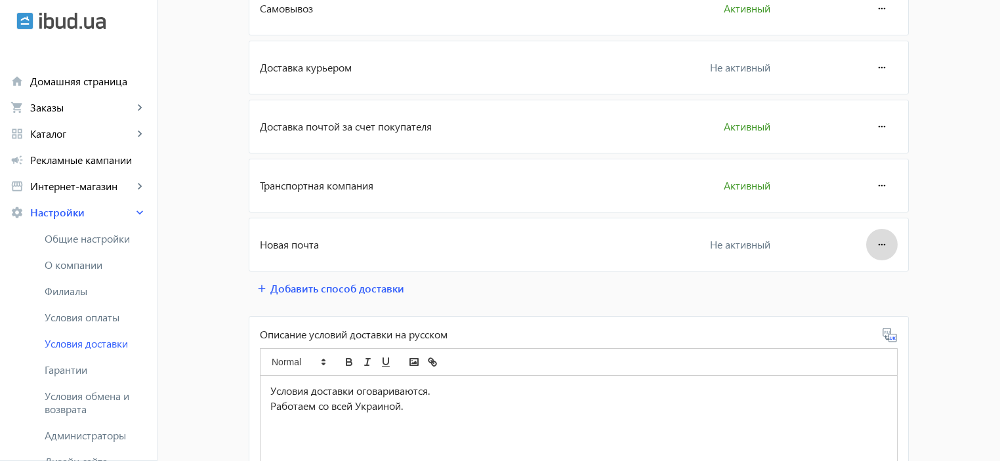
click at [874, 243] on mat-icon "more_horiz" at bounding box center [882, 244] width 16 height 31
click at [858, 277] on span "Редактировать" at bounding box center [848, 280] width 70 height 10
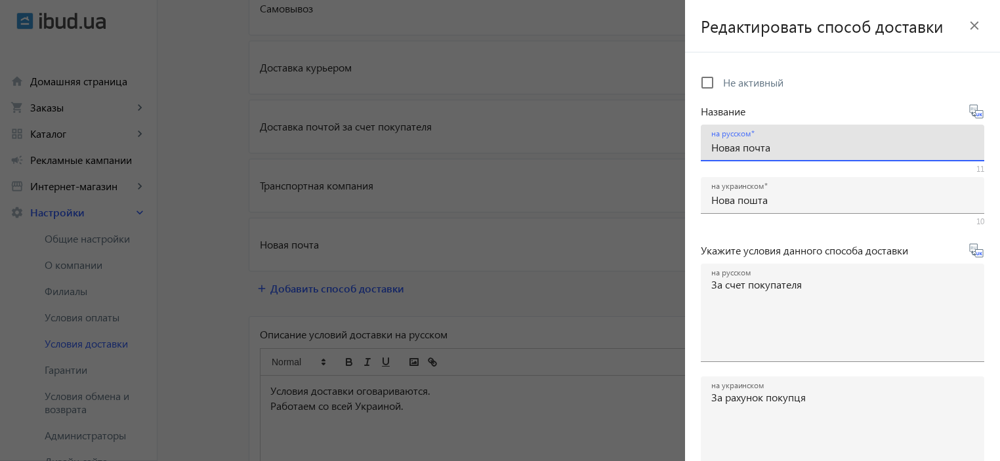
click at [785, 149] on input "Новая почта" at bounding box center [842, 147] width 262 height 14
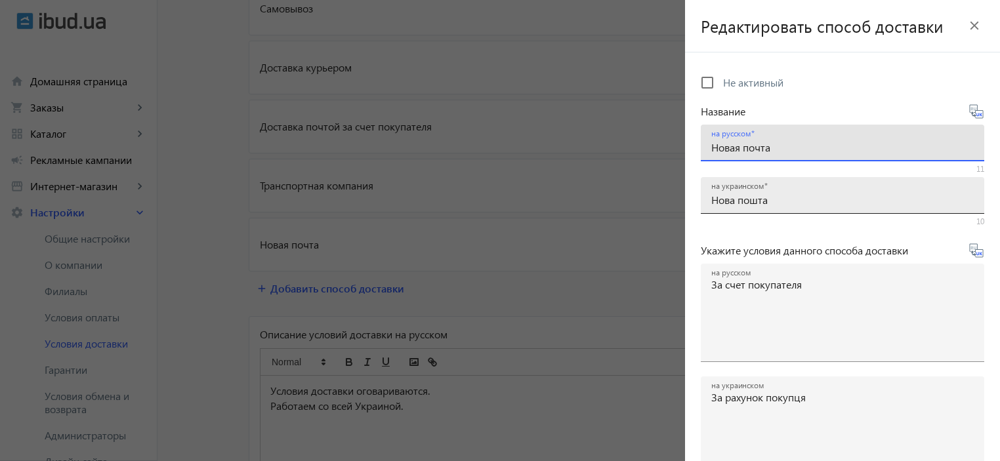
click at [791, 205] on input "Нова пошта" at bounding box center [842, 200] width 262 height 14
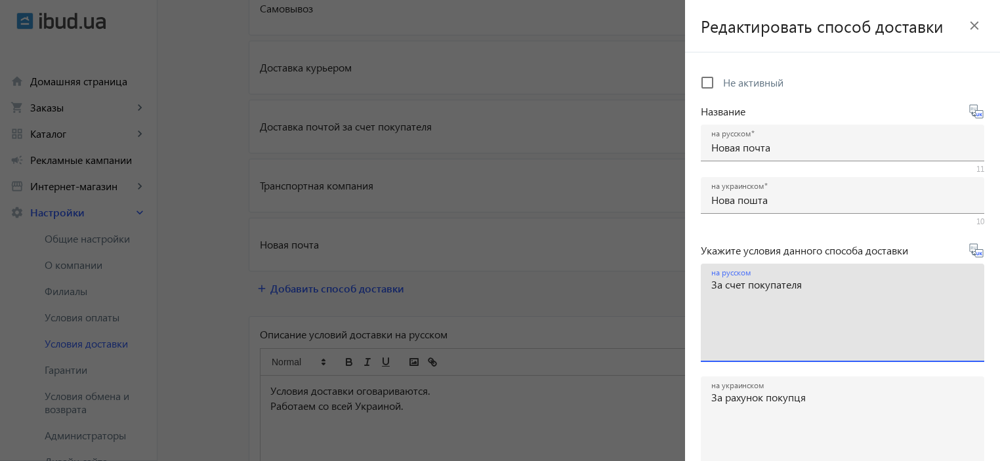
click at [830, 295] on textarea "За счет покупателя" at bounding box center [842, 317] width 262 height 77
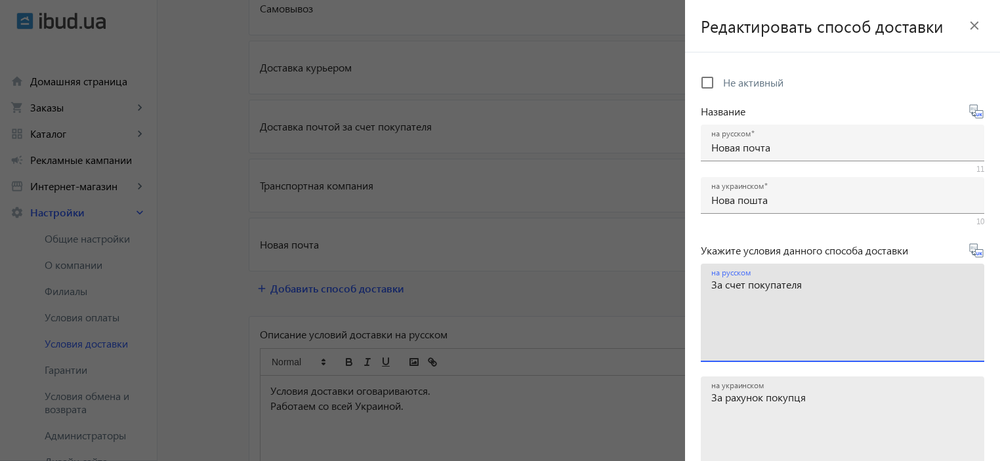
click at [834, 403] on textarea "За рахунок покупця" at bounding box center [842, 430] width 262 height 77
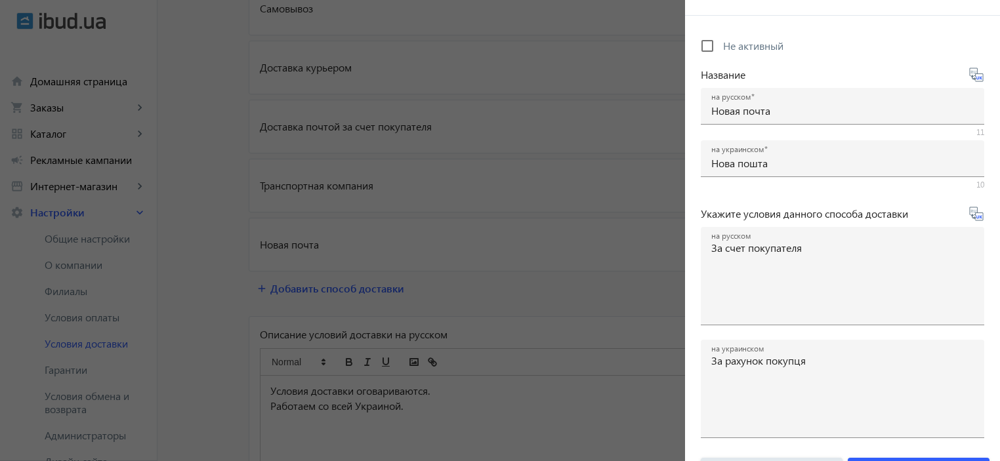
scroll to position [72, 0]
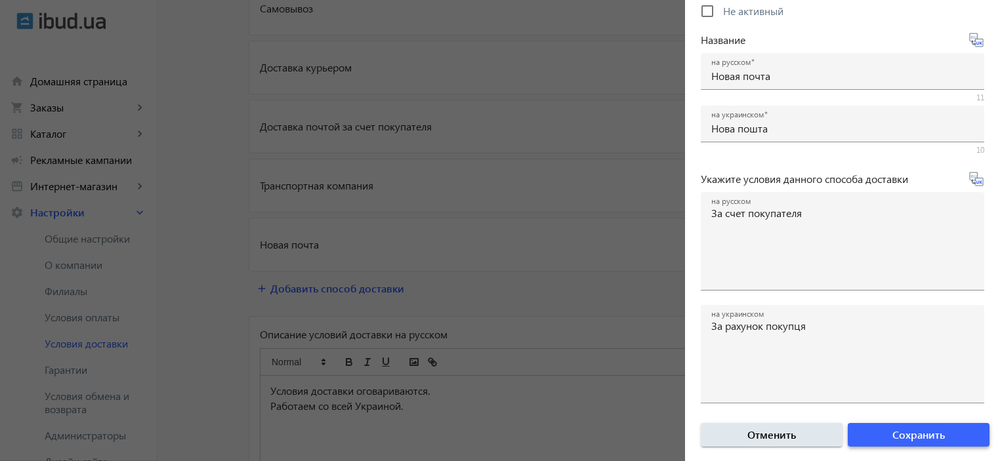
click at [915, 432] on span "Сохранить" at bounding box center [918, 435] width 52 height 14
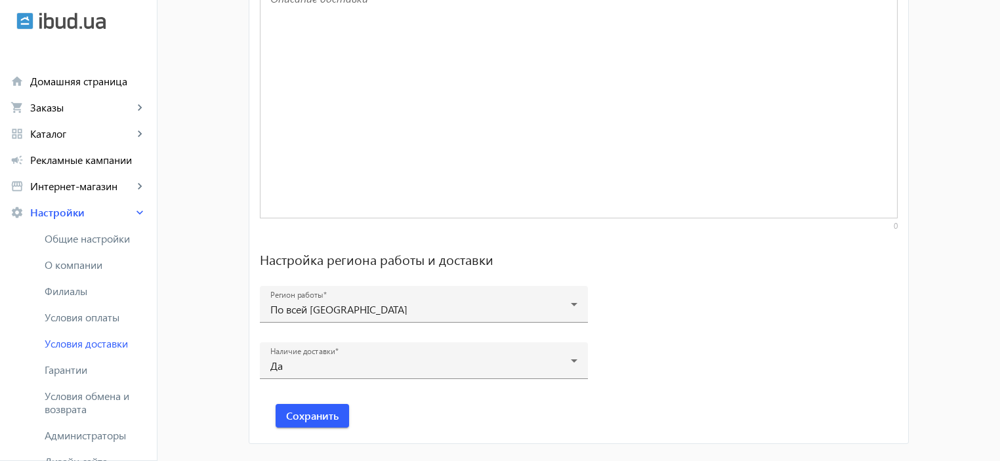
scroll to position [942, 0]
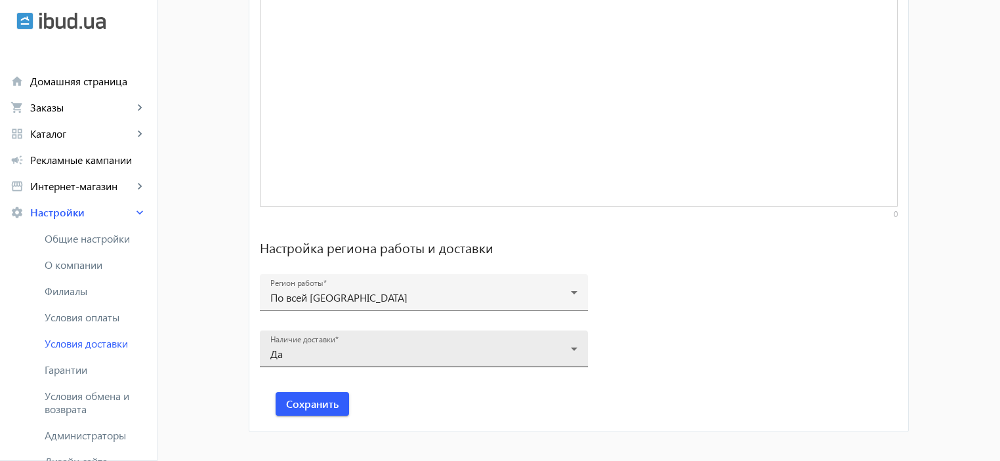
click at [571, 348] on icon at bounding box center [574, 349] width 7 height 3
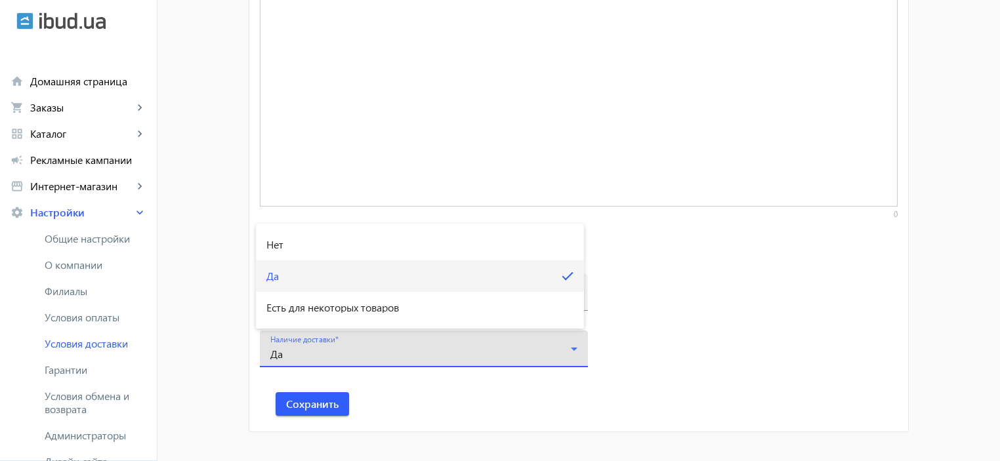
click at [669, 353] on div at bounding box center [500, 230] width 1000 height 461
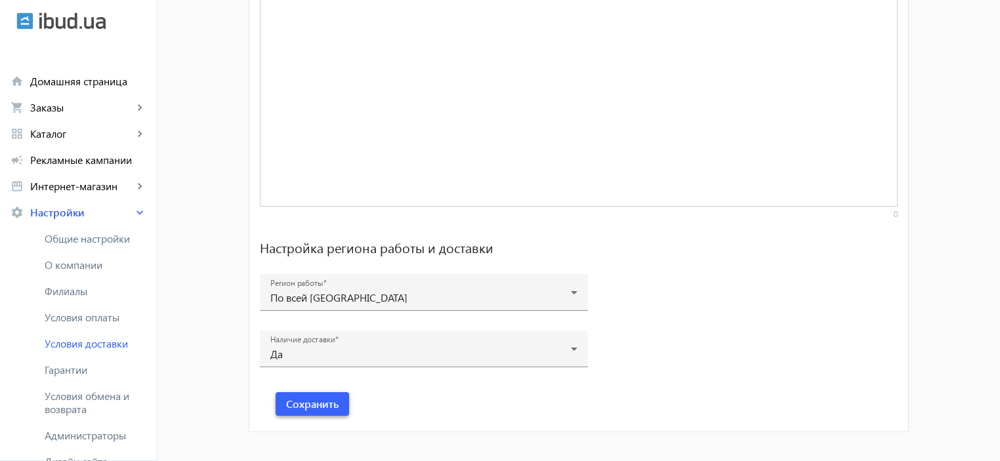
click at [308, 399] on span "Сохранить" at bounding box center [312, 404] width 52 height 14
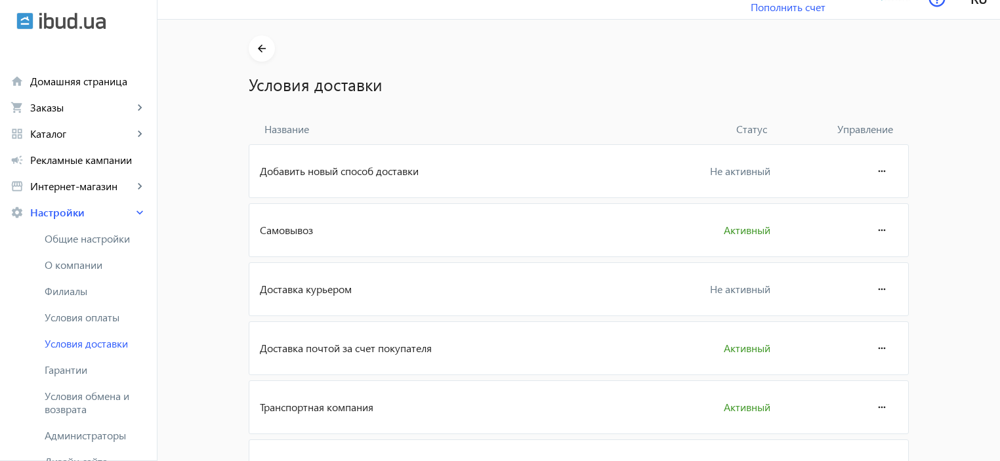
scroll to position [0, 0]
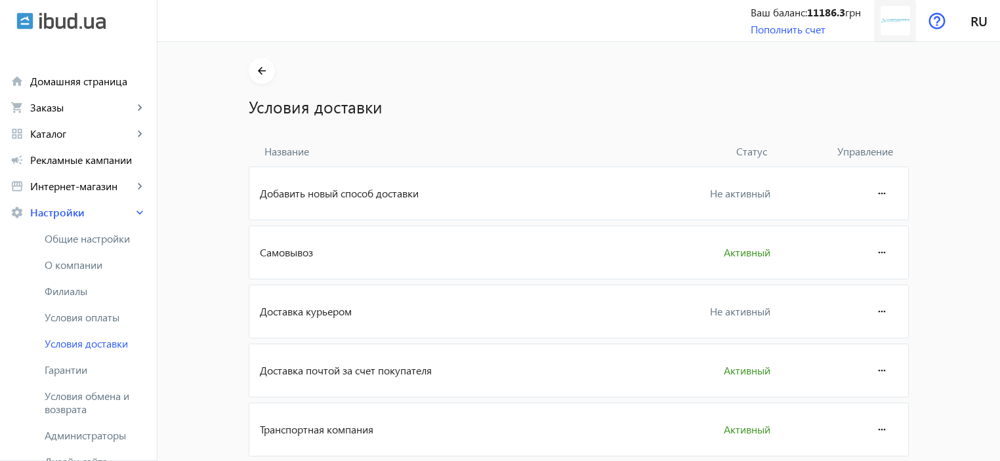
click at [888, 18] on img at bounding box center [895, 21] width 30 height 30
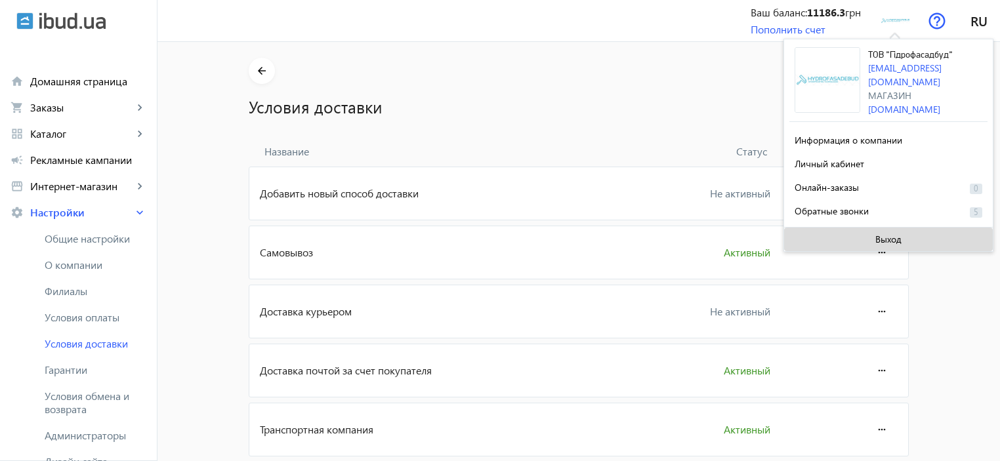
click at [888, 239] on span "Выход" at bounding box center [888, 239] width 26 height 10
